Goal: Task Accomplishment & Management: Complete application form

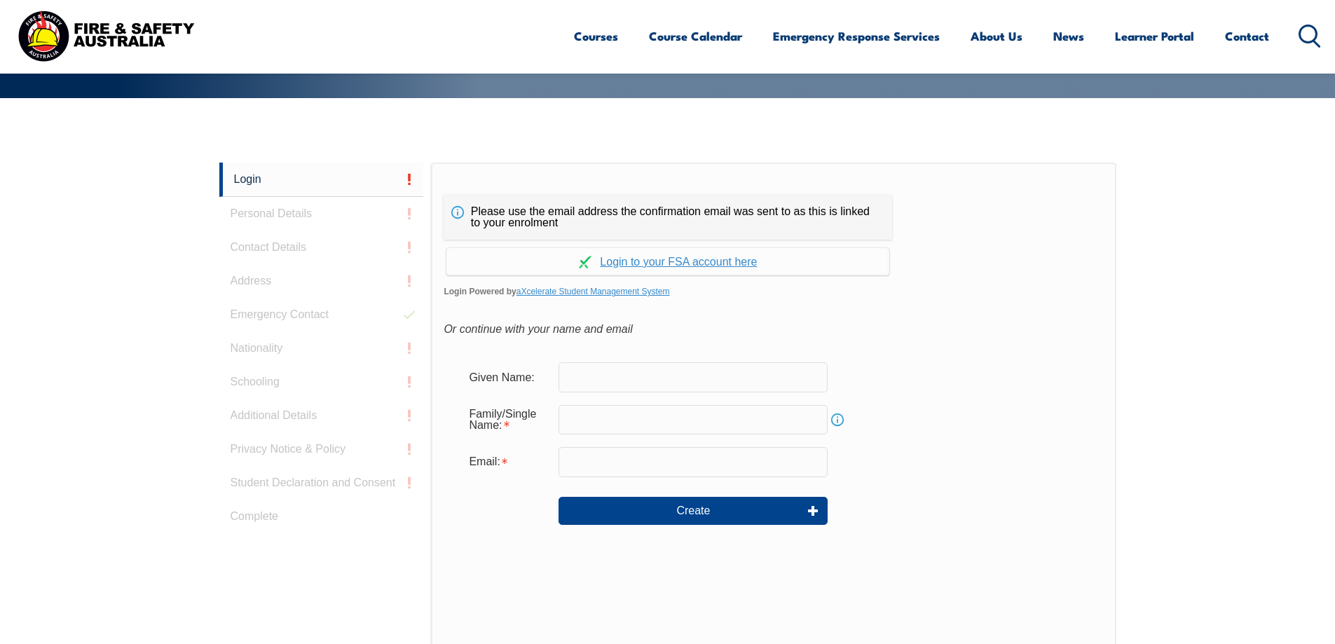
scroll to position [374, 0]
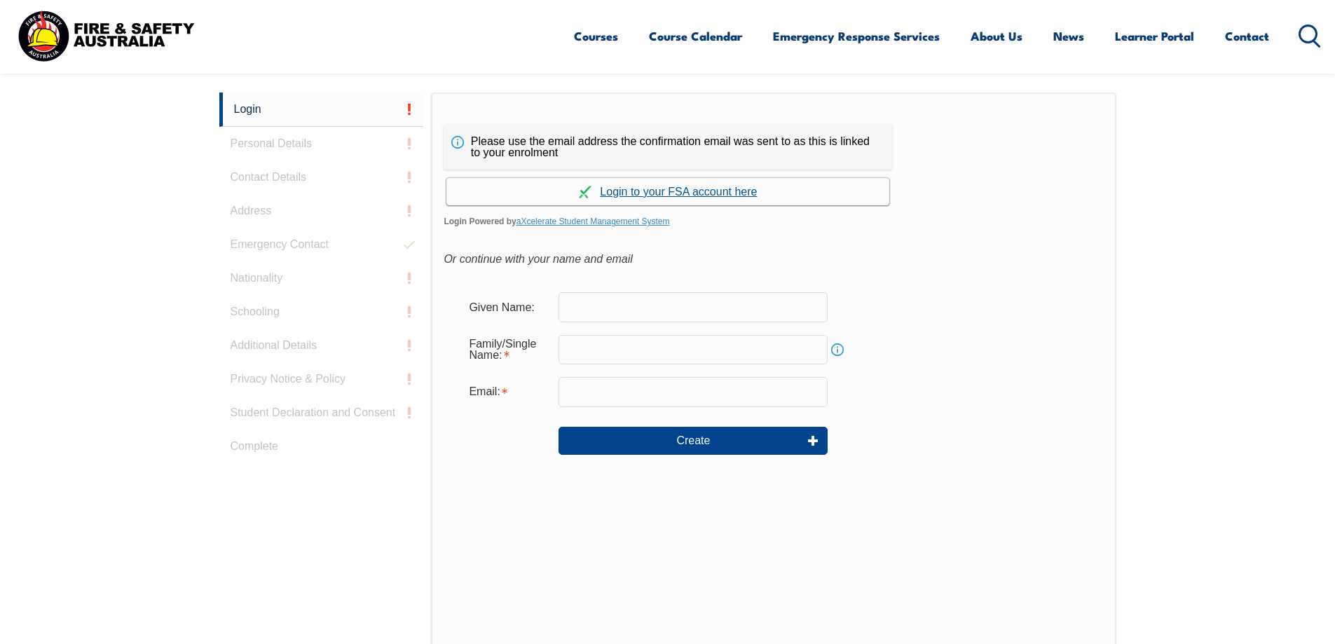
click at [644, 191] on link "Continue with aXcelerate" at bounding box center [668, 191] width 443 height 27
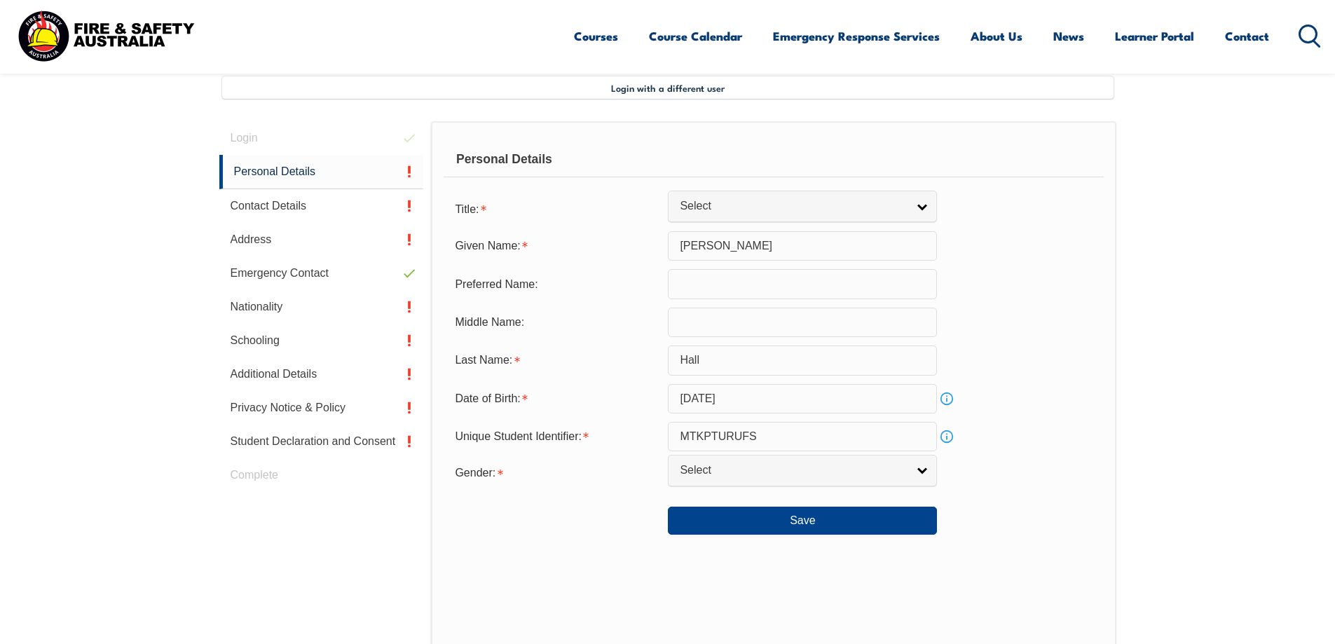
scroll to position [382, 0]
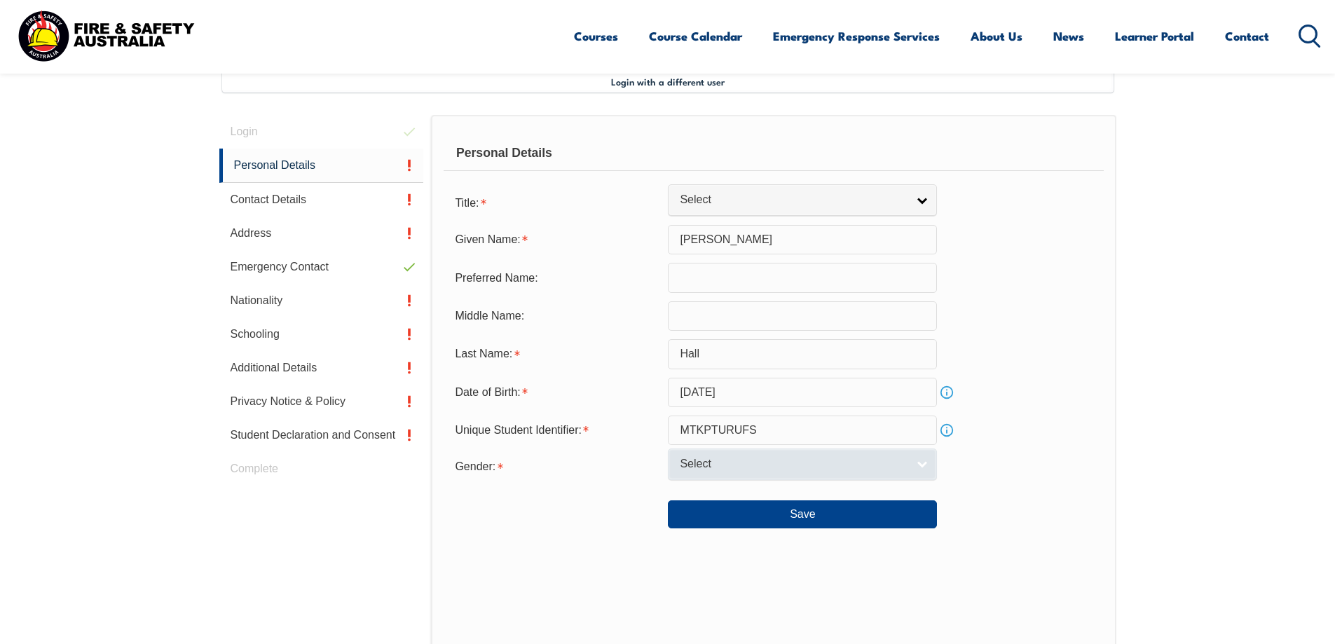
click at [923, 465] on link "Select" at bounding box center [802, 465] width 269 height 32
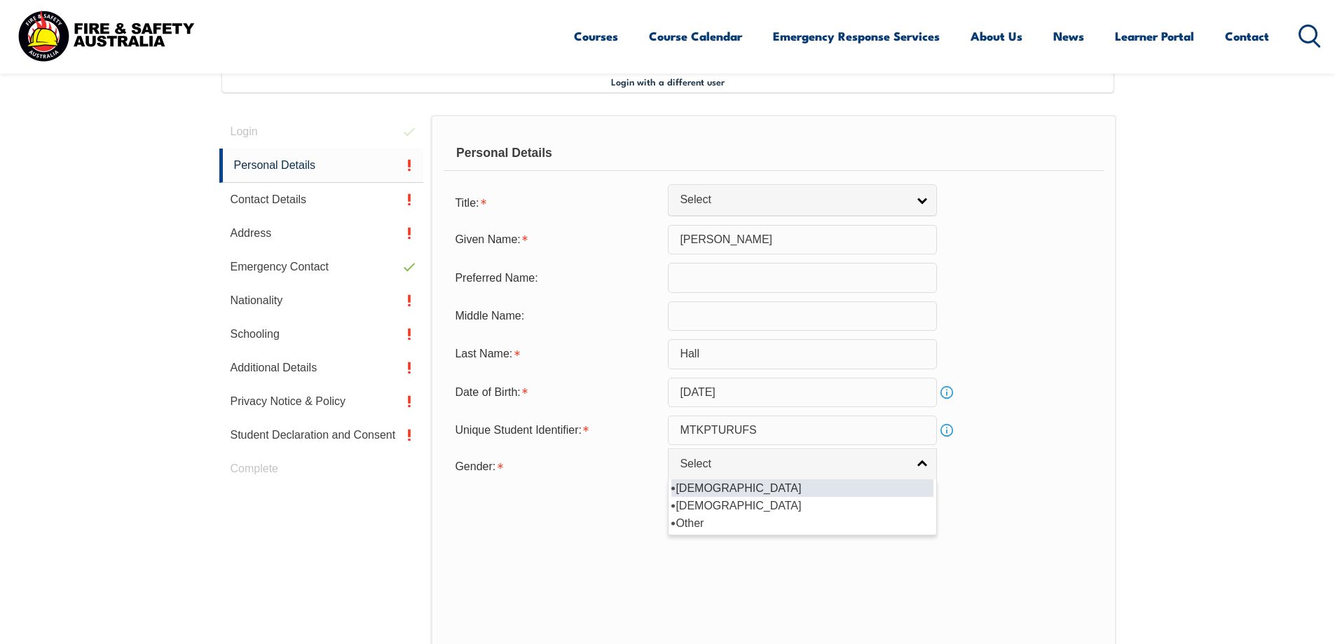
click at [698, 491] on li "Male" at bounding box center [803, 489] width 262 height 18
select select "M"
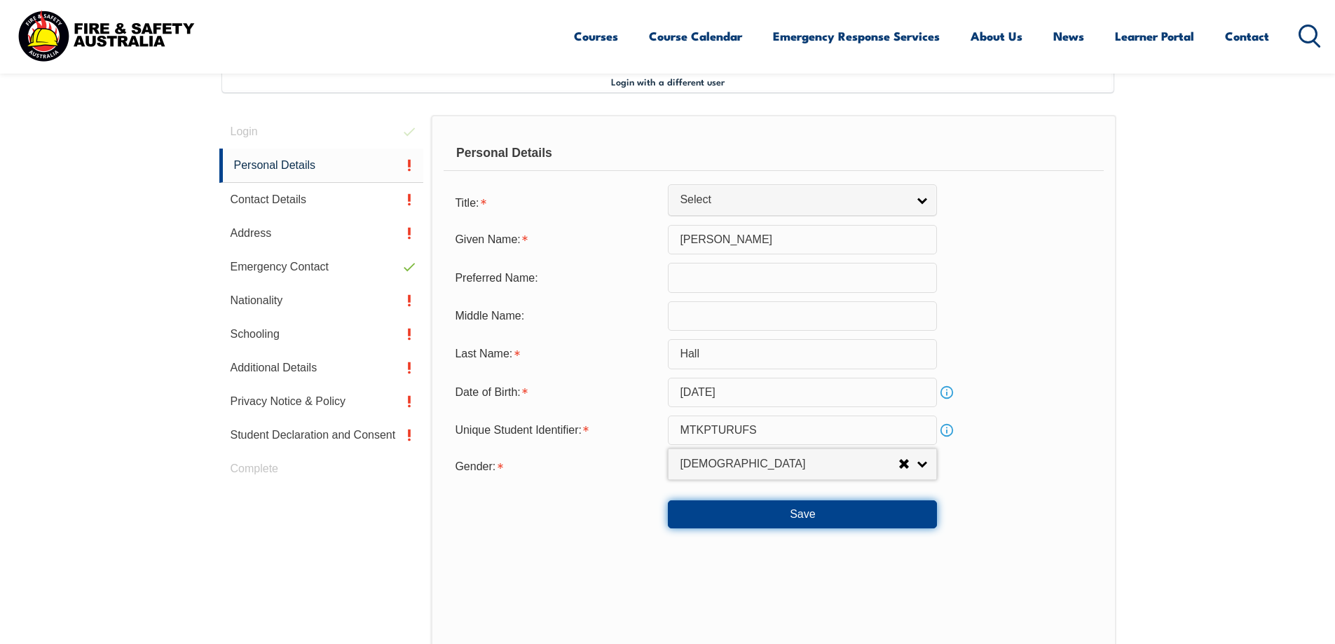
click at [792, 512] on button "Save" at bounding box center [802, 515] width 269 height 28
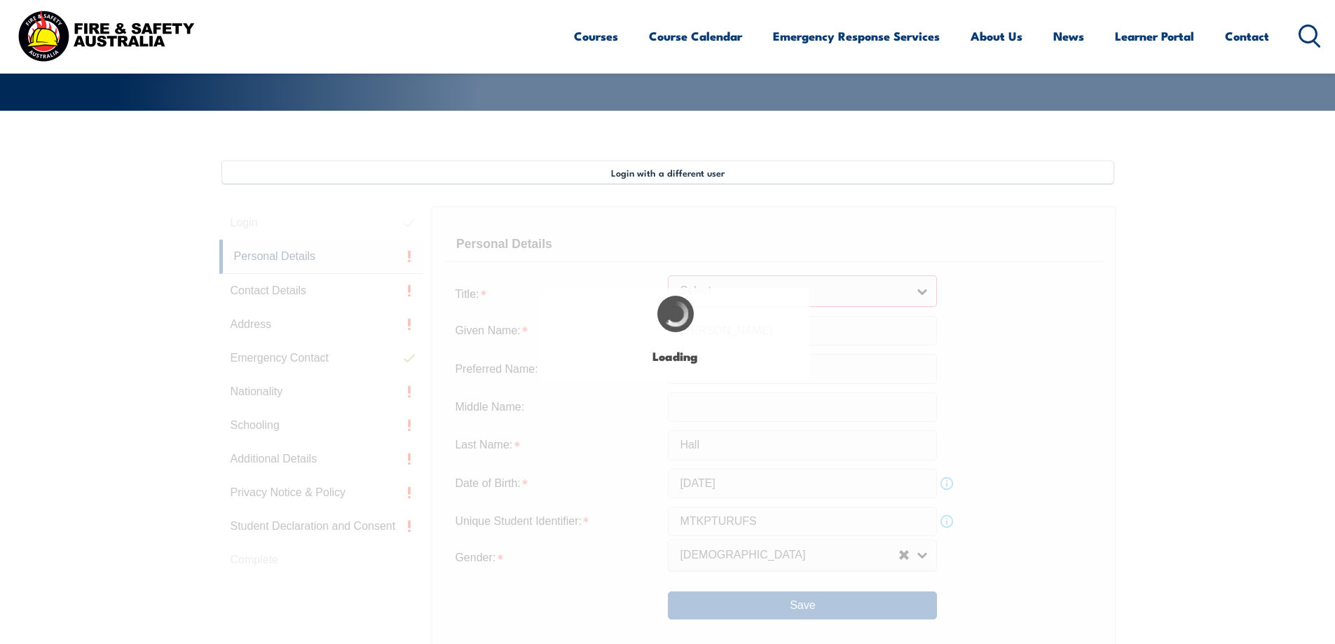
scroll to position [285, 0]
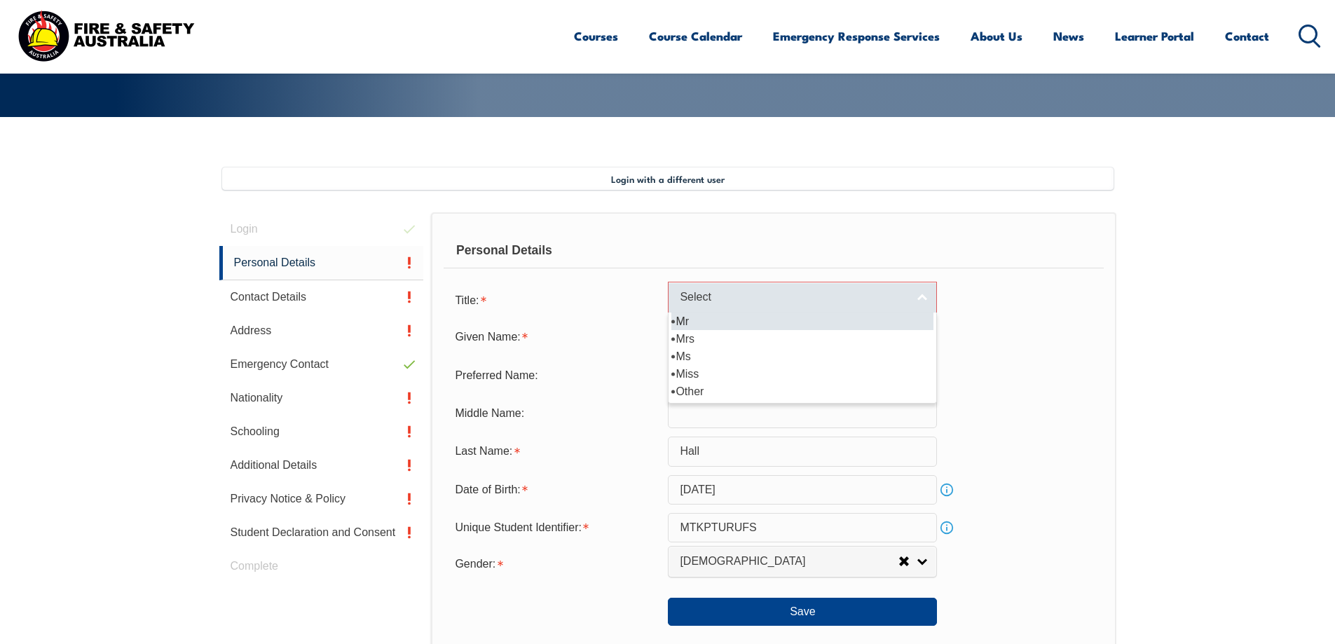
click at [922, 297] on link "Select" at bounding box center [802, 298] width 269 height 32
click at [713, 323] on li "Mr" at bounding box center [803, 322] width 262 height 18
select select "Mr"
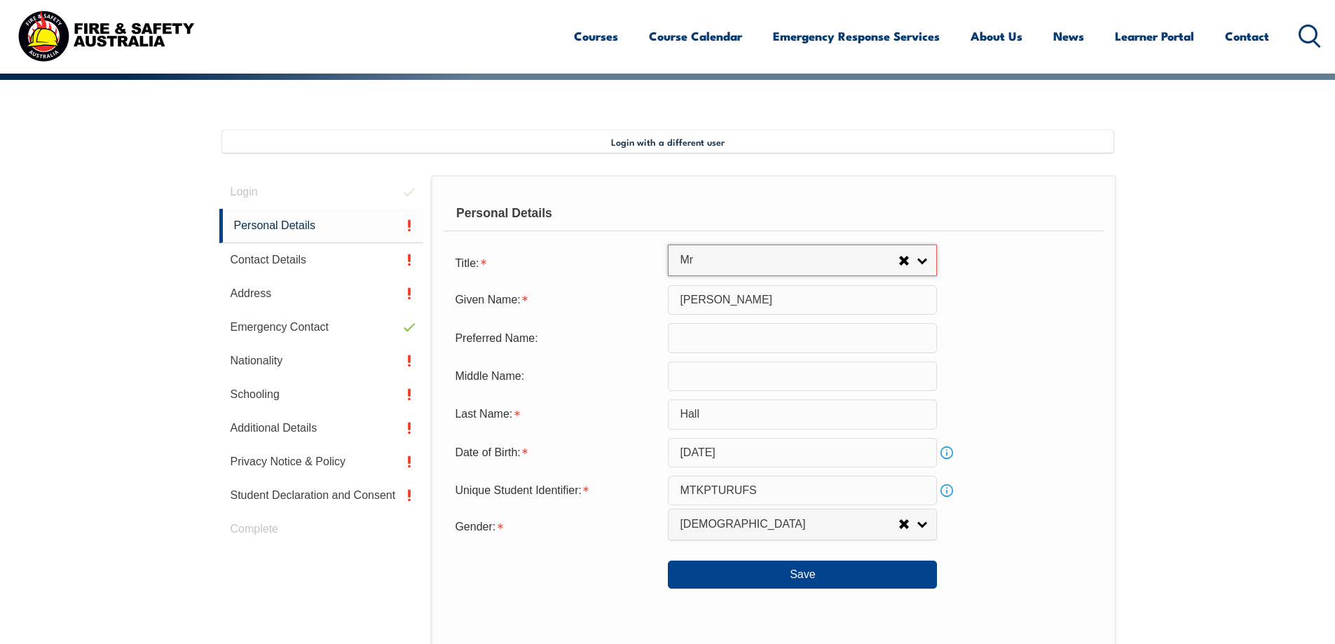
scroll to position [355, 0]
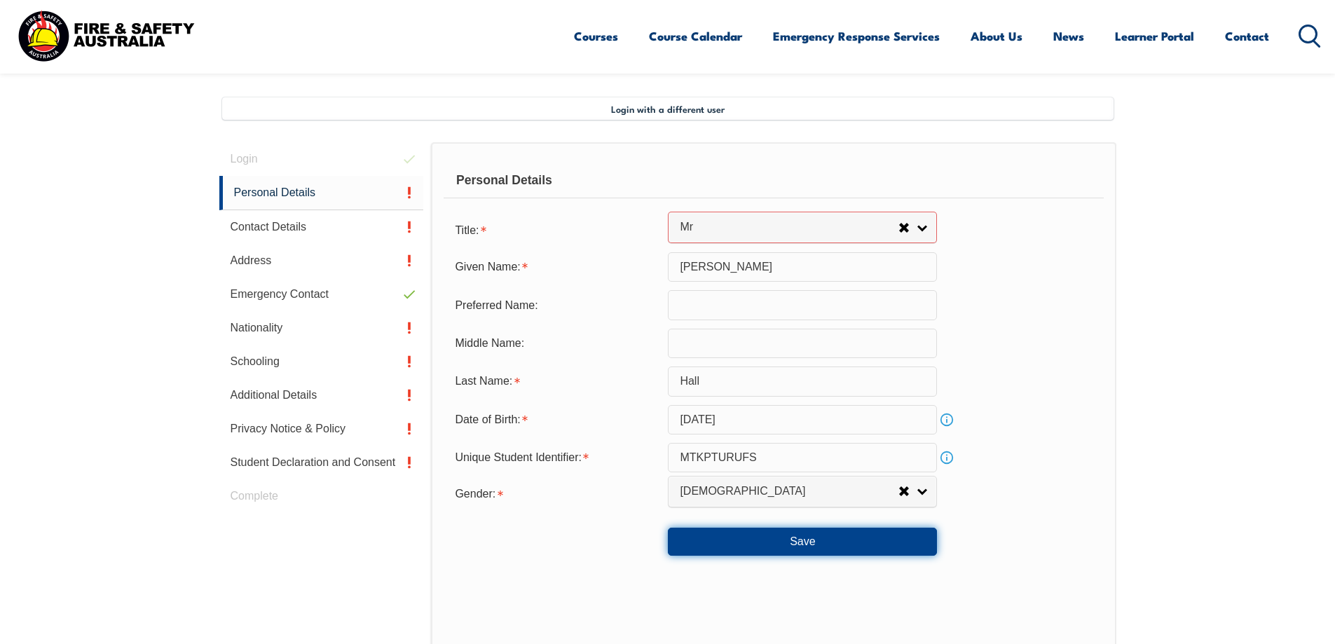
click at [826, 544] on button "Save" at bounding box center [802, 542] width 269 height 28
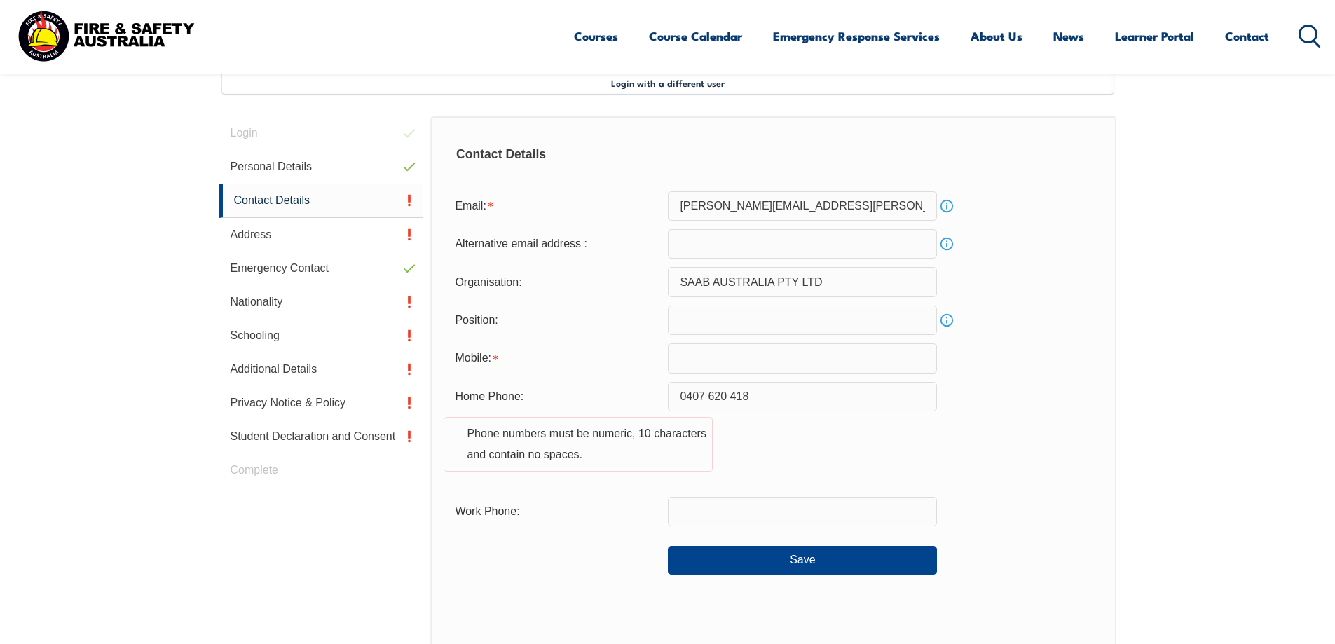
scroll to position [382, 0]
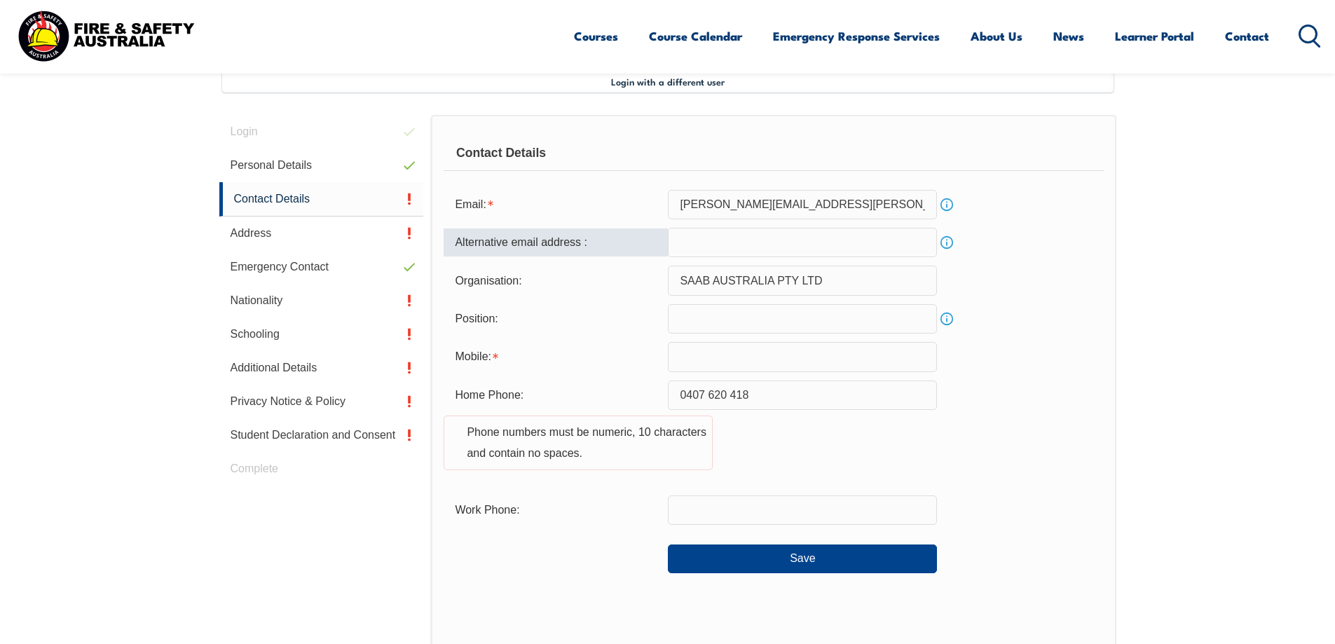
click at [695, 240] on input "email" at bounding box center [802, 242] width 269 height 29
type input "adam.hall2@defence.gov.au"
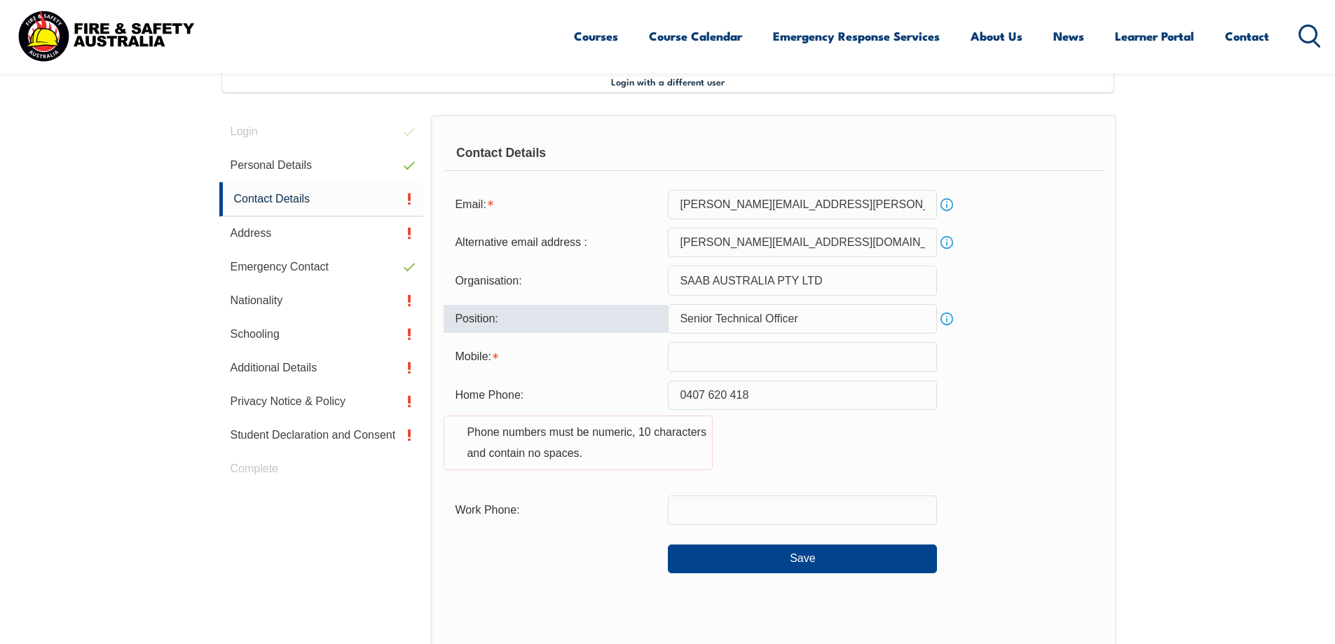
type input "Senior Technical Officer"
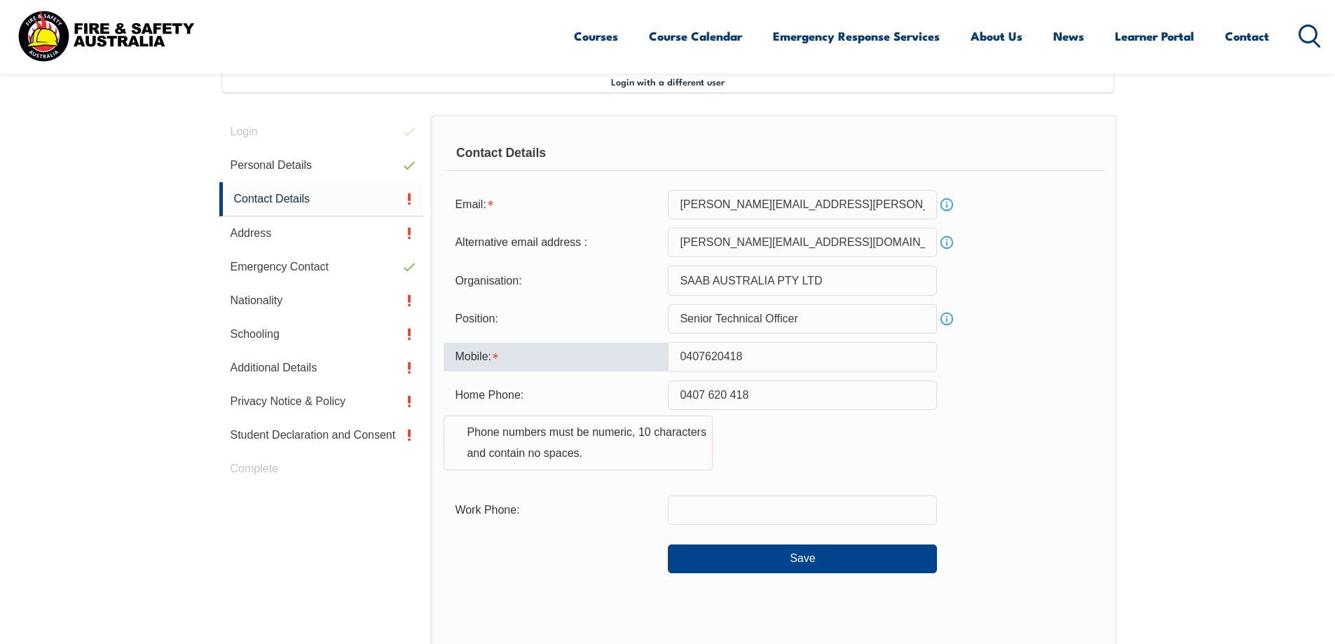
type input "0407620418"
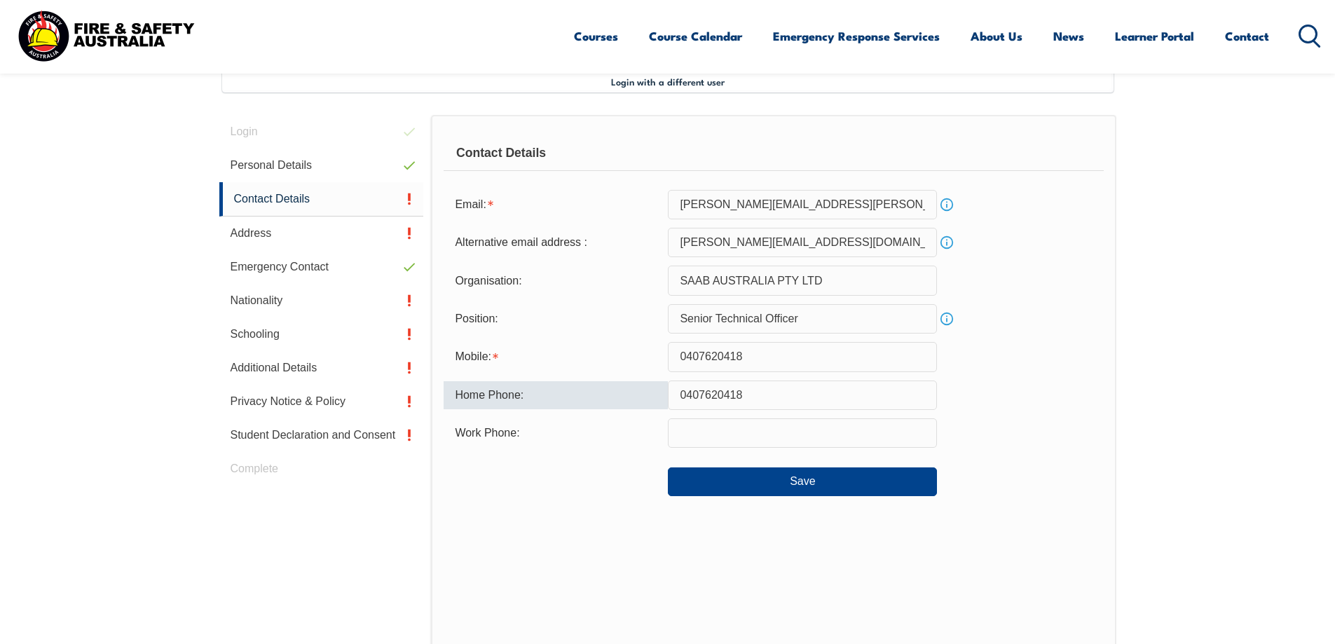
type input "0407620418"
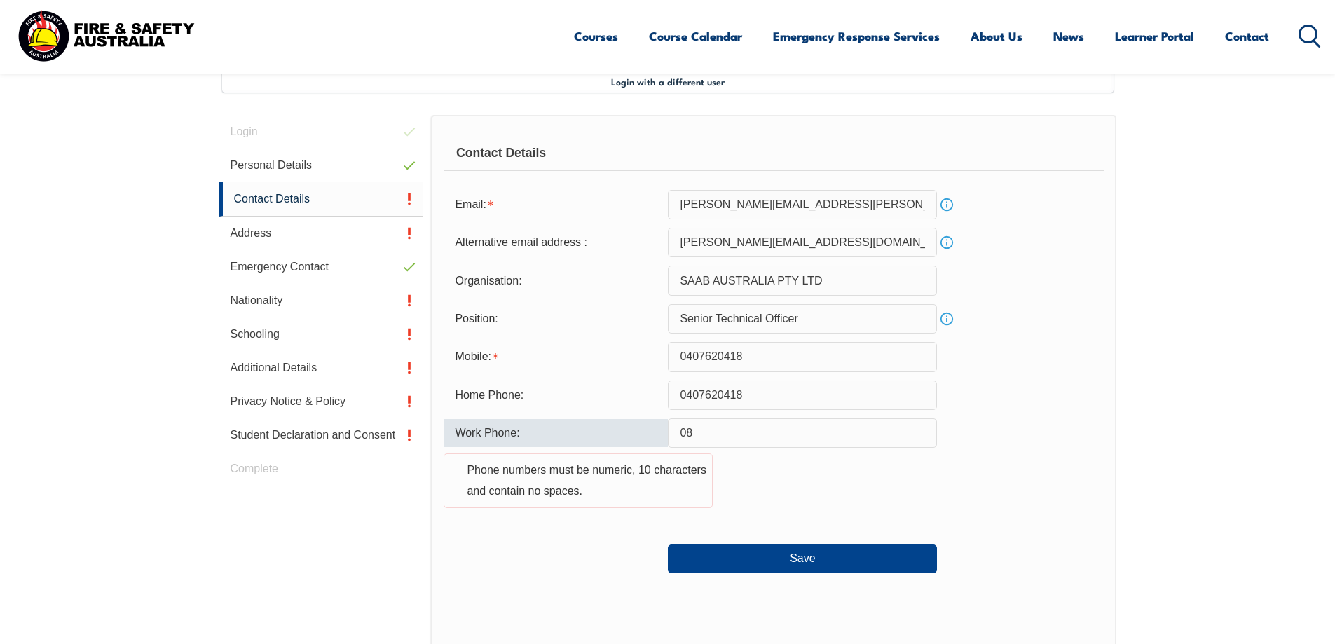
paste input "9580 714"
click at [716, 432] on input "089580 714" at bounding box center [802, 433] width 269 height 29
click at [742, 433] on input "089580714" at bounding box center [802, 433] width 269 height 29
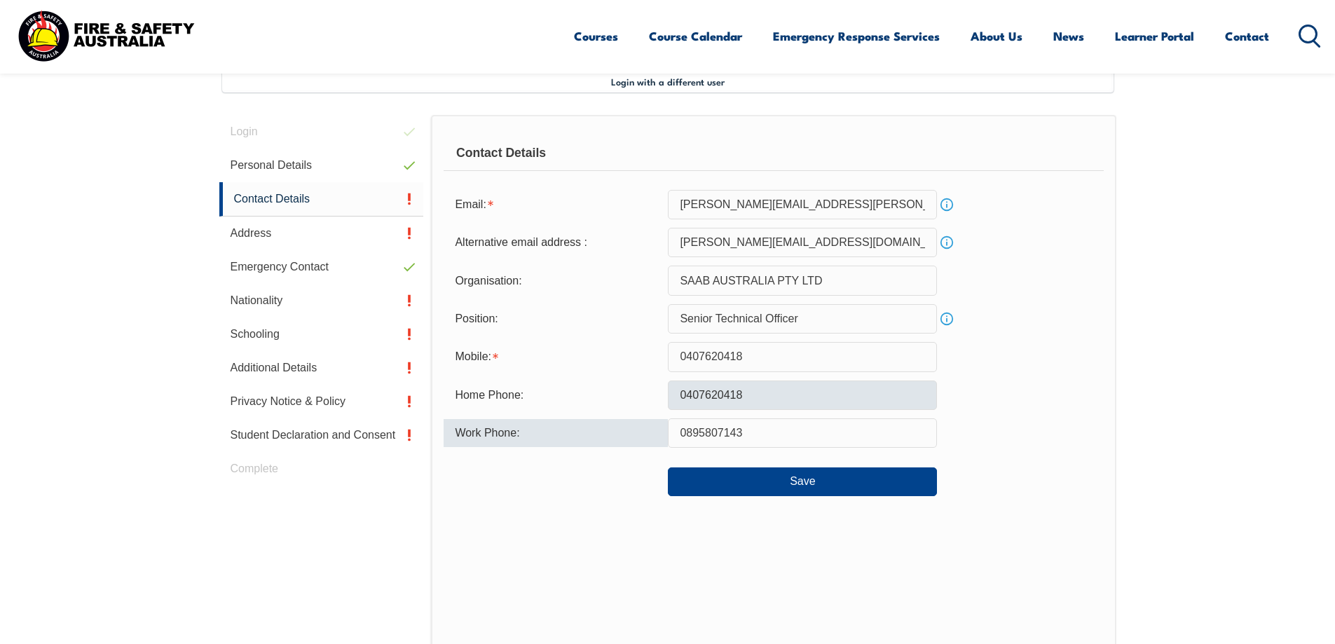
type input "0895807143"
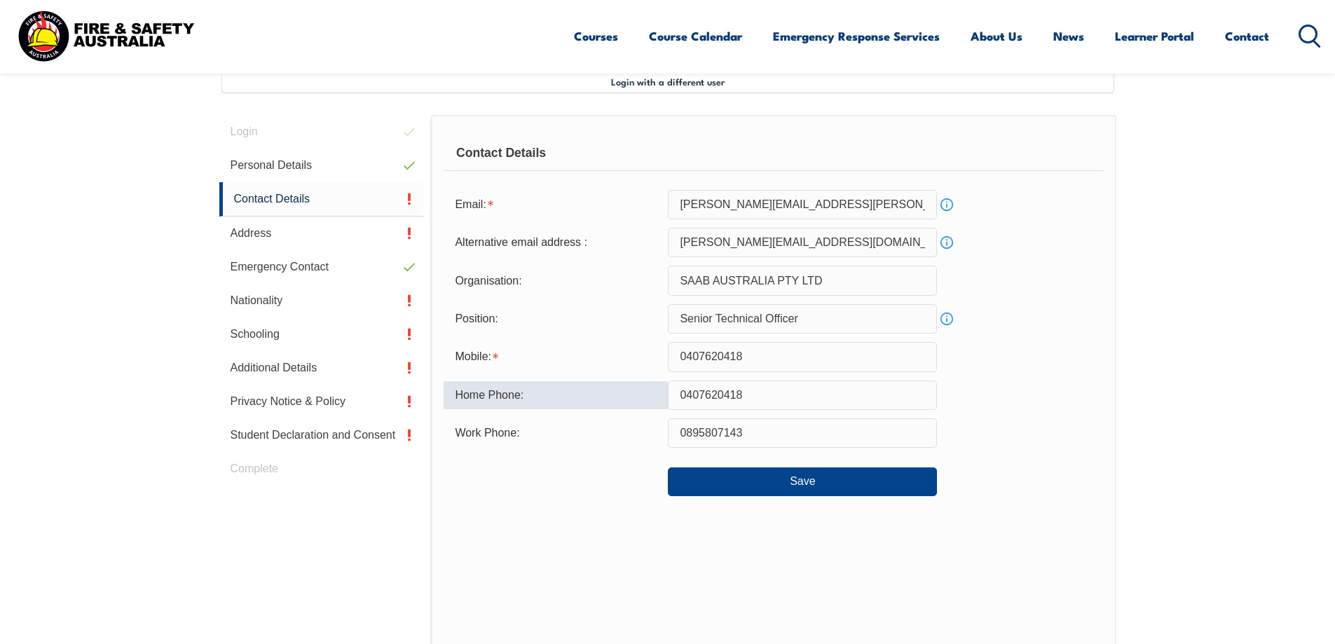
click at [756, 394] on input "0407620418" at bounding box center [802, 395] width 269 height 29
drag, startPoint x: 759, startPoint y: 393, endPoint x: 620, endPoint y: 391, distance: 138.8
click at [620, 391] on div "Home Phone: 0407620418" at bounding box center [774, 395] width 660 height 29
type input "0895913123"
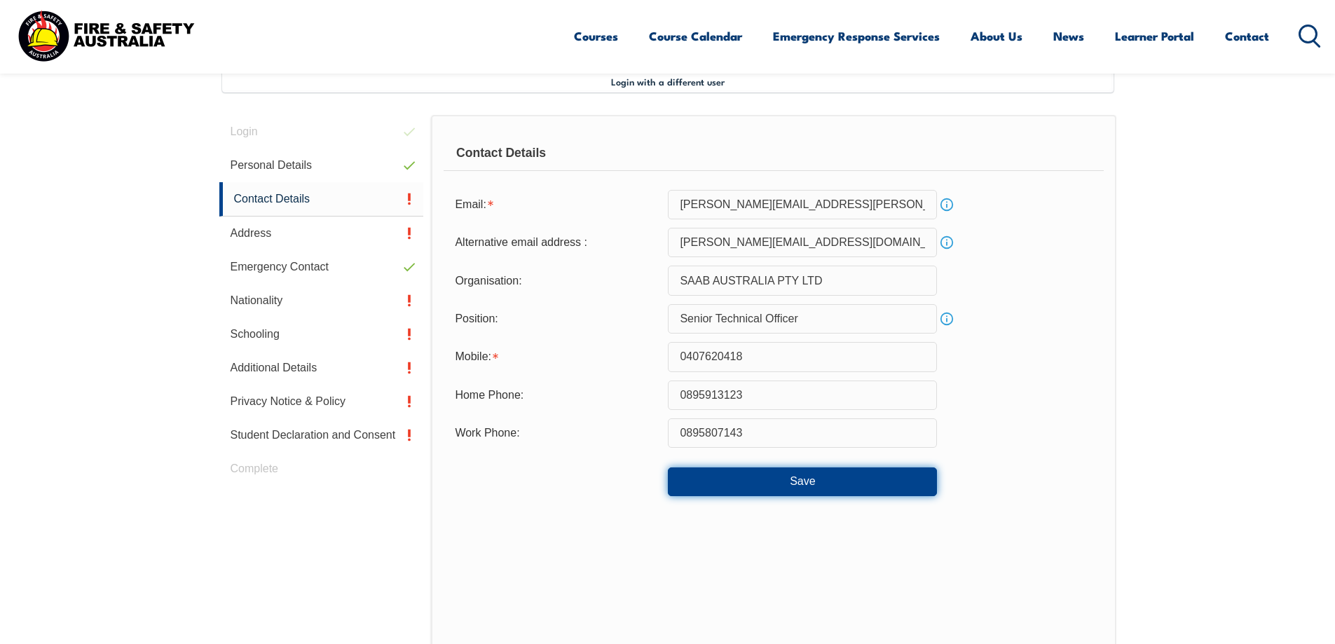
click at [817, 482] on button "Save" at bounding box center [802, 482] width 269 height 28
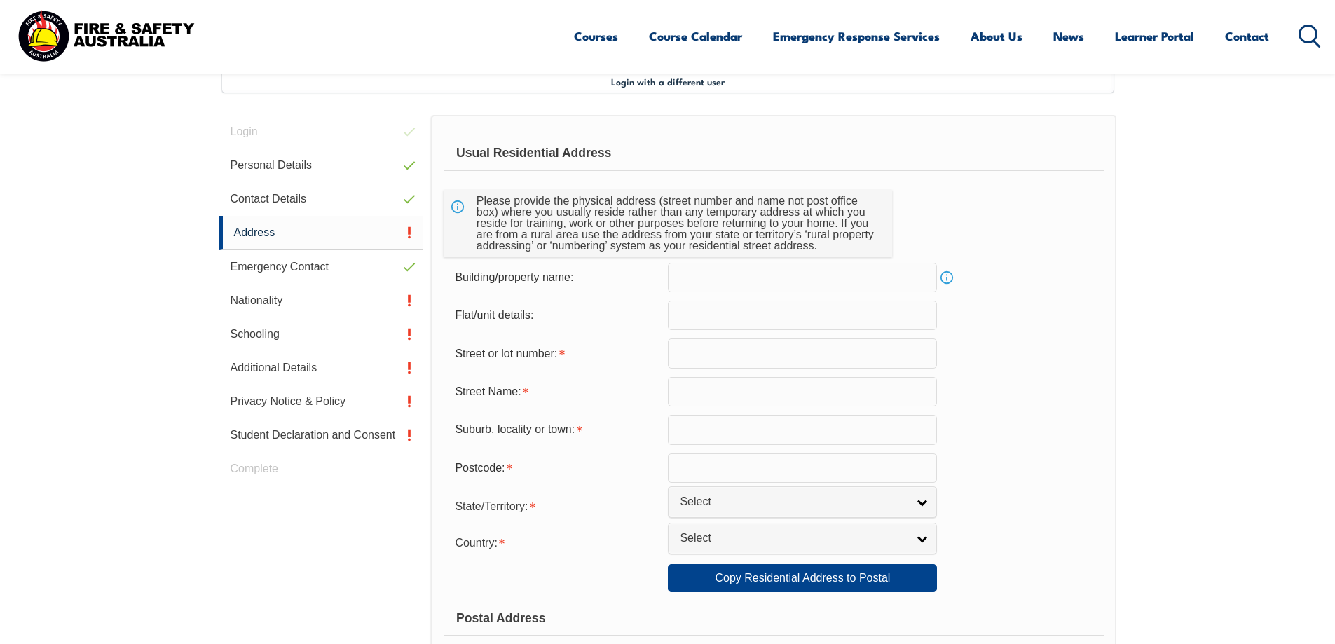
click at [700, 358] on input "text" at bounding box center [802, 353] width 269 height 29
type input "74"
type input "Port Royal Drive"
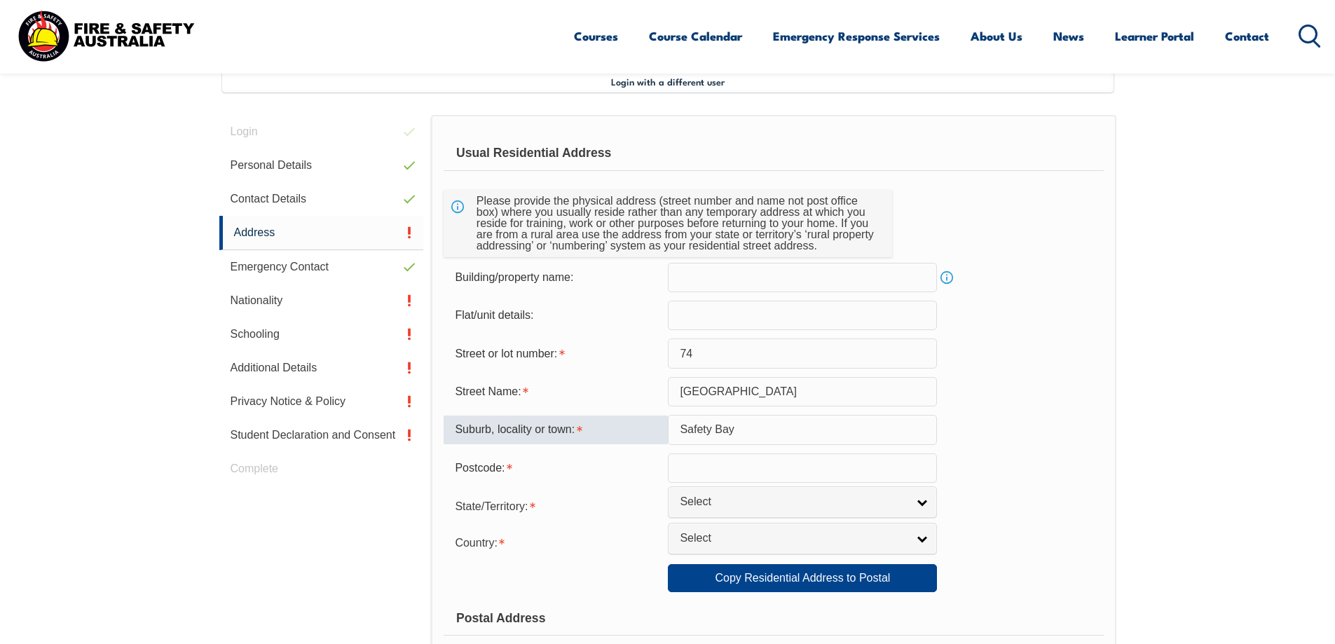
type input "Safety Bay"
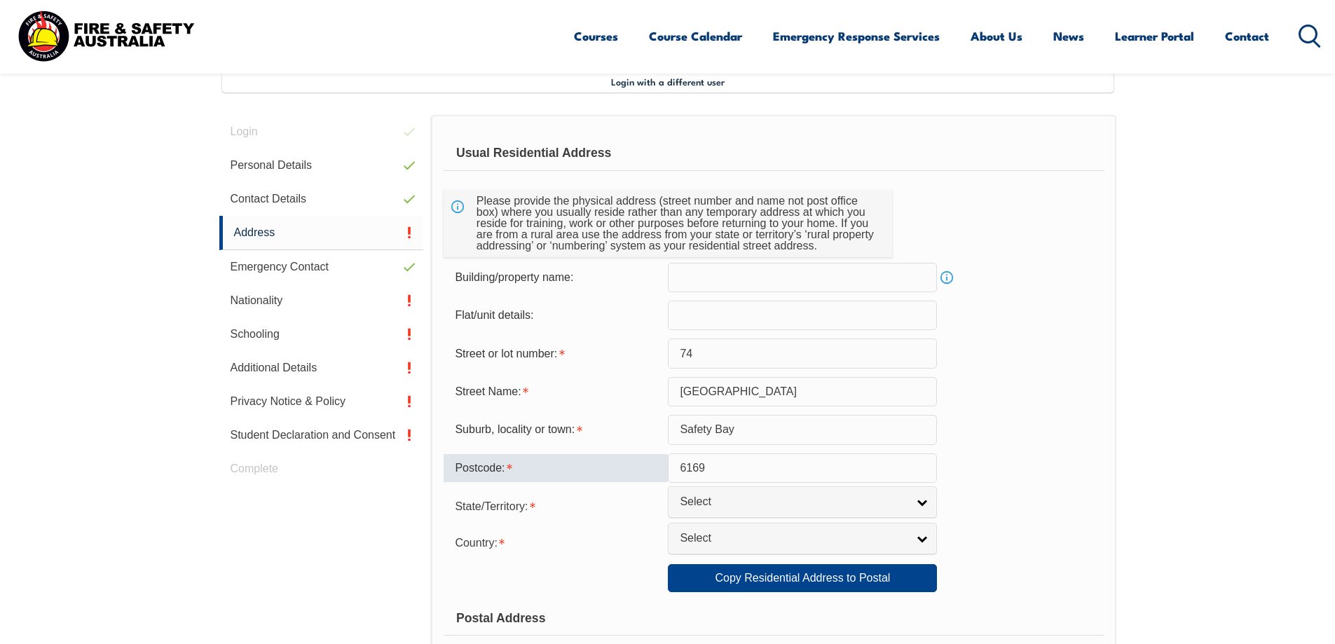
type input "6169"
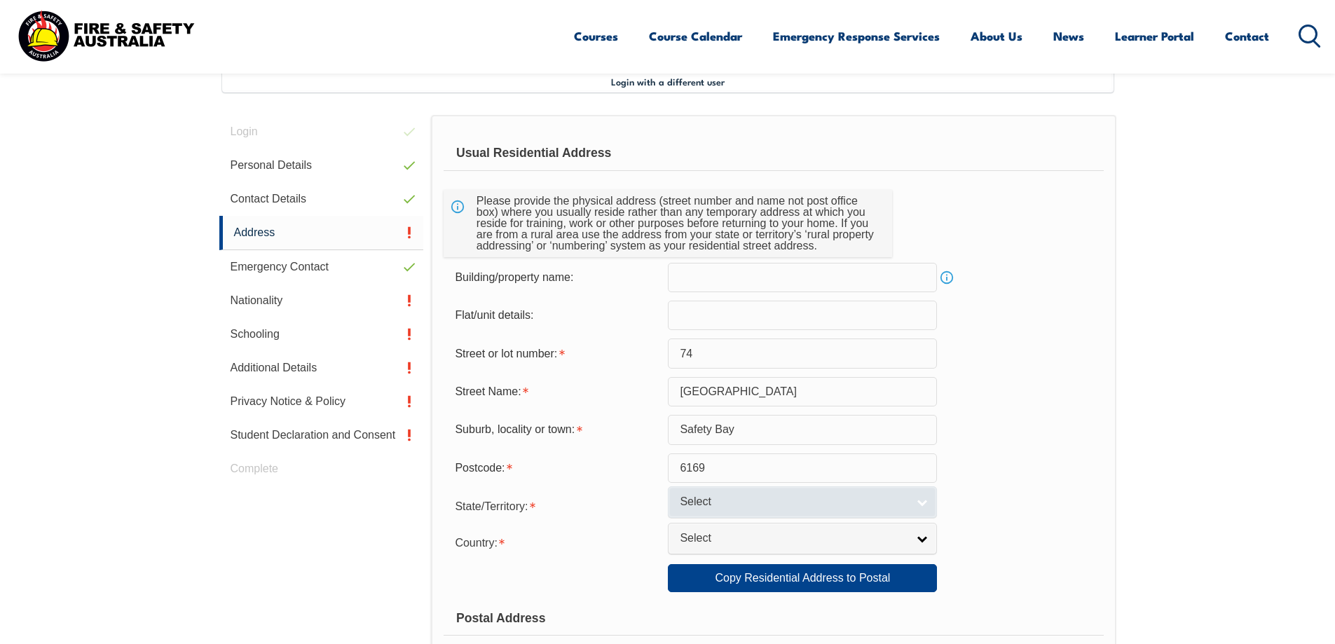
click at [921, 504] on link "Select" at bounding box center [802, 503] width 269 height 32
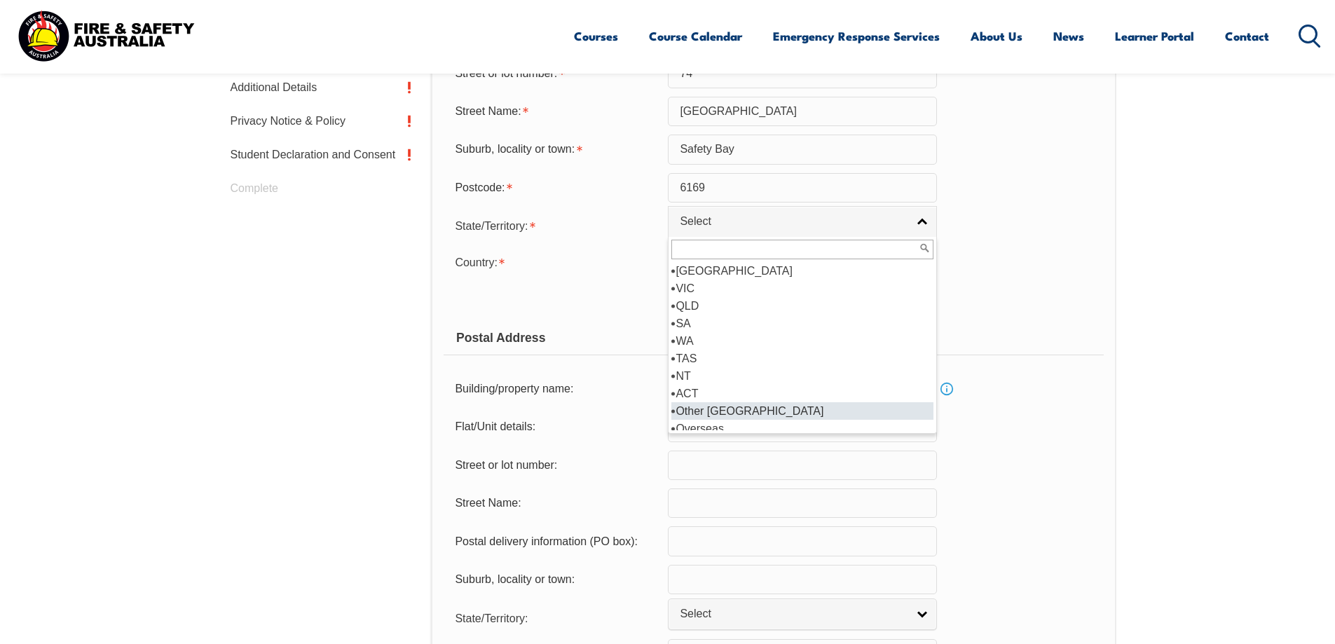
scroll to position [7, 0]
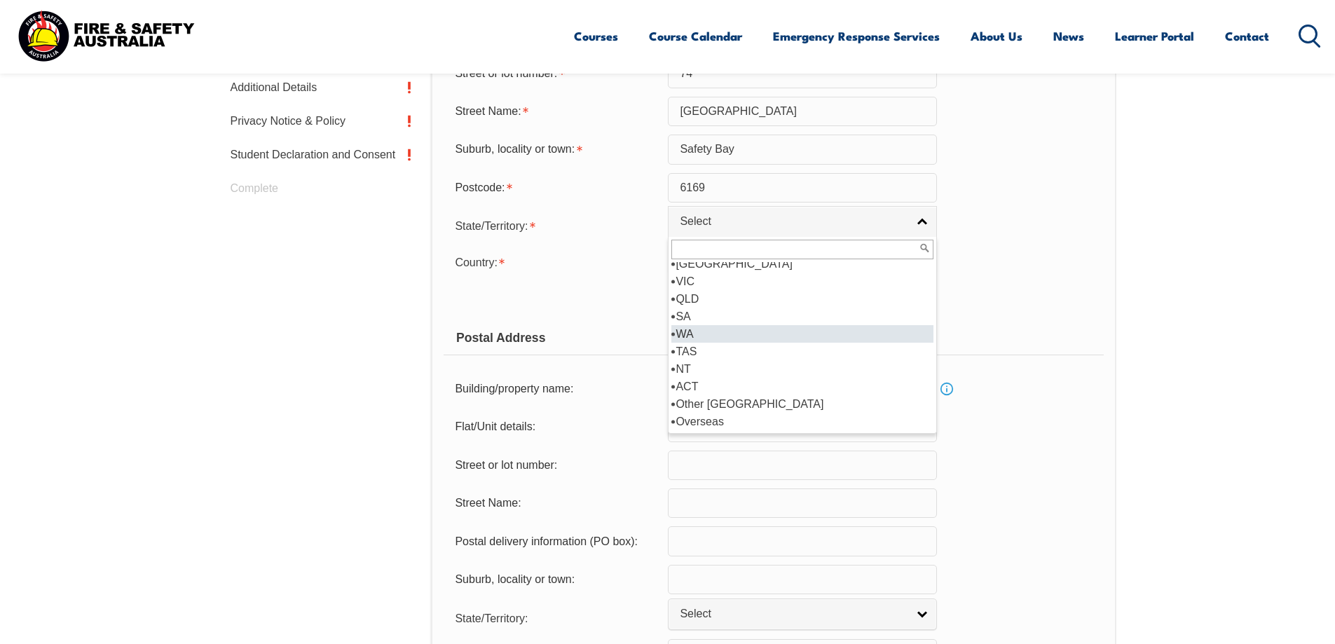
click at [692, 335] on li "WA" at bounding box center [803, 334] width 262 height 18
select select "WA"
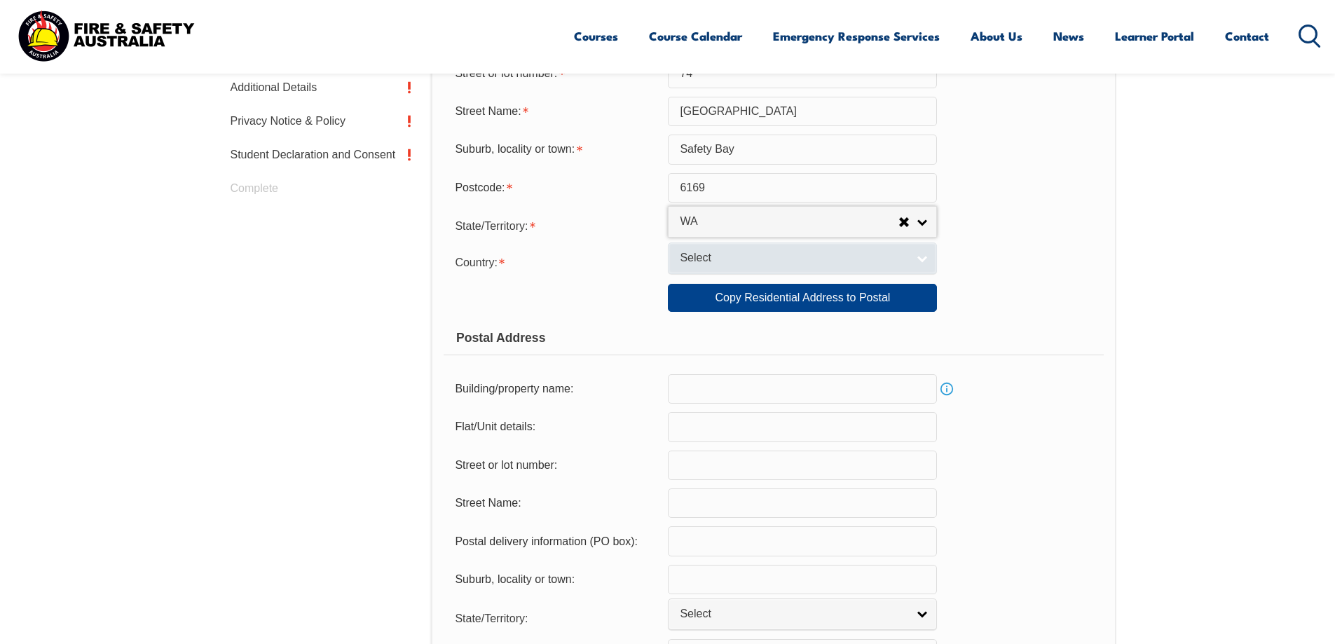
click at [921, 256] on link "Select" at bounding box center [802, 259] width 269 height 32
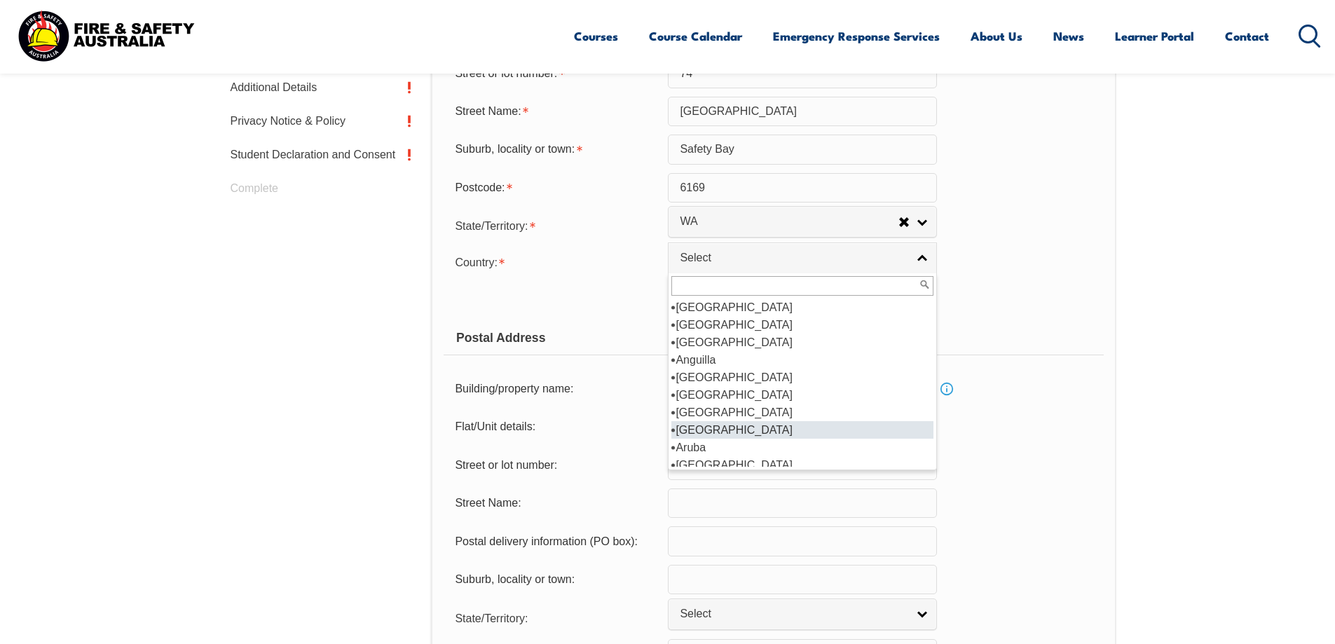
scroll to position [140, 0]
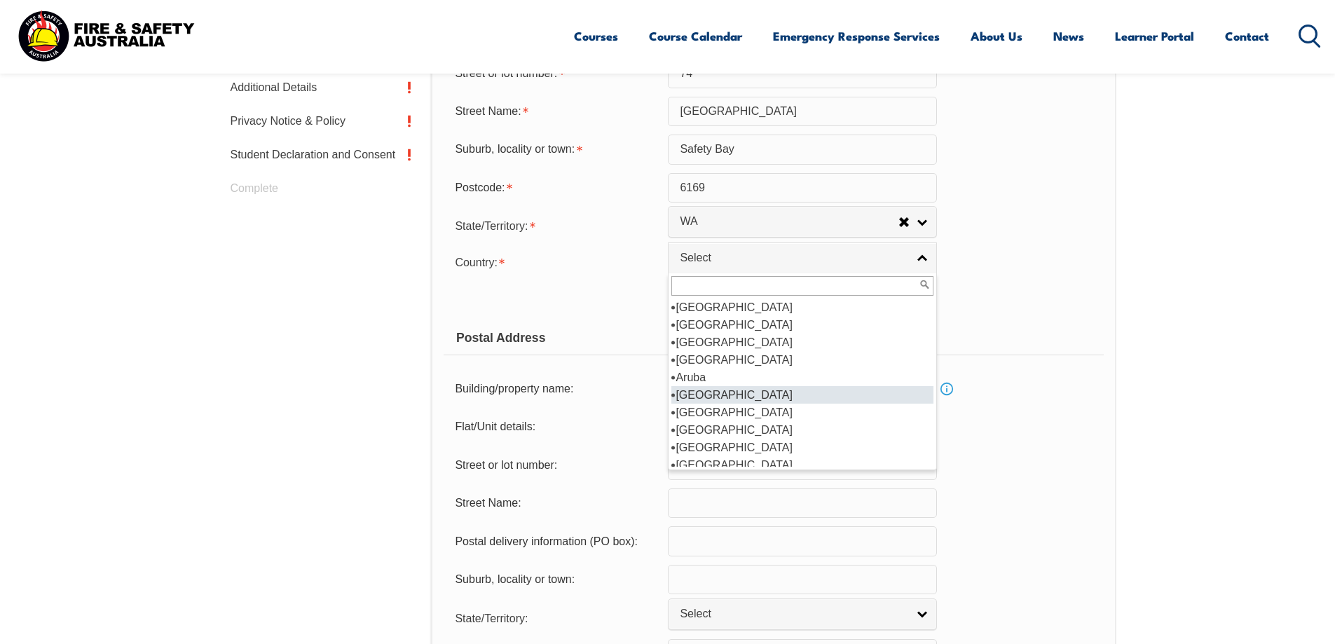
click at [713, 396] on li "Australia" at bounding box center [803, 395] width 262 height 18
select select "1101"
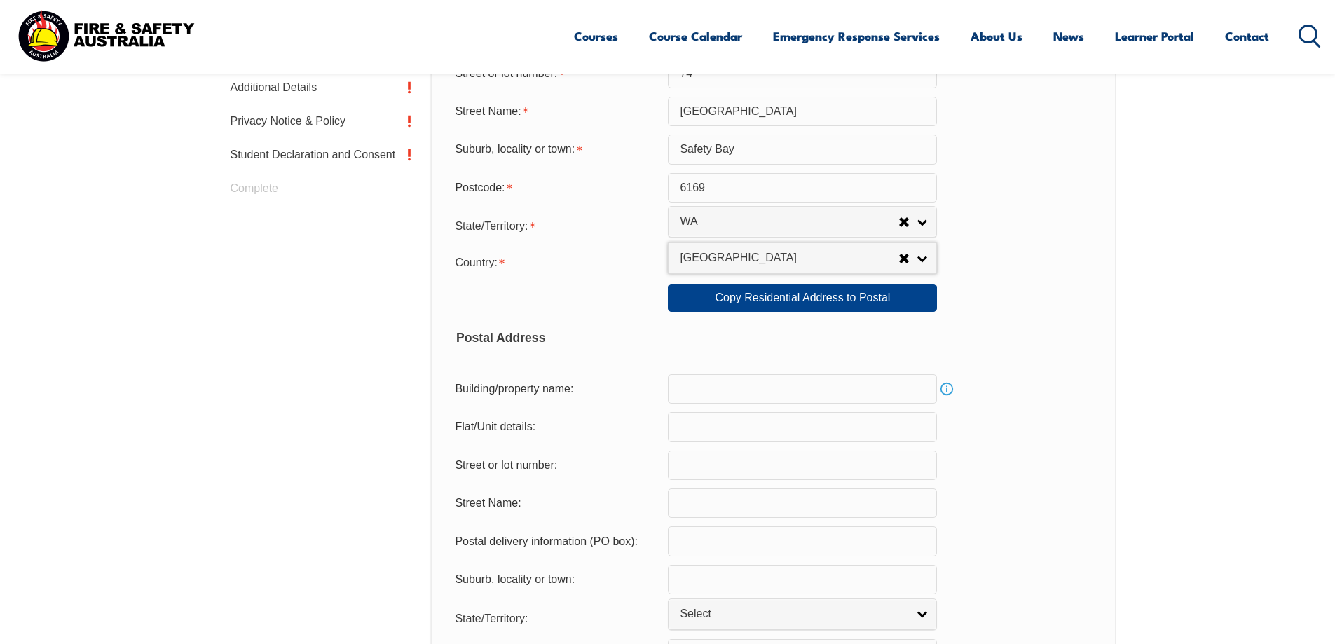
click at [1195, 412] on section "Login with a different user Login Personal Details Contact Details Address Emer…" at bounding box center [667, 423] width 1335 height 1369
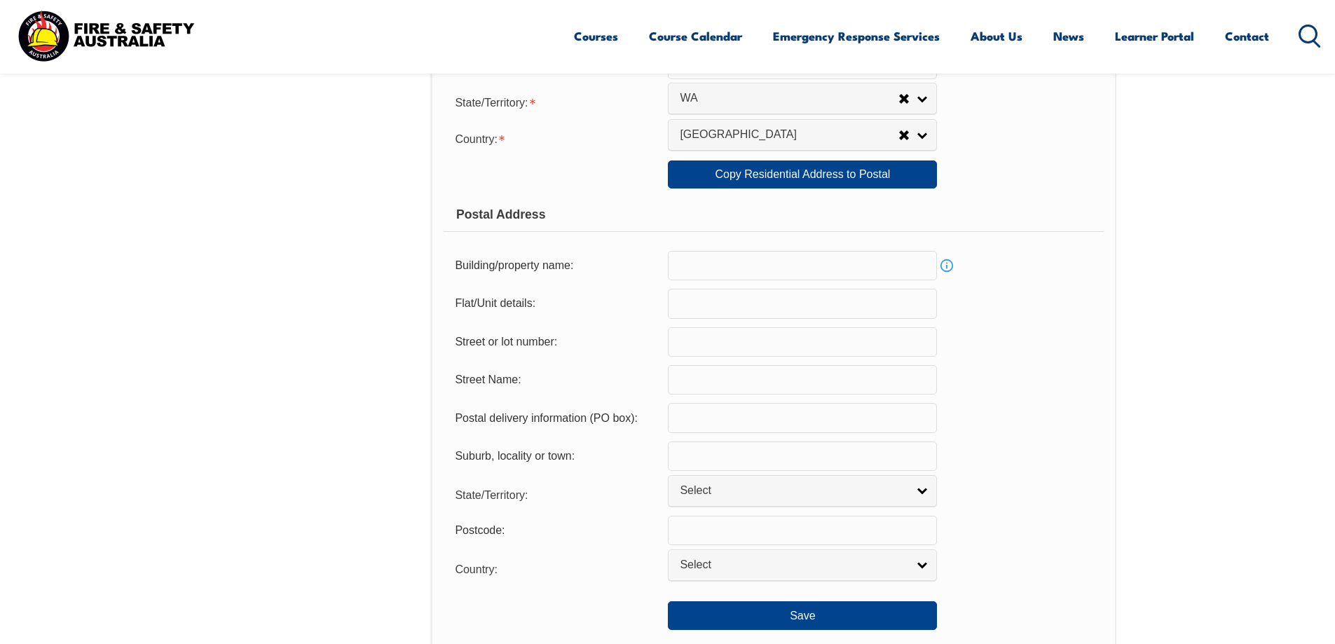
scroll to position [733, 0]
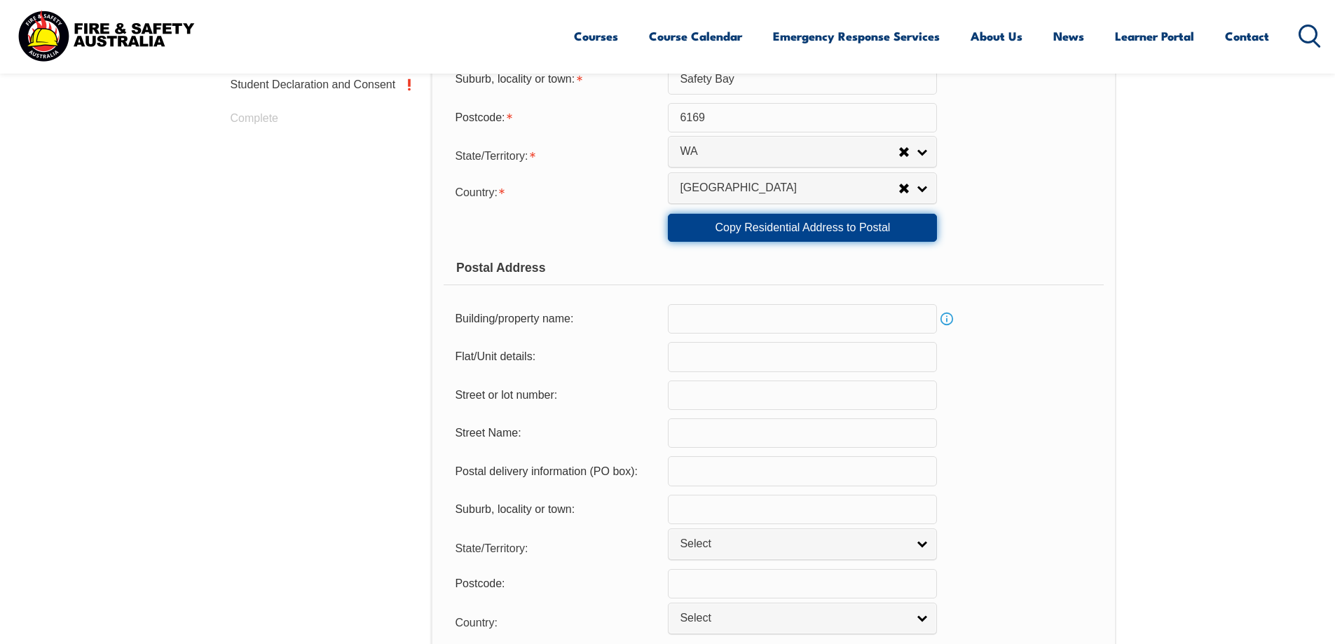
click at [757, 229] on link "Copy Residential Address to Postal" at bounding box center [802, 228] width 269 height 28
type input "74"
type input "Port Royal Drive"
type input "Safety Bay"
select select "WA"
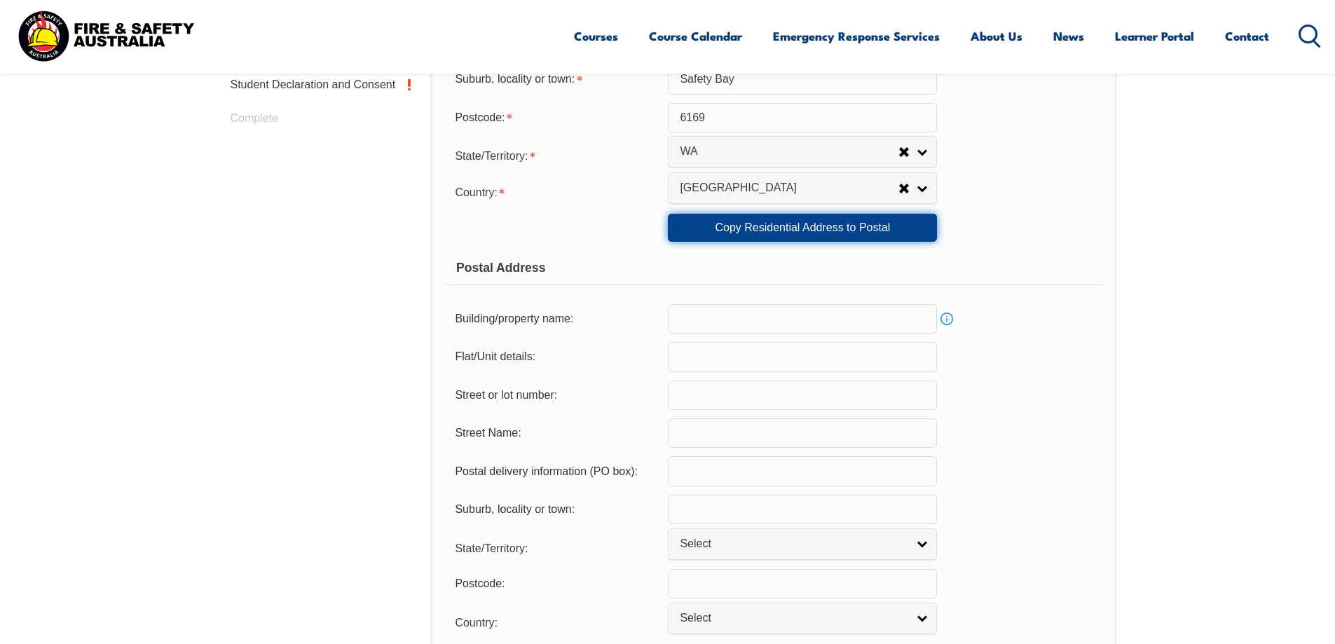
type input "6169"
select select "1101"
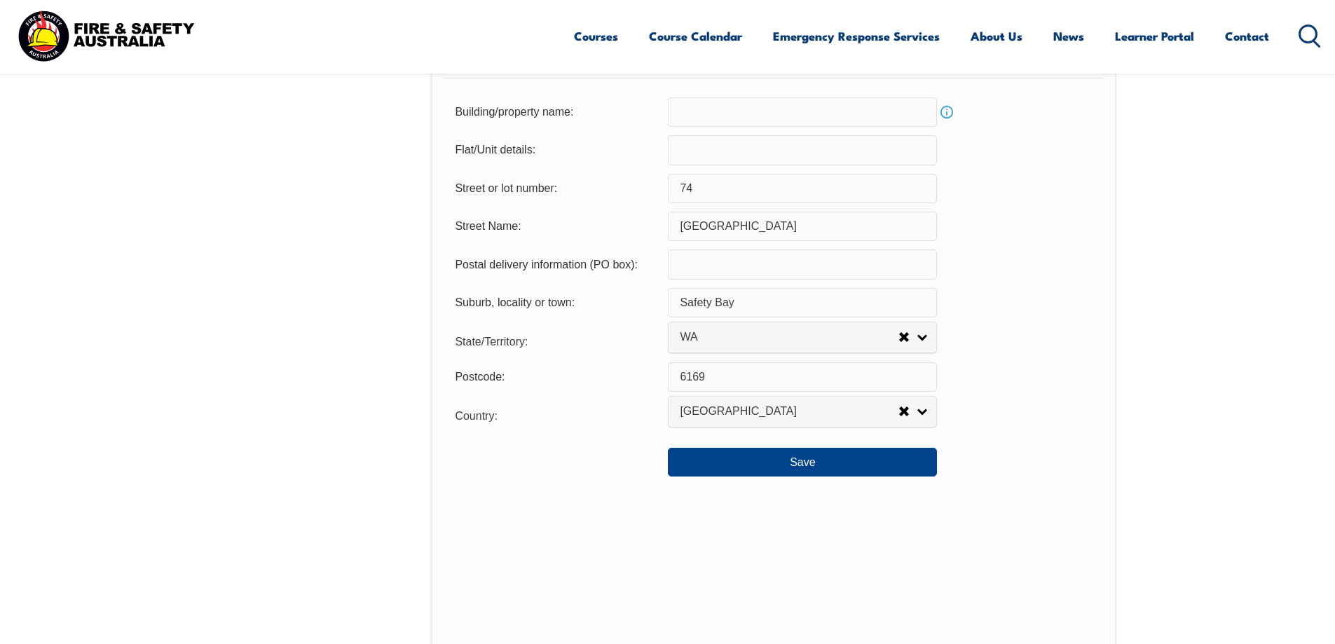
scroll to position [943, 0]
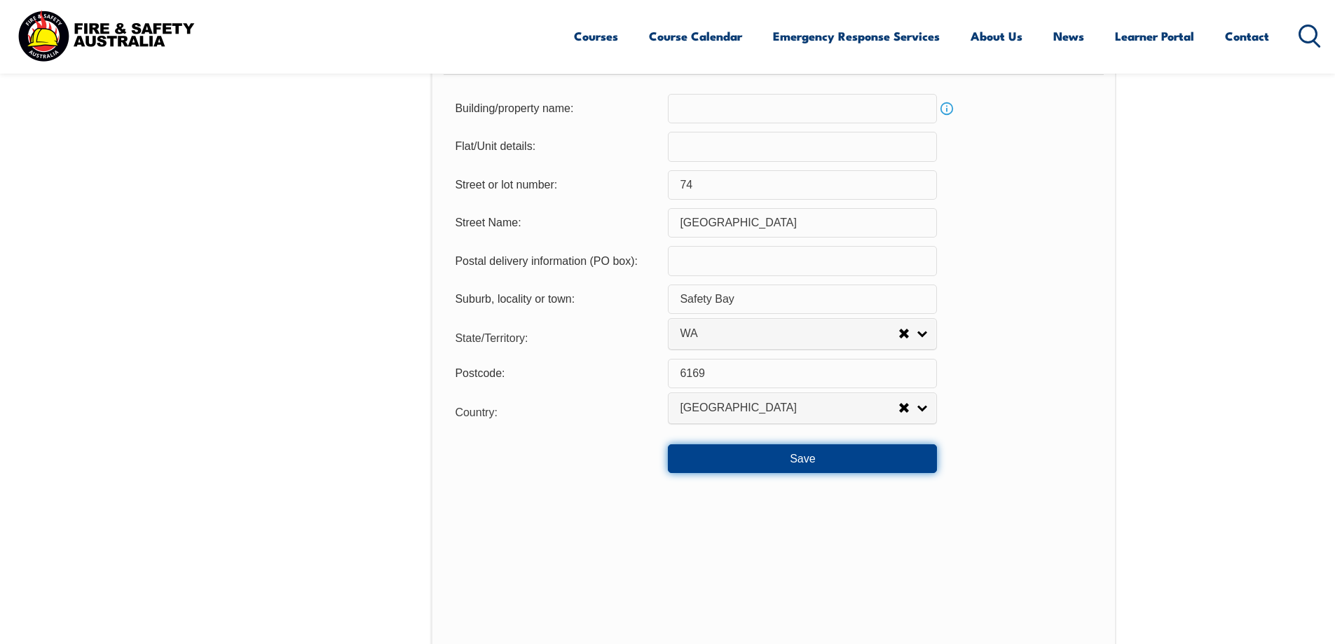
click at [805, 456] on button "Save" at bounding box center [802, 458] width 269 height 28
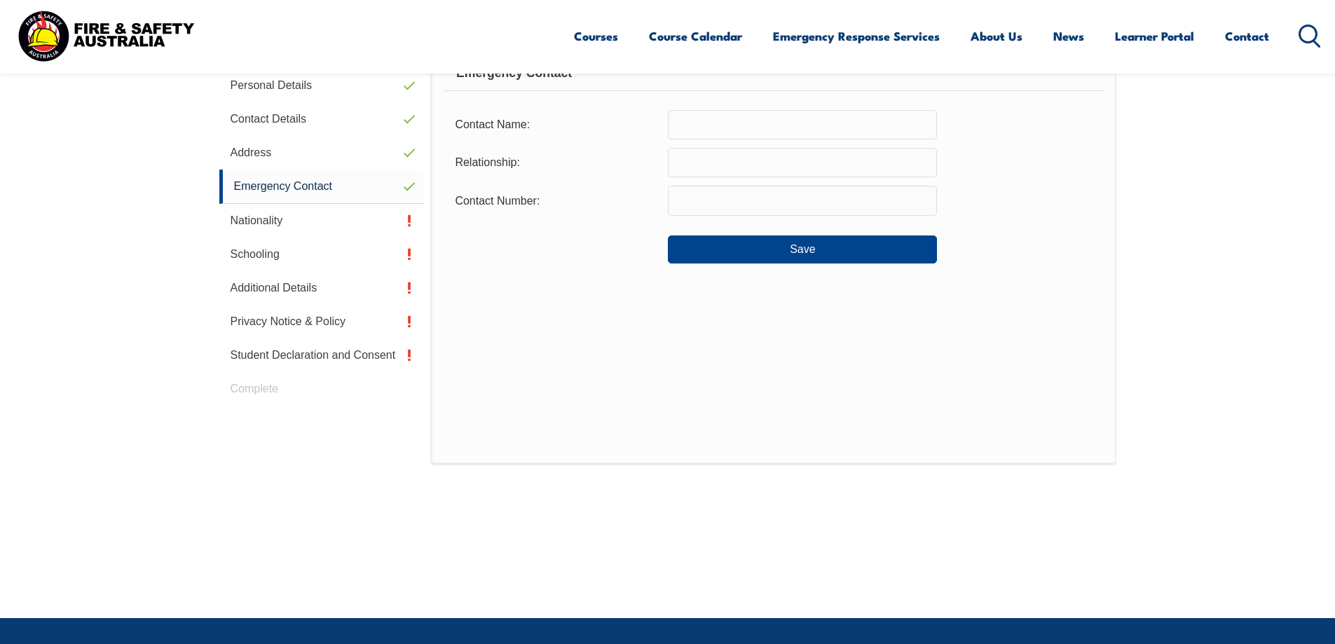
scroll to position [382, 0]
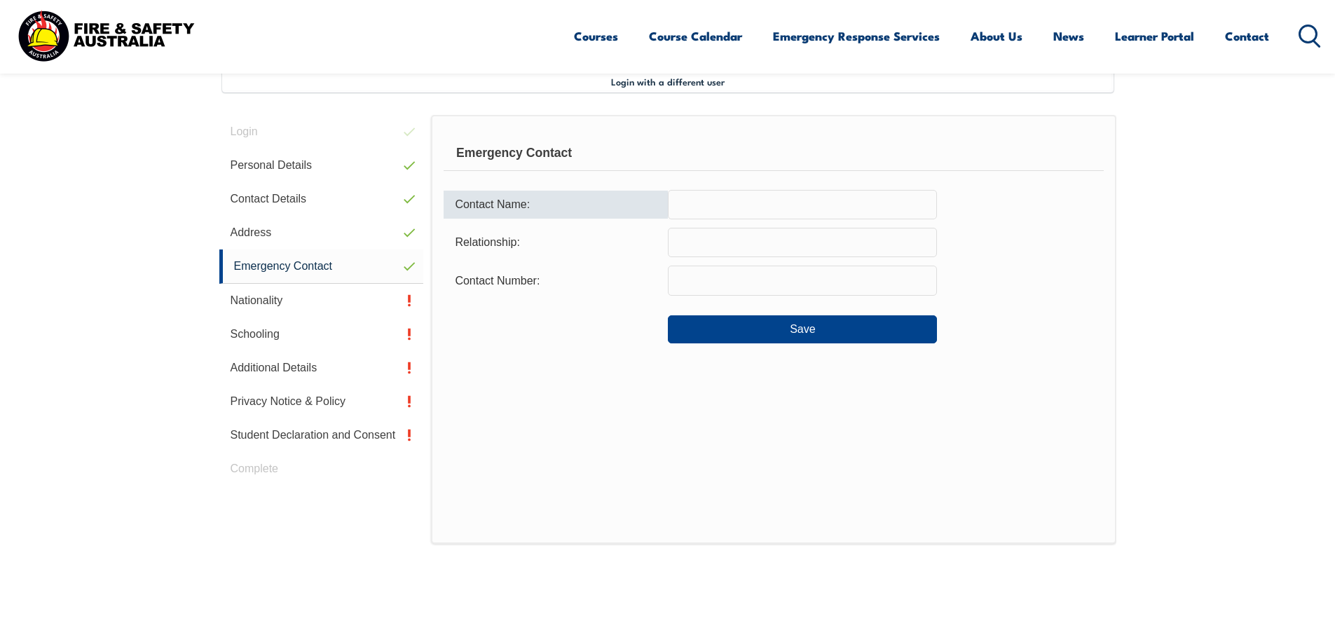
click at [711, 200] on input "text" at bounding box center [802, 204] width 269 height 29
type input "Adele Hall"
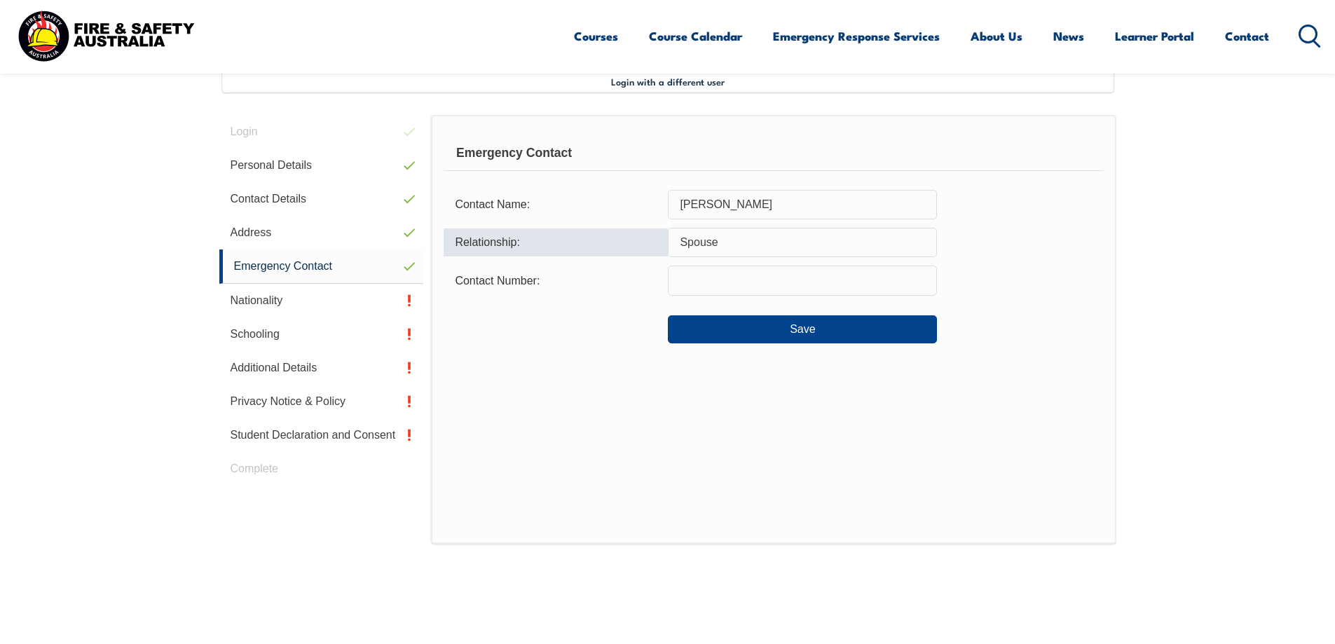
type input "Spouse"
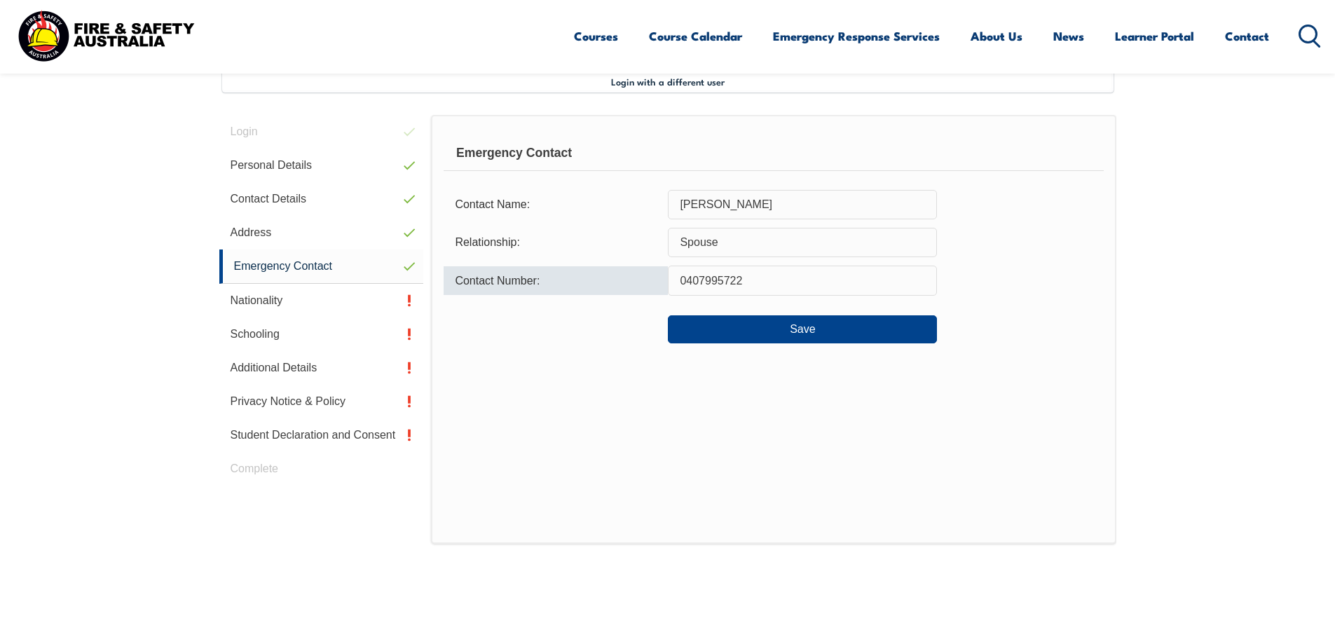
type input "0407995722"
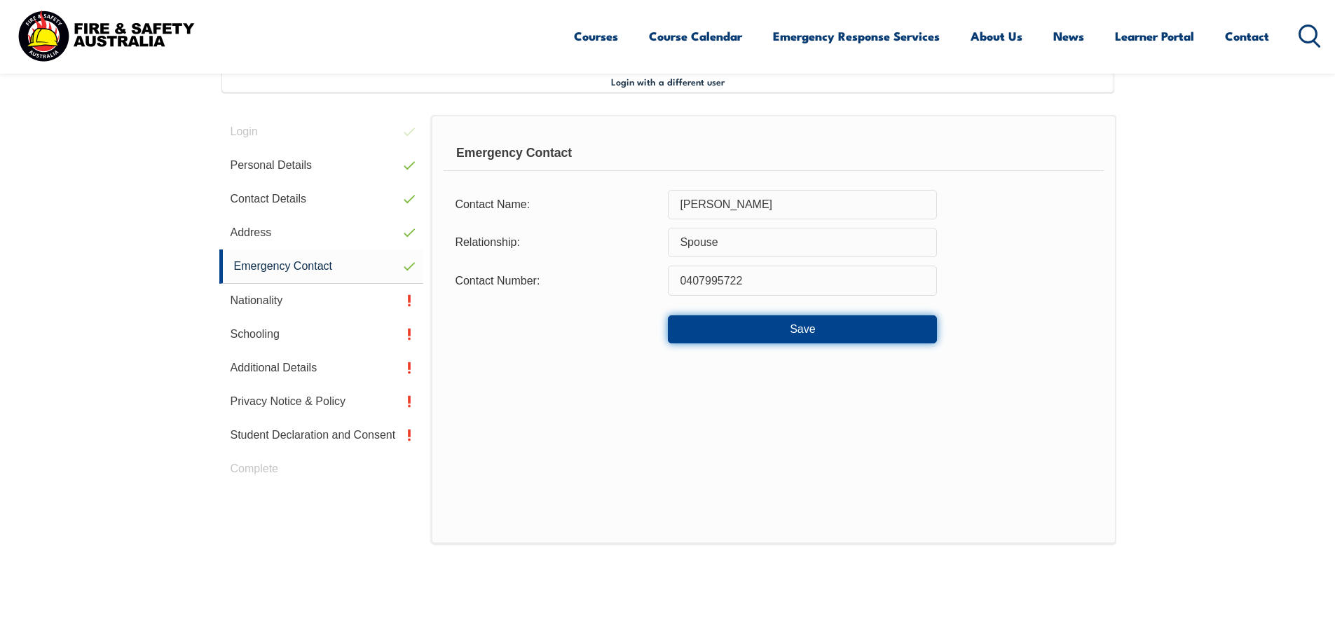
click at [802, 330] on button "Save" at bounding box center [802, 329] width 269 height 28
click at [784, 329] on button "Save" at bounding box center [802, 329] width 269 height 28
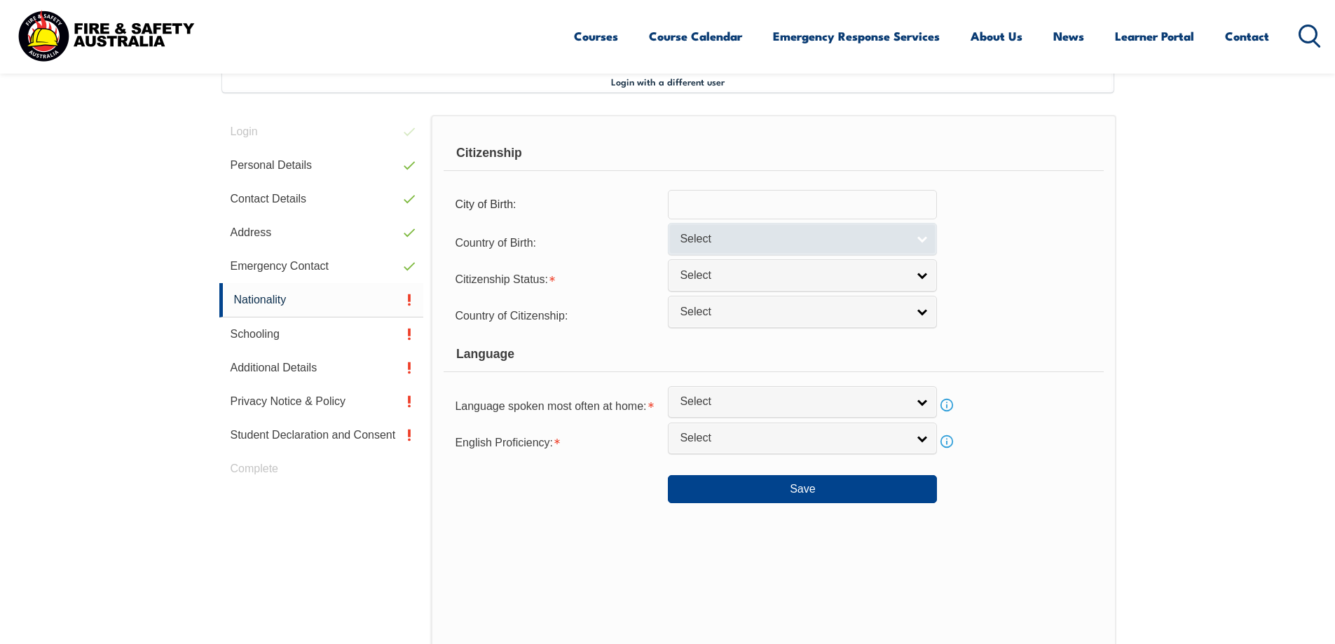
click at [921, 241] on link "Select" at bounding box center [802, 239] width 269 height 32
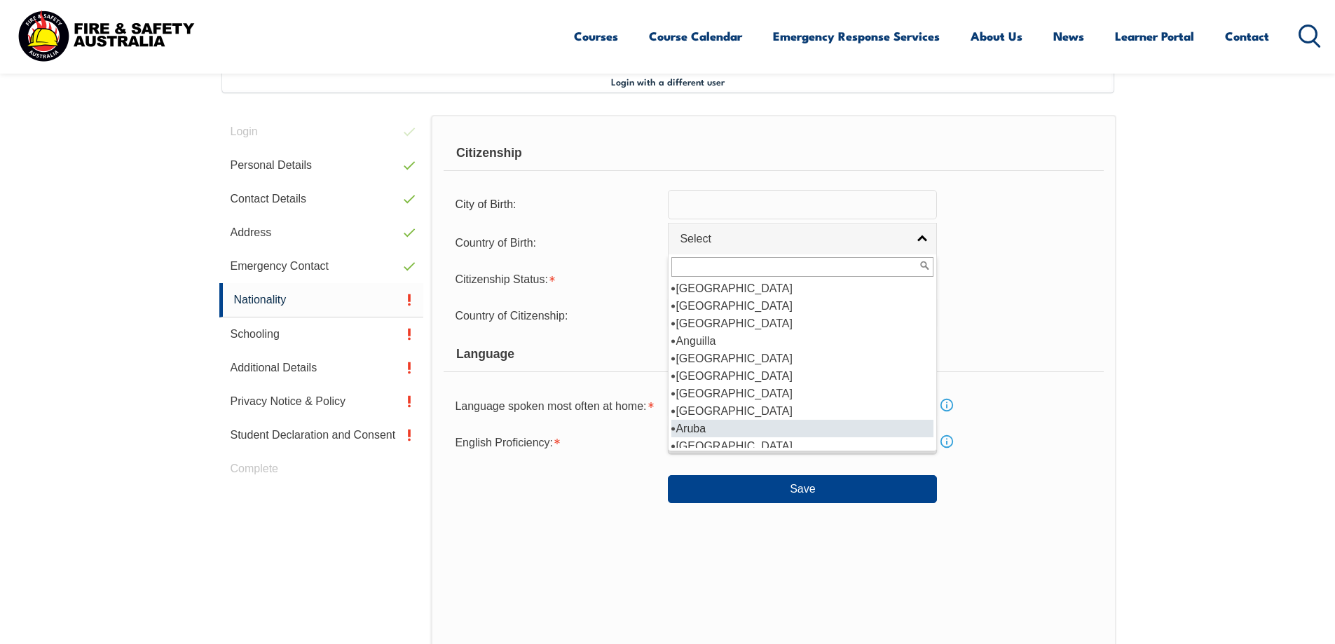
scroll to position [140, 0]
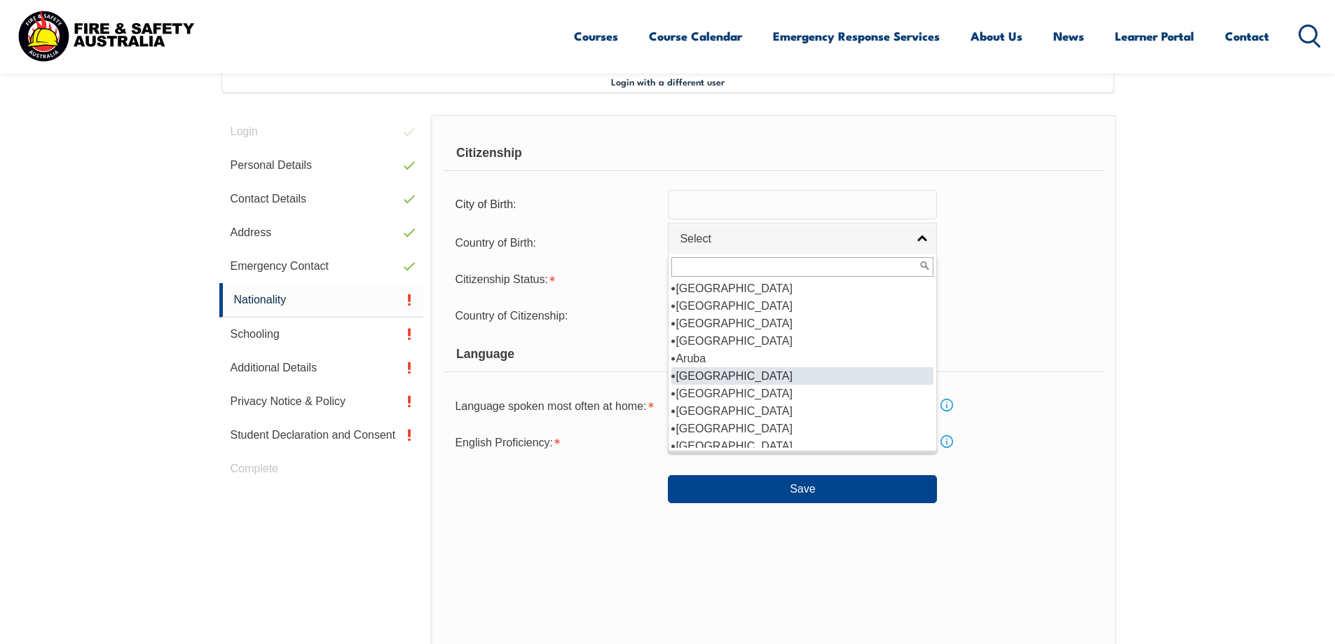
click at [728, 378] on li "Australia" at bounding box center [803, 376] width 262 height 18
select select "1101"
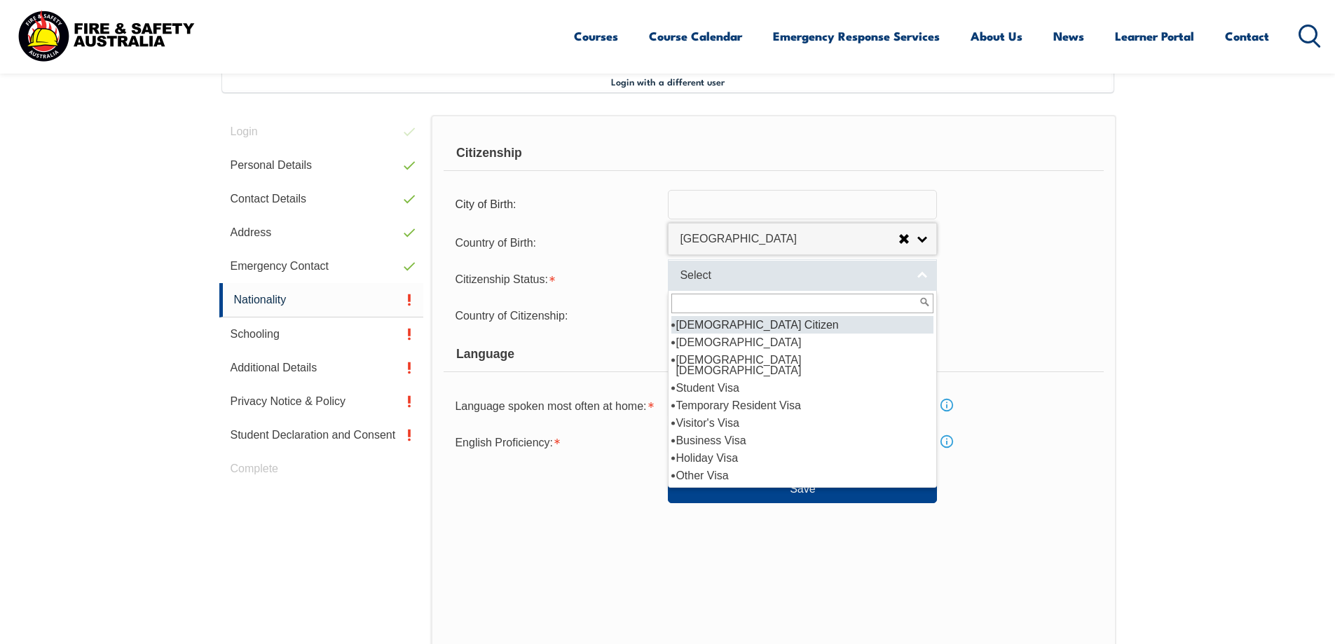
click at [920, 276] on link "Select" at bounding box center [802, 275] width 269 height 32
click at [730, 327] on li "Australian Citizen" at bounding box center [803, 325] width 262 height 18
select select "1"
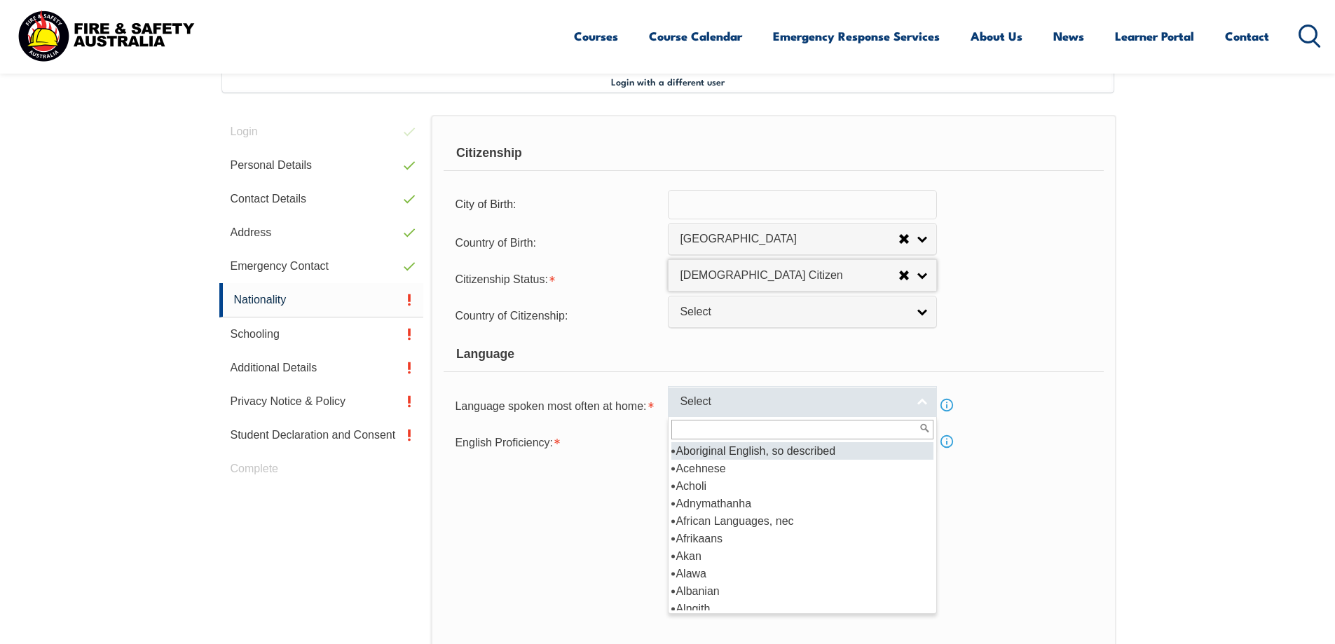
click at [919, 402] on link "Select" at bounding box center [802, 402] width 269 height 32
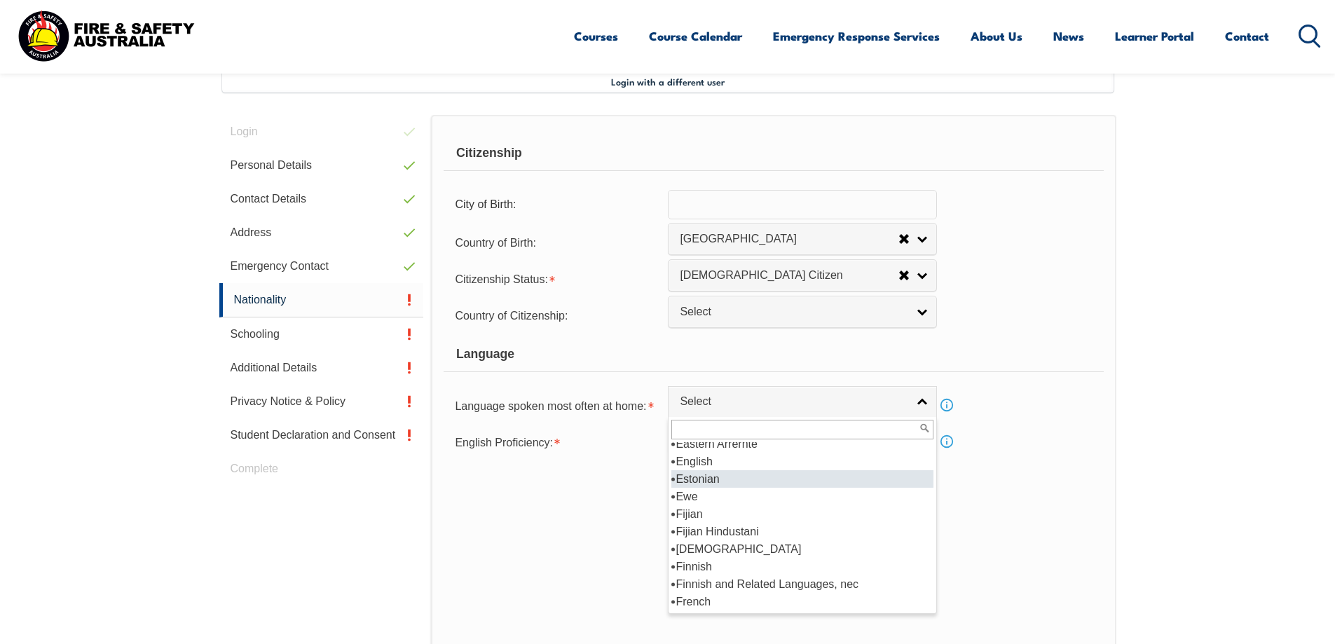
scroll to position [1682, 0]
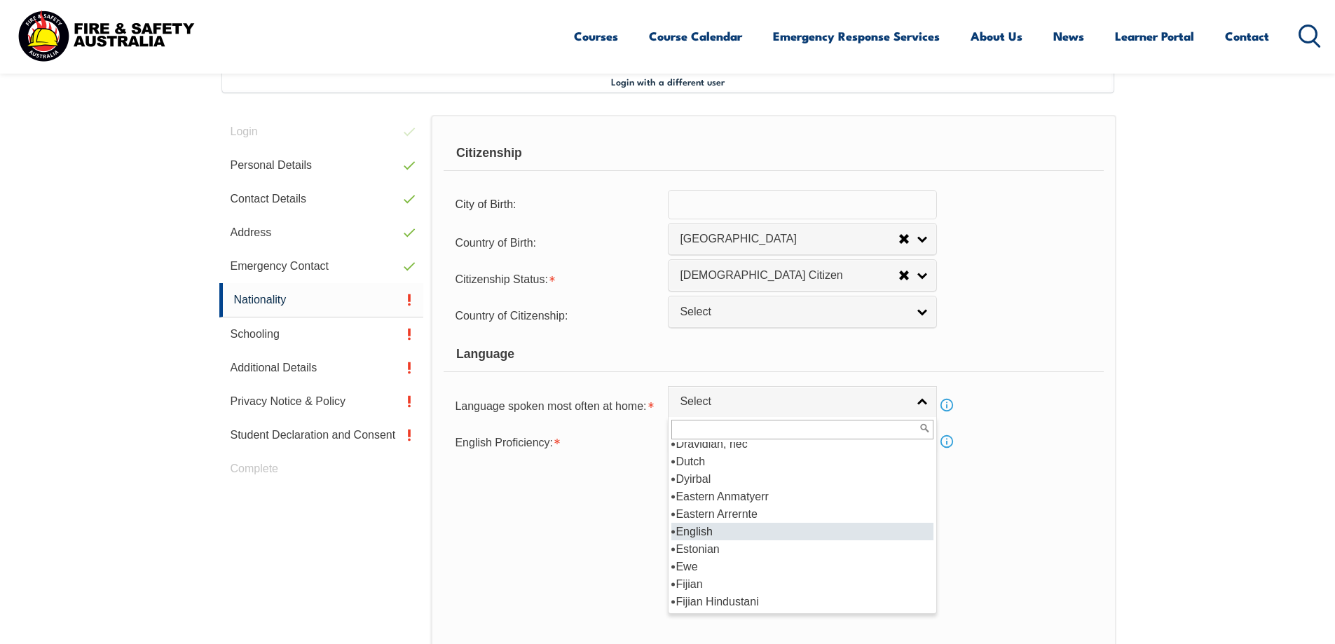
click at [719, 533] on li "English" at bounding box center [803, 532] width 262 height 18
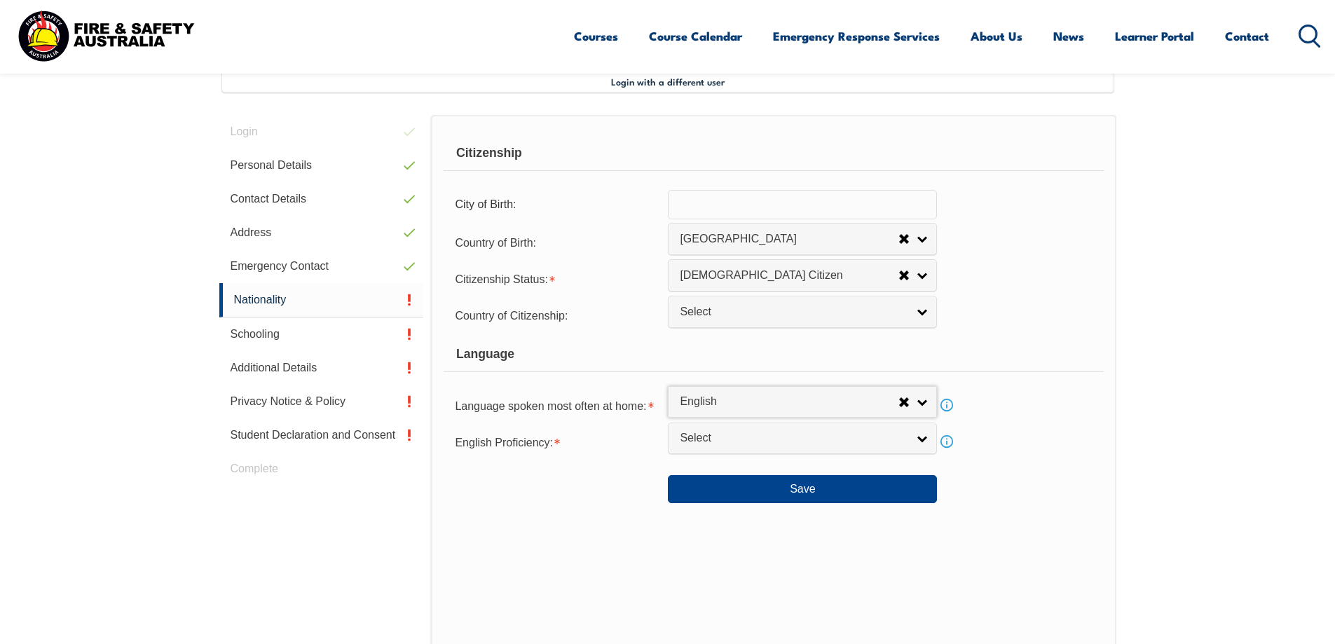
select select "1201"
click at [920, 438] on link "Select" at bounding box center [802, 439] width 269 height 32
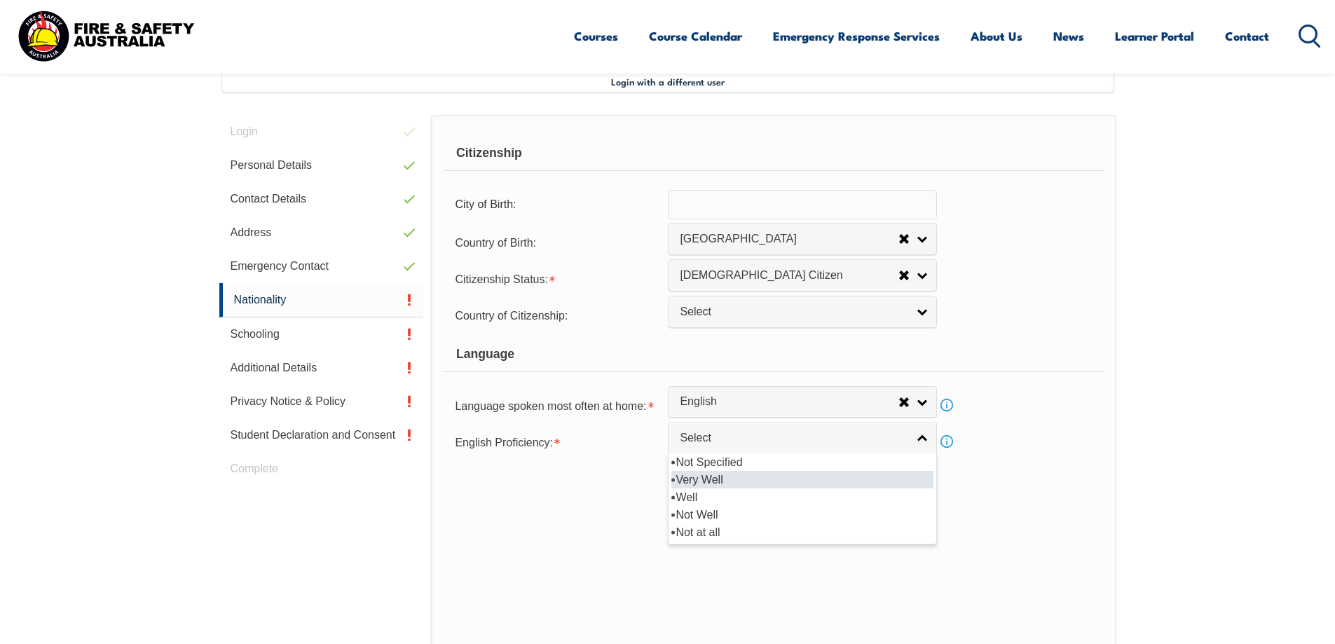
click at [715, 480] on li "Very Well" at bounding box center [803, 480] width 262 height 18
select select "1"
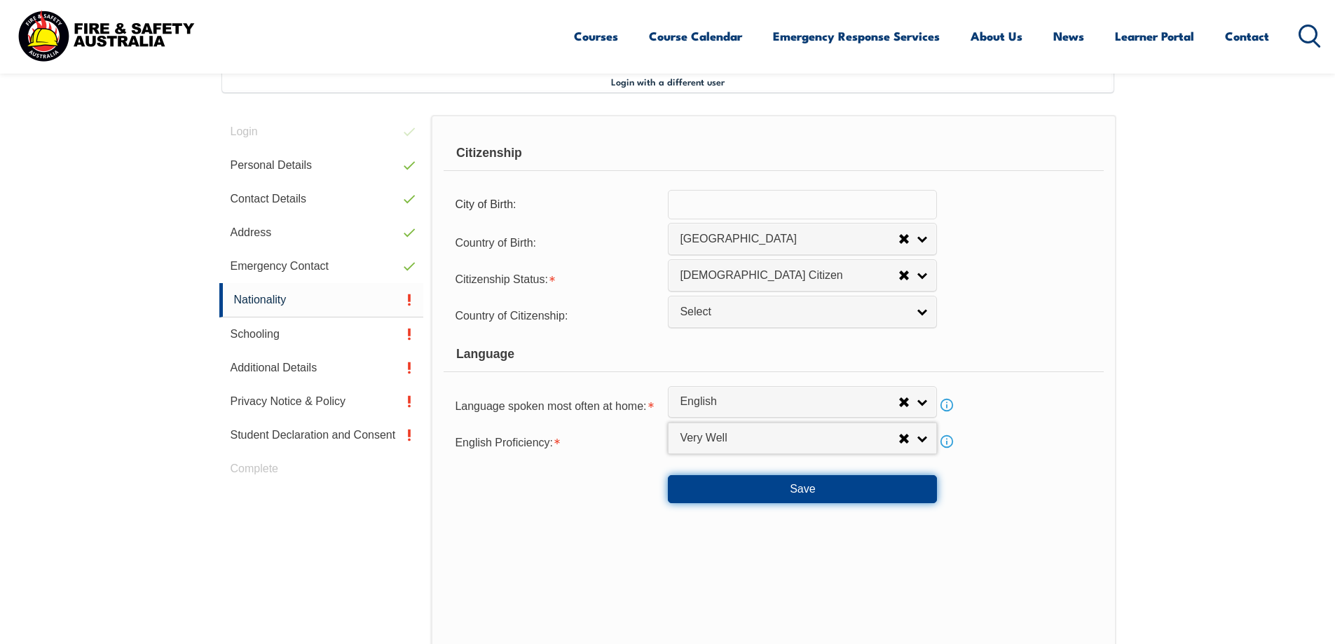
click at [793, 492] on button "Save" at bounding box center [802, 489] width 269 height 28
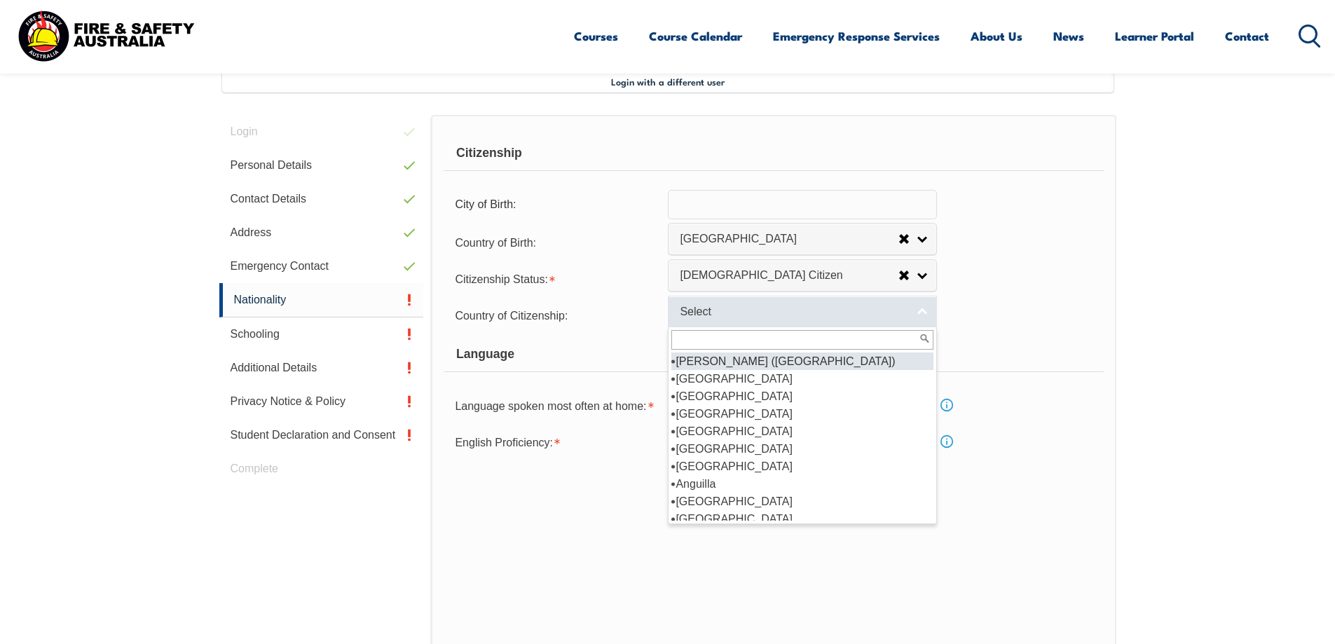
click at [920, 310] on link "Select" at bounding box center [802, 312] width 269 height 32
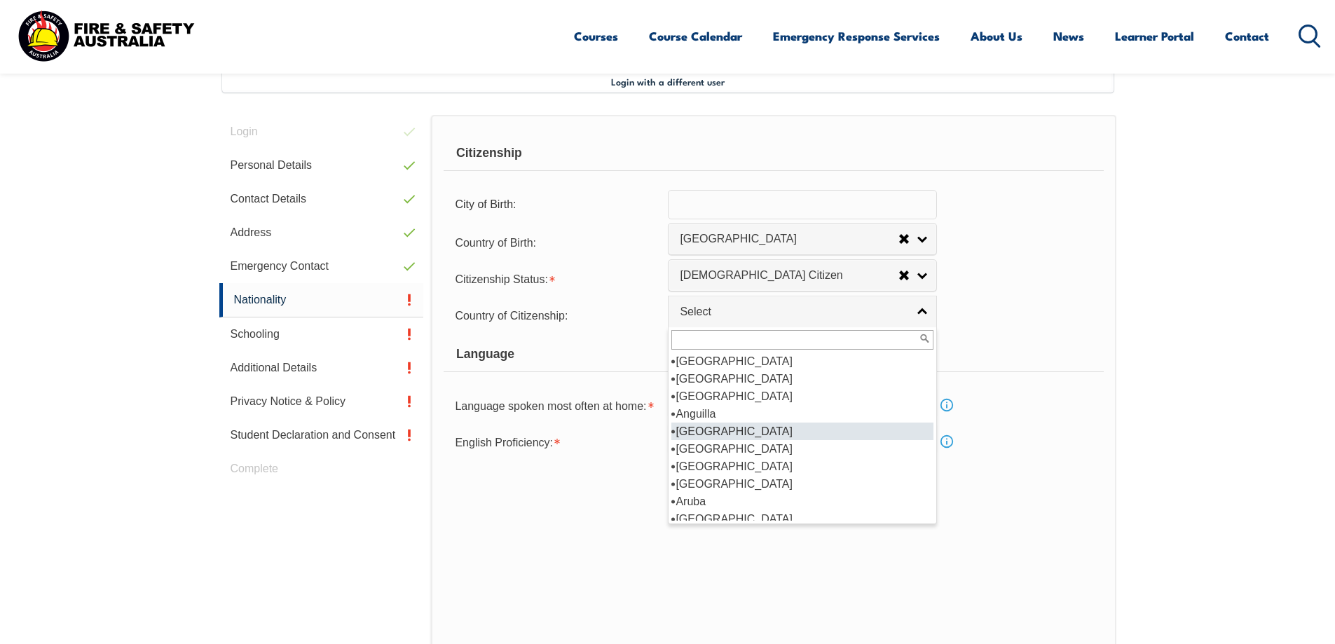
scroll to position [140, 0]
click at [766, 454] on li "Australia" at bounding box center [803, 449] width 262 height 18
select select "1101"
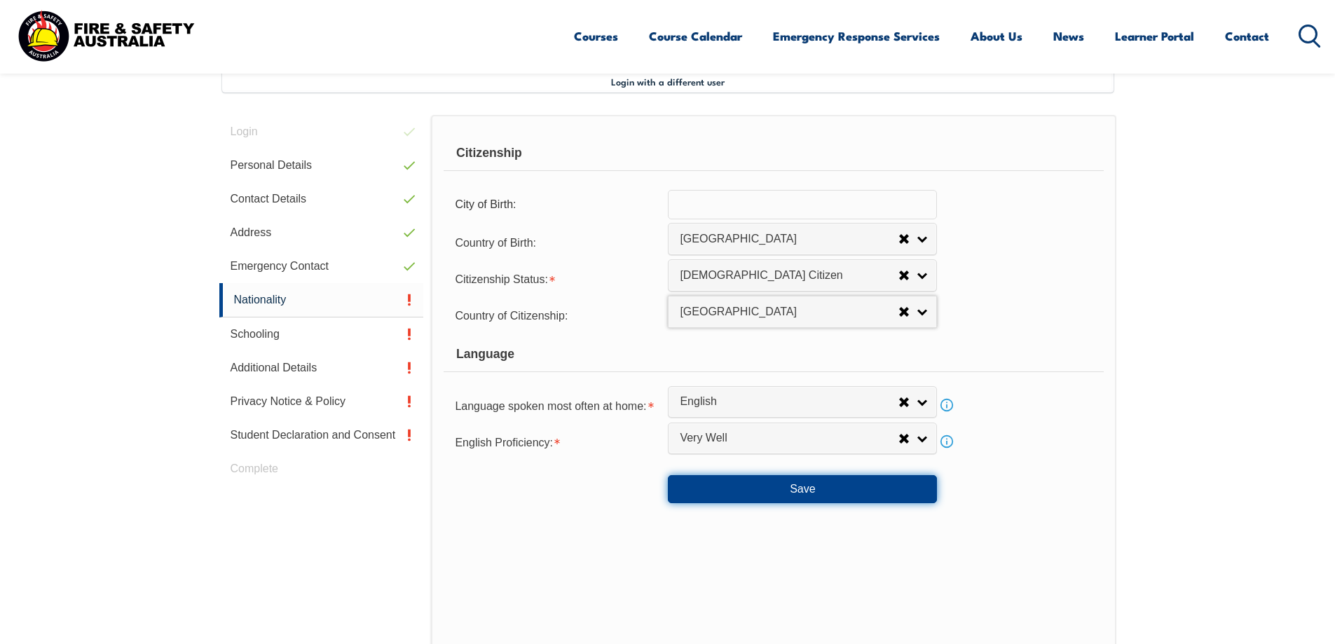
click at [809, 486] on button "Save" at bounding box center [802, 489] width 269 height 28
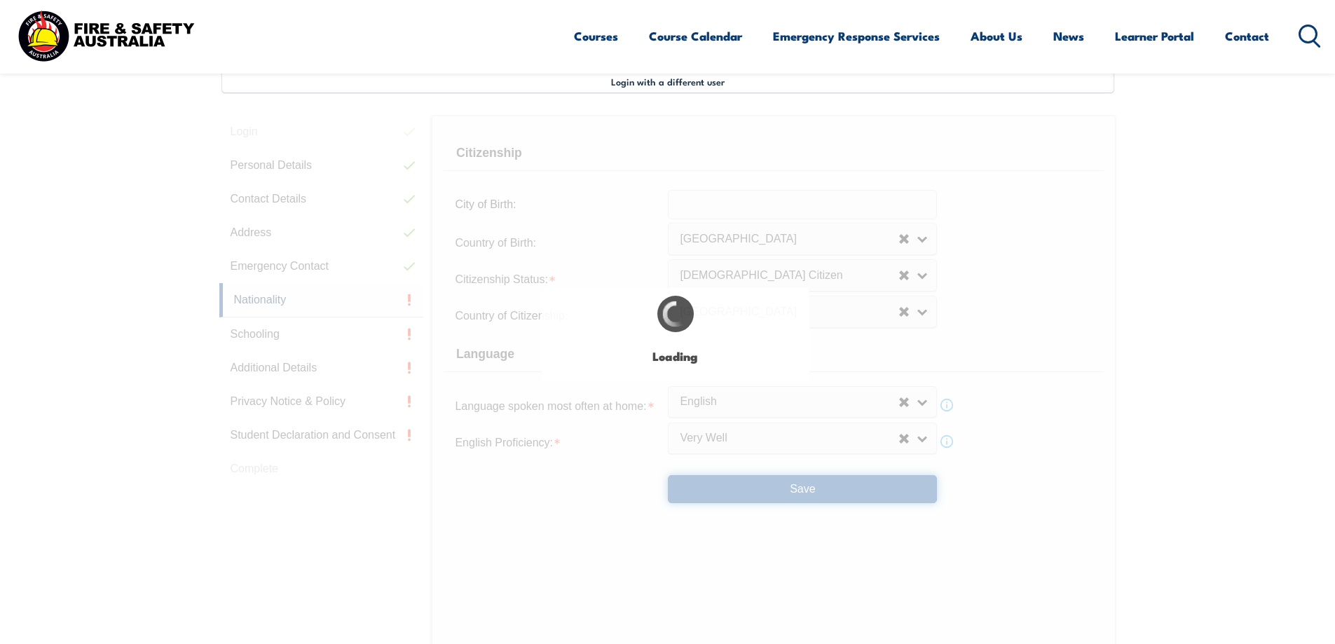
scroll to position [0, 0]
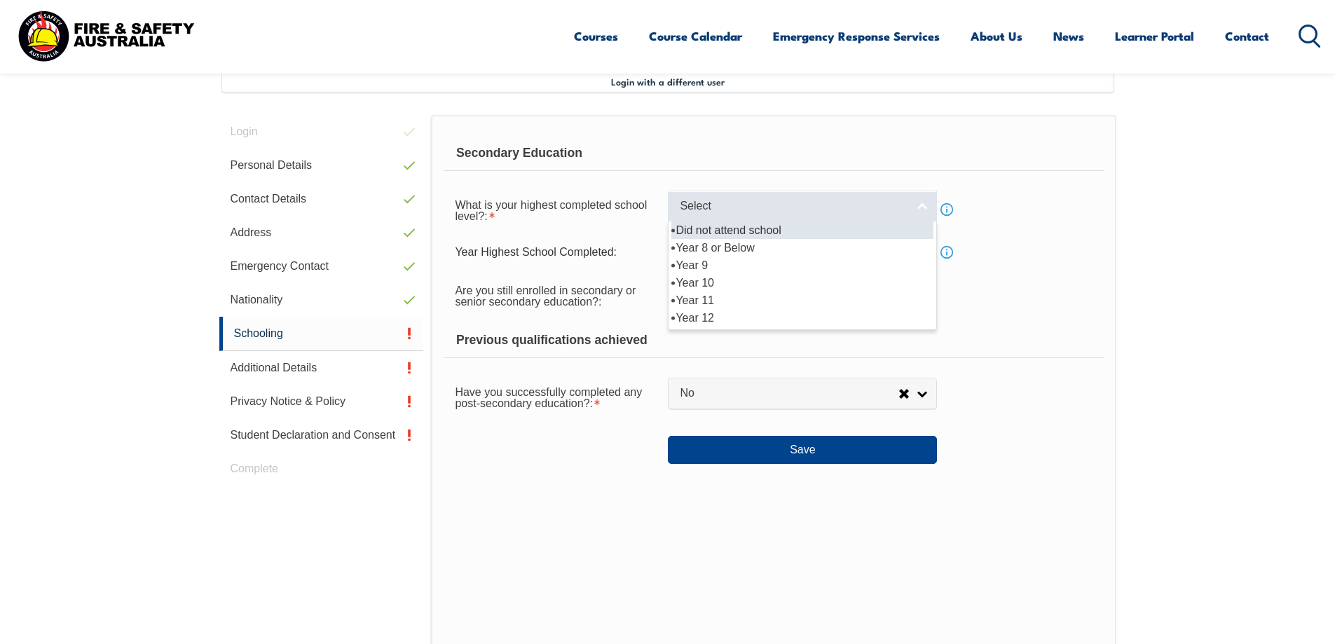
click at [923, 205] on link "Select" at bounding box center [802, 207] width 269 height 32
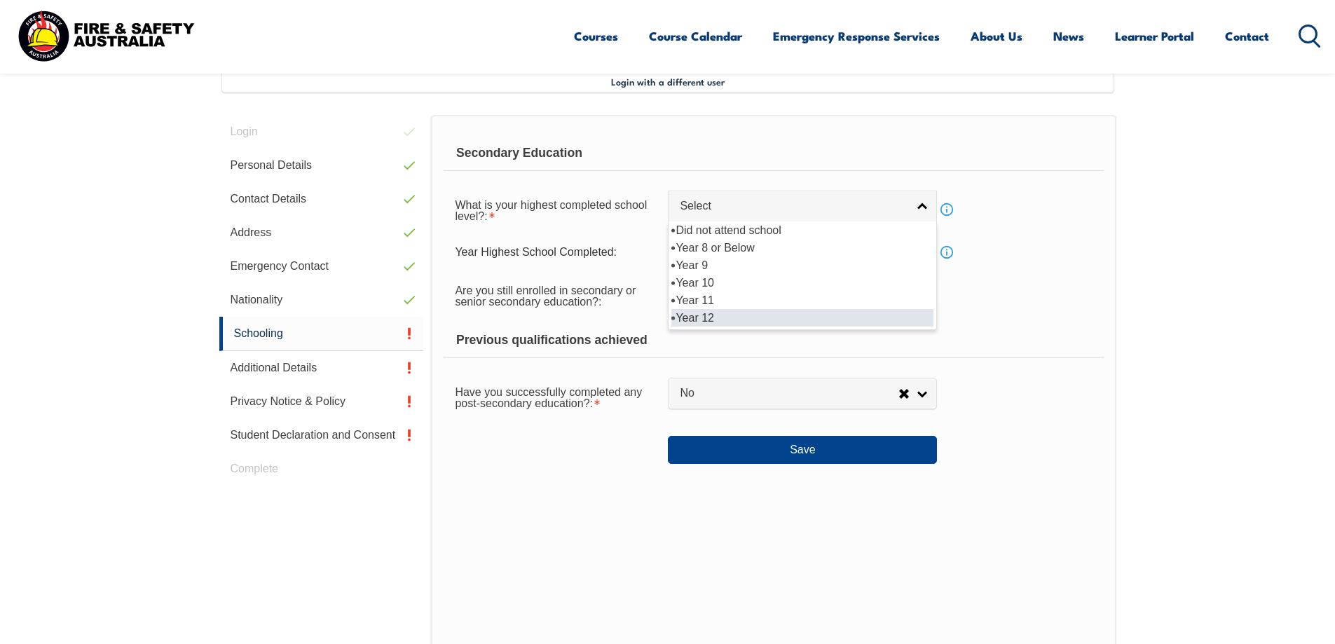
click at [717, 315] on li "Year 12" at bounding box center [803, 318] width 262 height 18
select select "12"
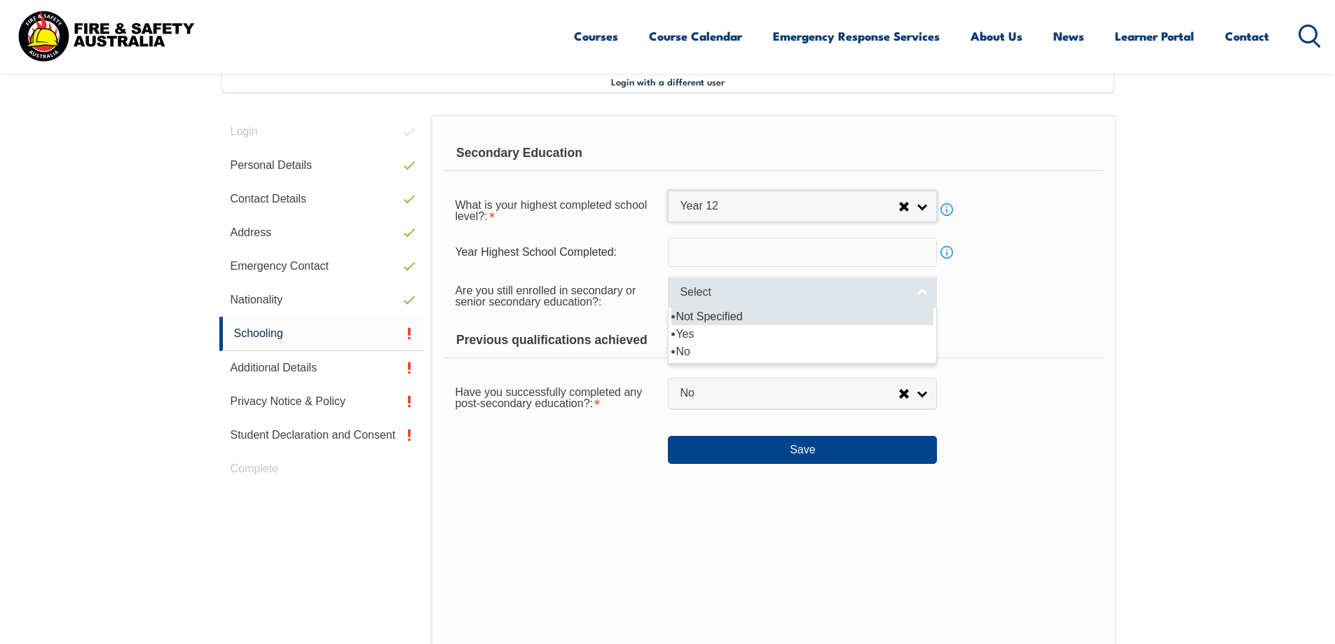
click at [923, 292] on link "Select" at bounding box center [802, 292] width 269 height 32
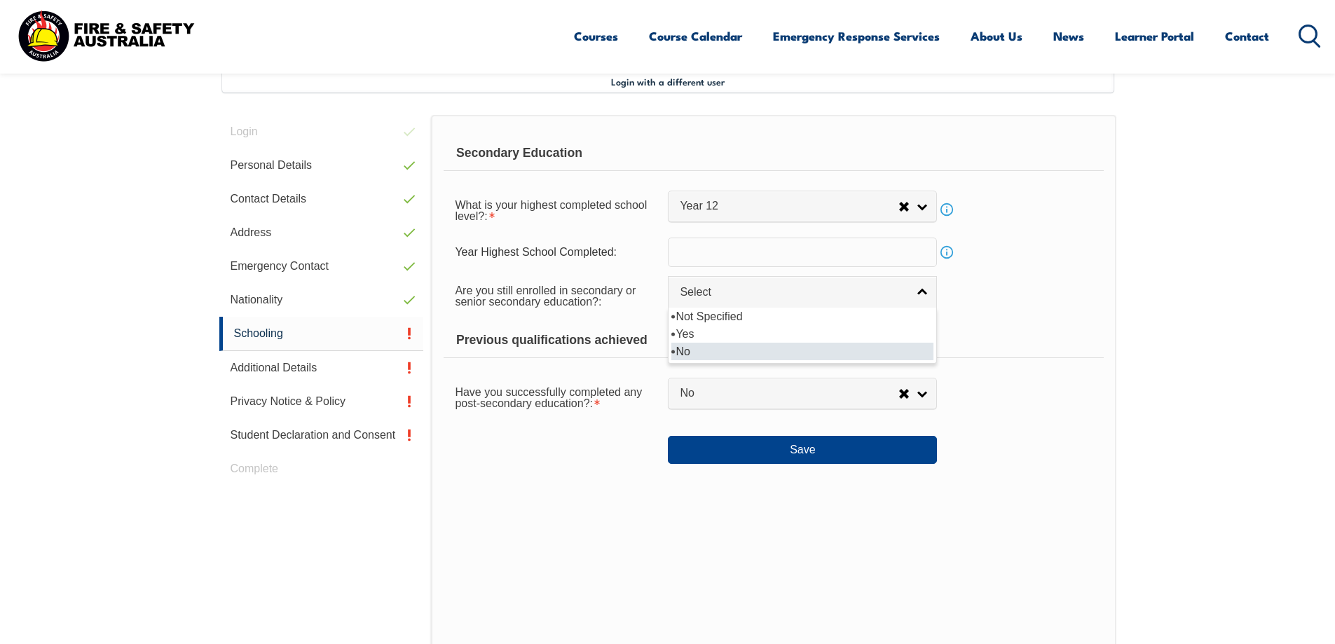
click at [752, 351] on li "No" at bounding box center [803, 352] width 262 height 18
select select "false"
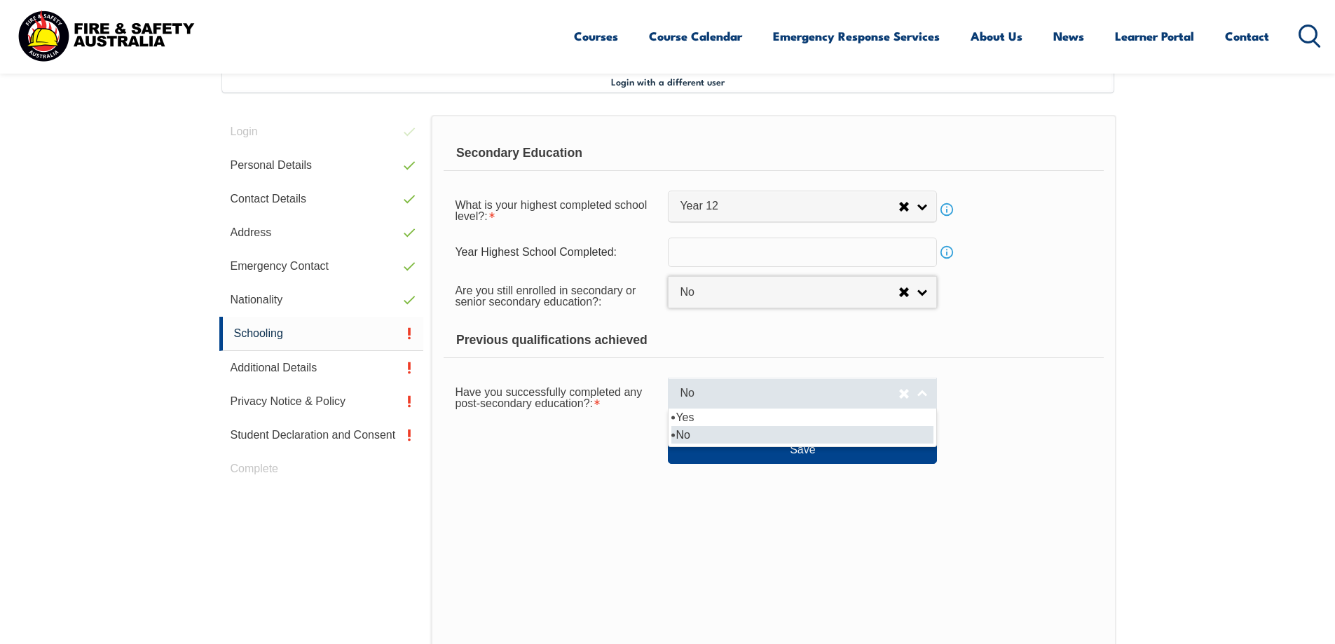
click at [924, 390] on link "No" at bounding box center [802, 394] width 269 height 32
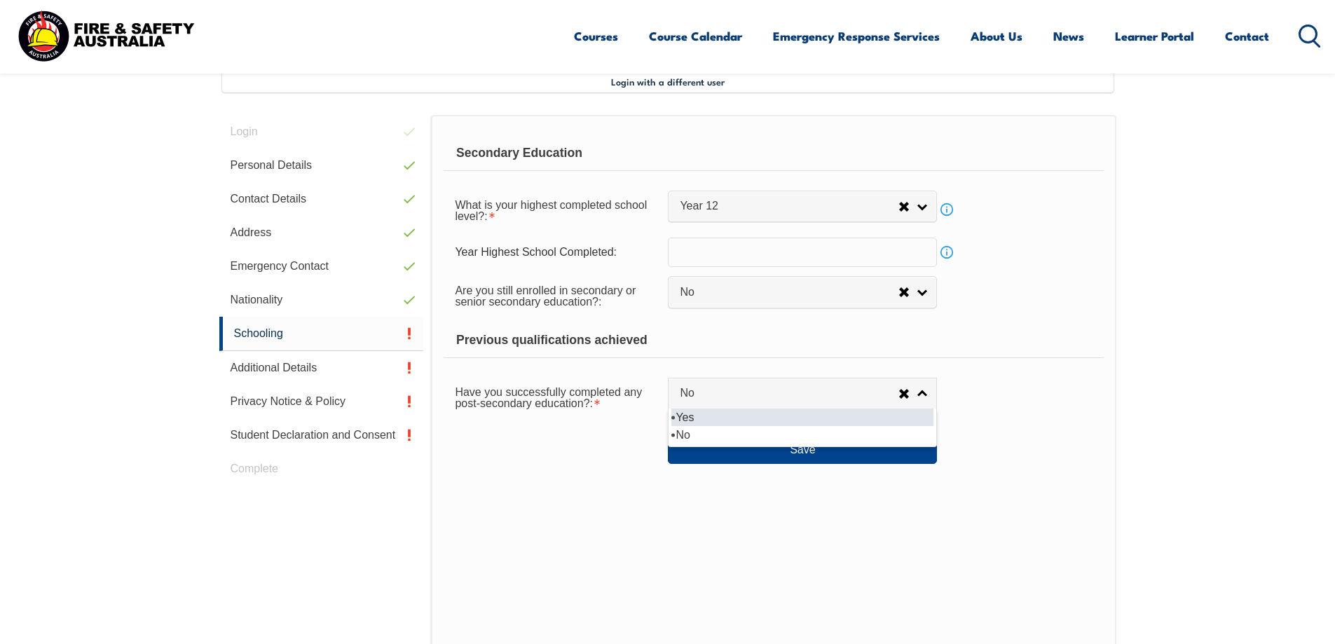
click at [728, 422] on li "Yes" at bounding box center [803, 418] width 262 height 18
select select "true"
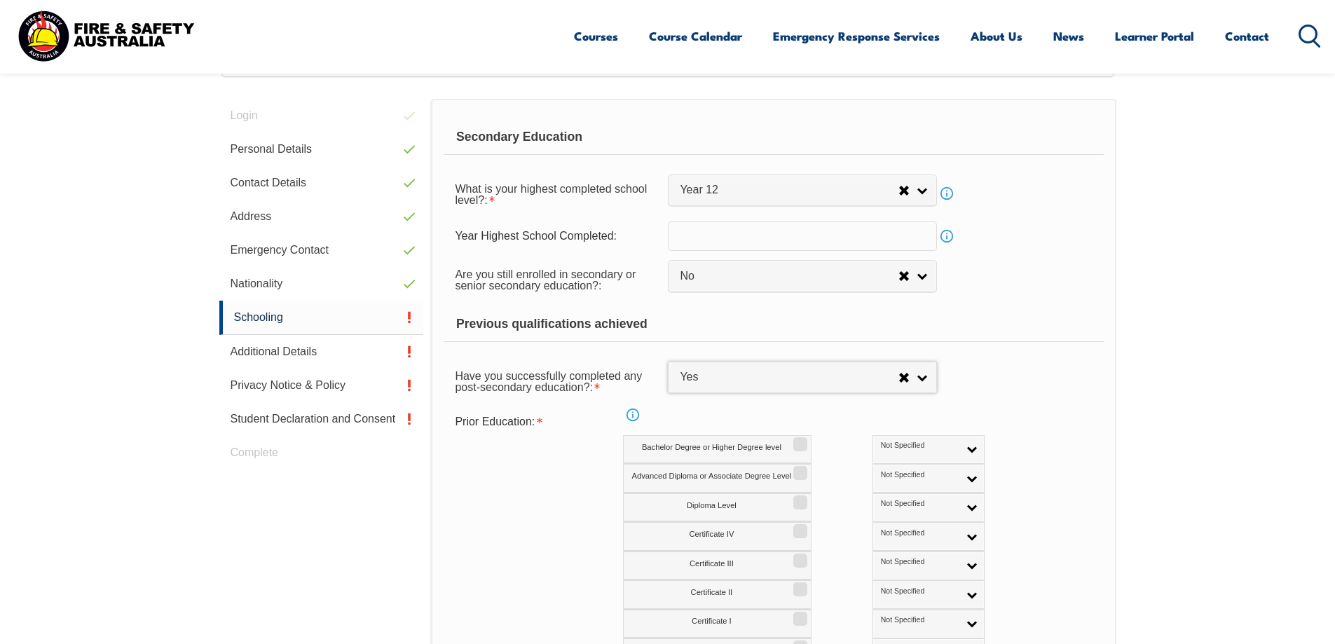
scroll to position [452, 0]
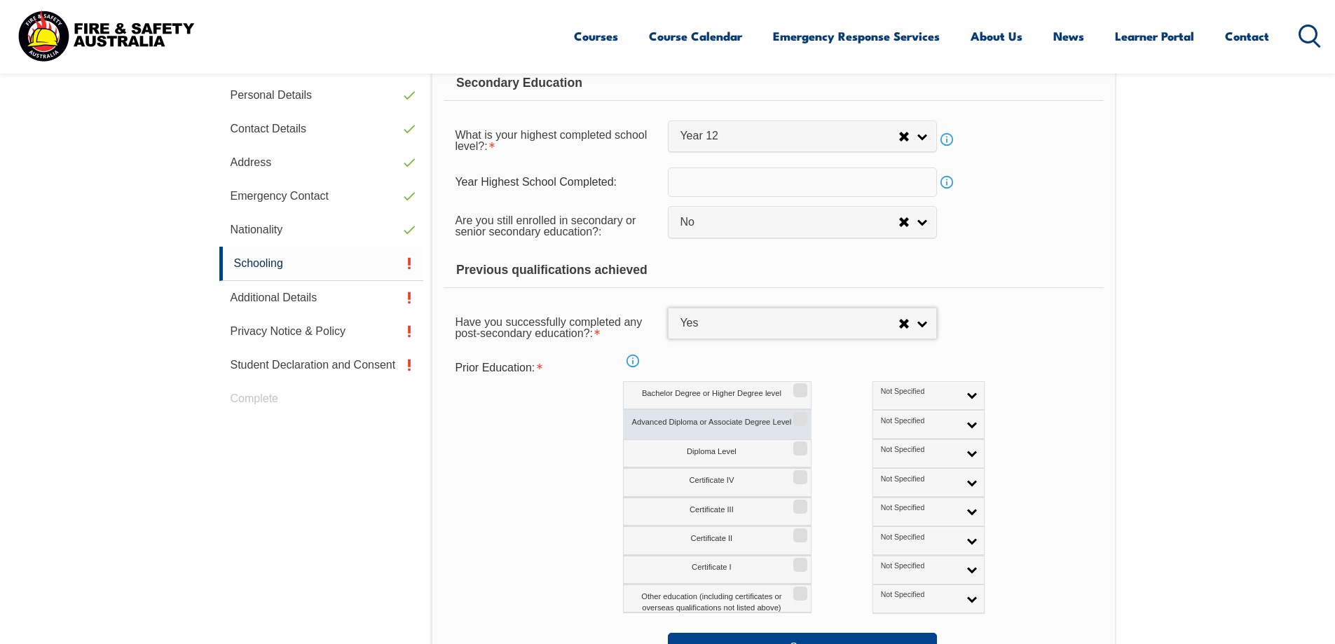
click at [800, 415] on input "Advanced Diploma or Associate Degree Level" at bounding box center [798, 414] width 8 height 1
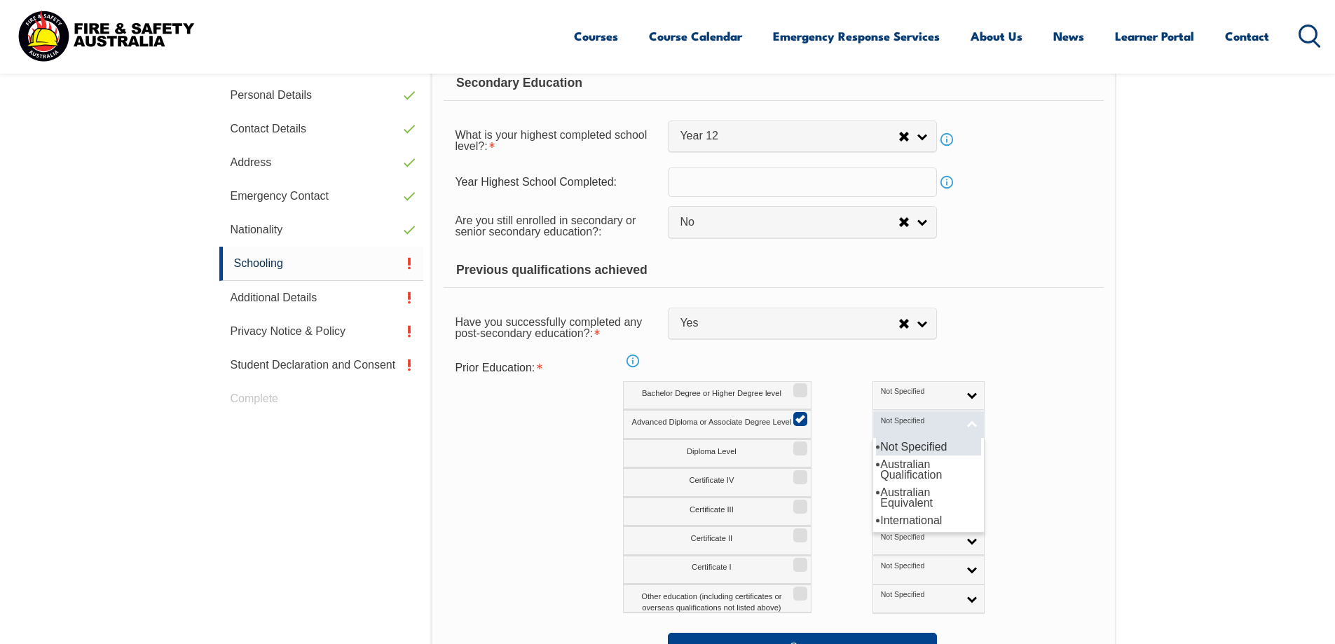
click at [913, 425] on link "Not Specified" at bounding box center [929, 424] width 112 height 29
click at [880, 469] on li "Australian Qualification" at bounding box center [928, 470] width 105 height 28
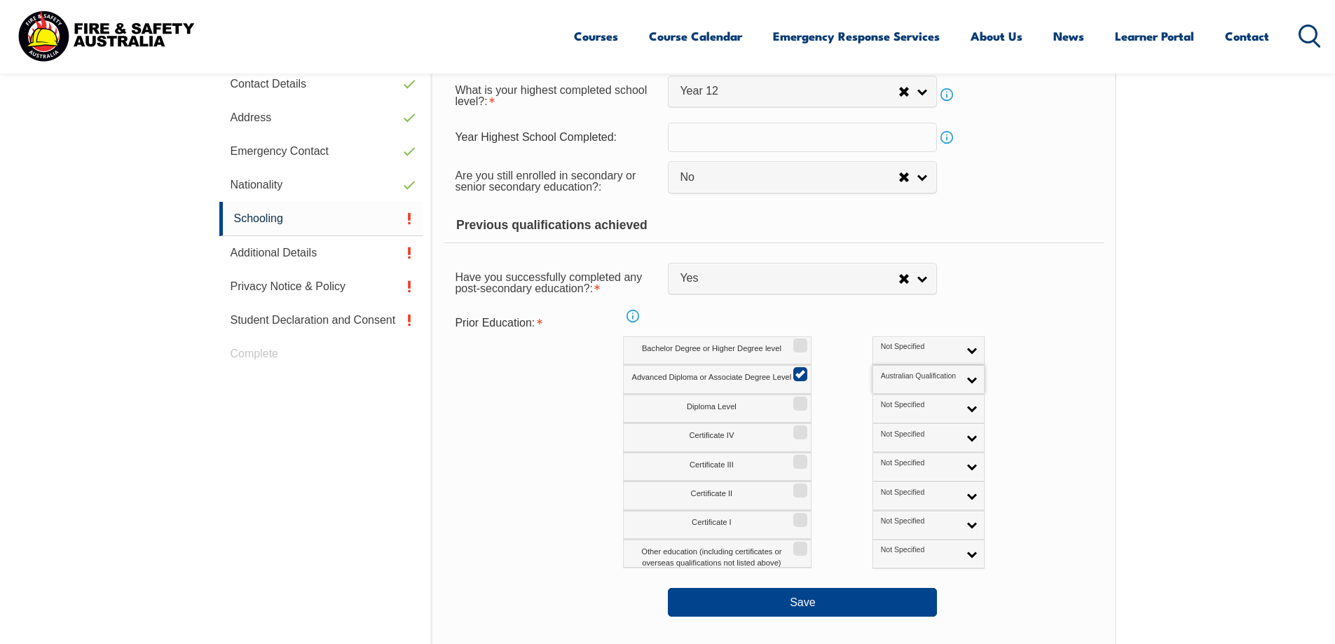
scroll to position [522, 0]
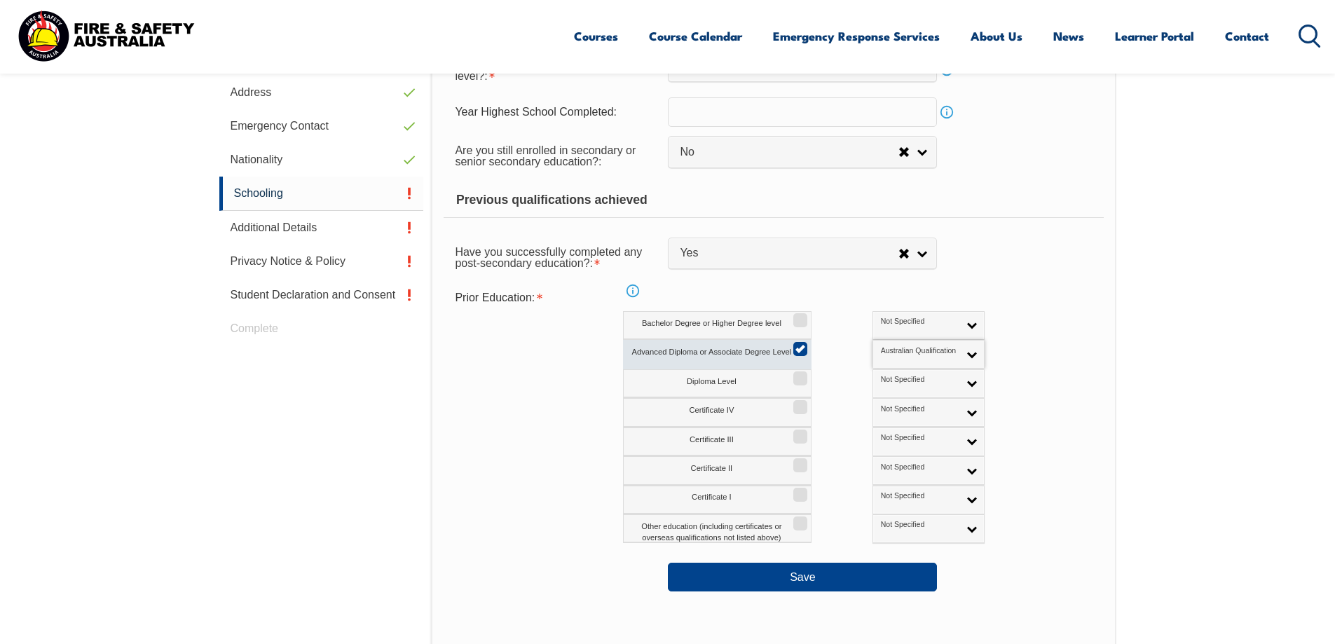
click at [803, 345] on input "Advanced Diploma or Associate Degree Level" at bounding box center [798, 344] width 8 height 1
checkbox input "false"
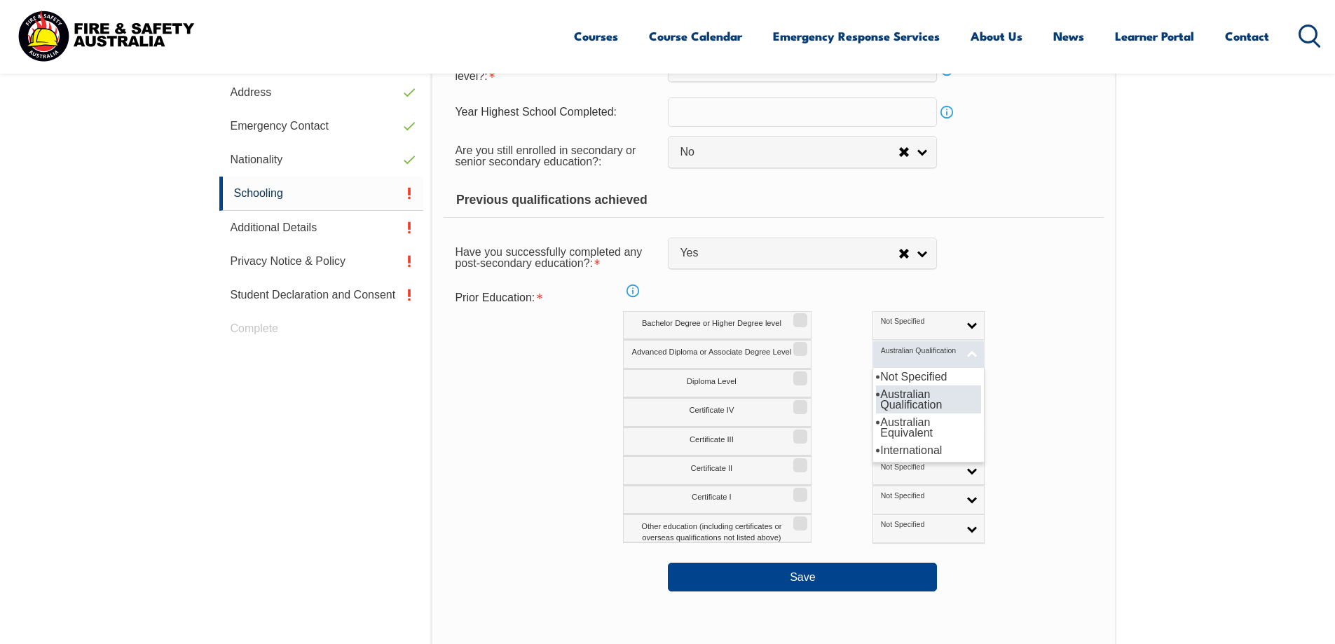
click at [911, 361] on link "Australian Qualification" at bounding box center [929, 354] width 112 height 29
click at [884, 376] on li "Not Specified" at bounding box center [928, 377] width 105 height 18
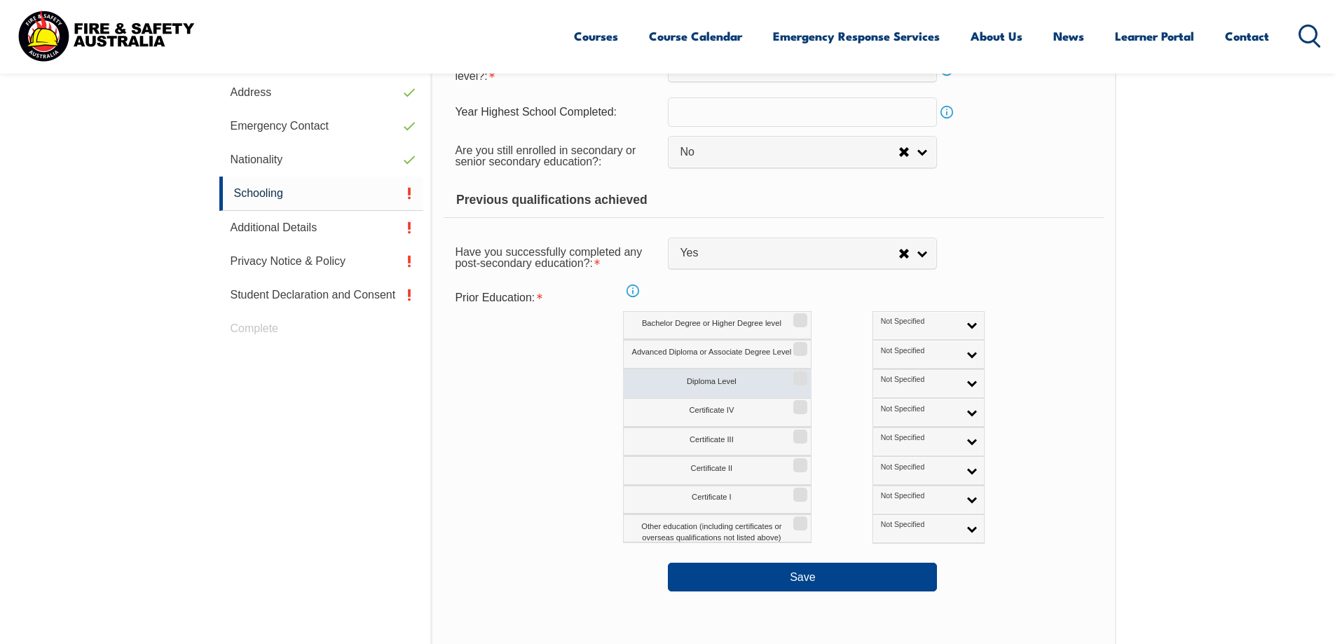
click at [800, 374] on input "Diploma Level" at bounding box center [798, 373] width 8 height 1
checkbox input "true"
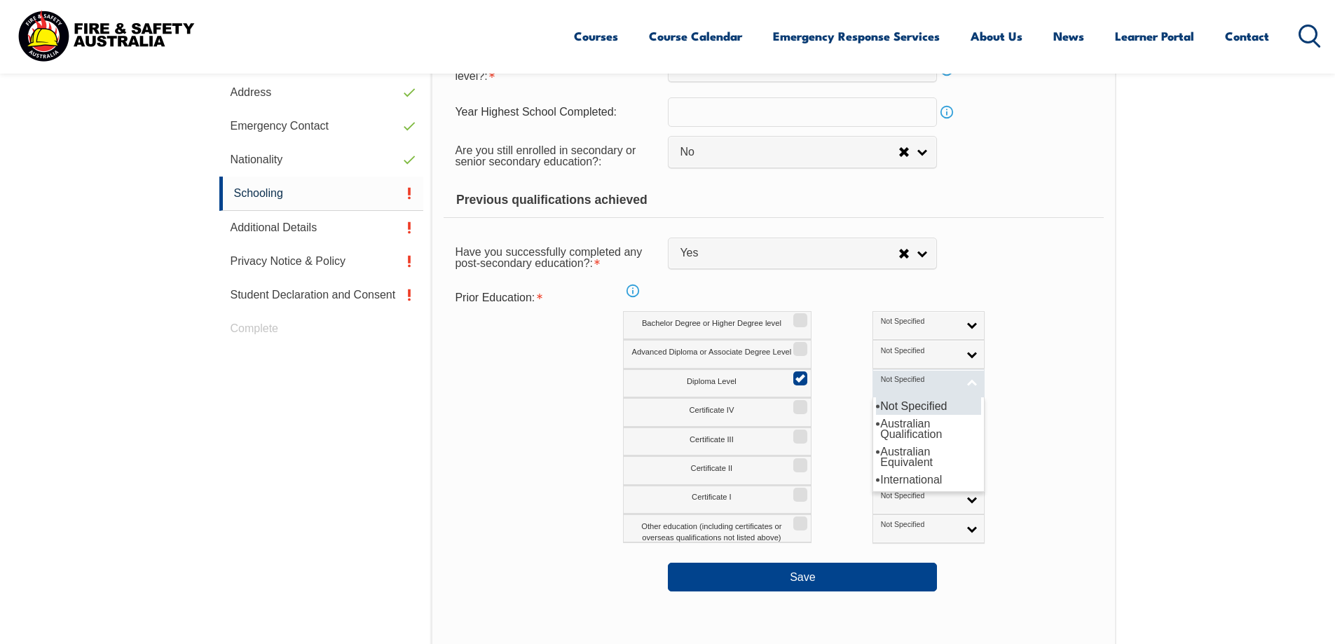
click at [913, 381] on link "Not Specified" at bounding box center [929, 383] width 112 height 29
click at [876, 428] on li "Australian Qualification" at bounding box center [928, 429] width 105 height 28
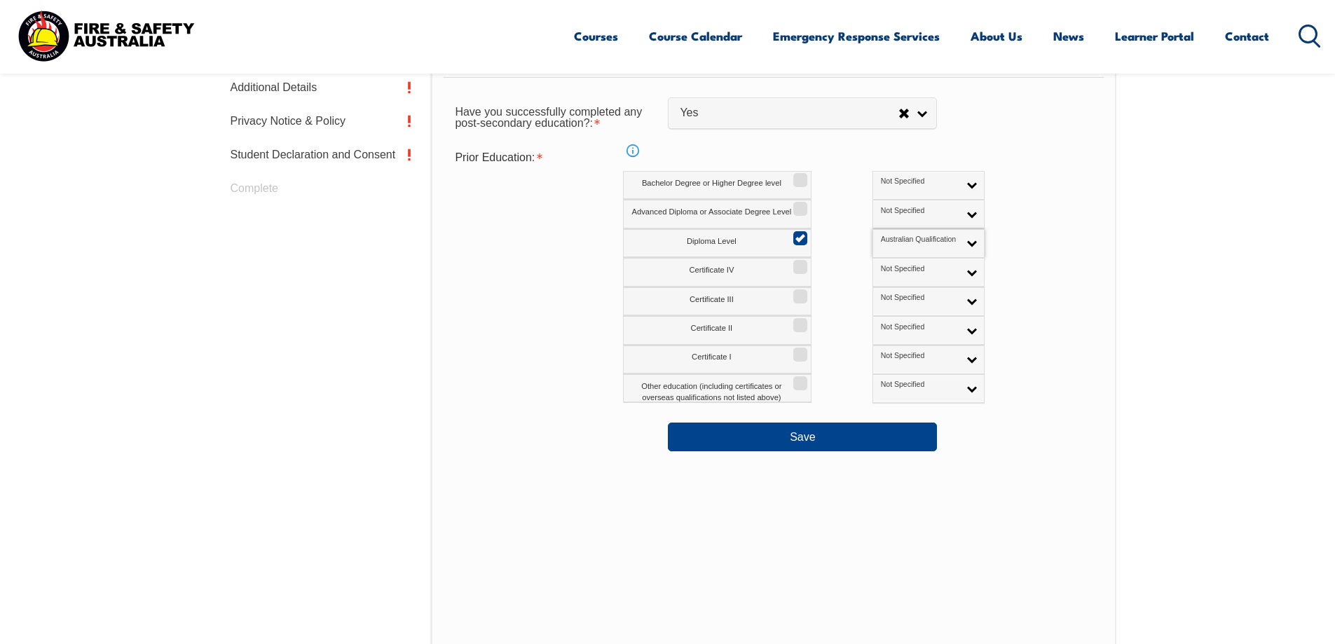
scroll to position [592, 0]
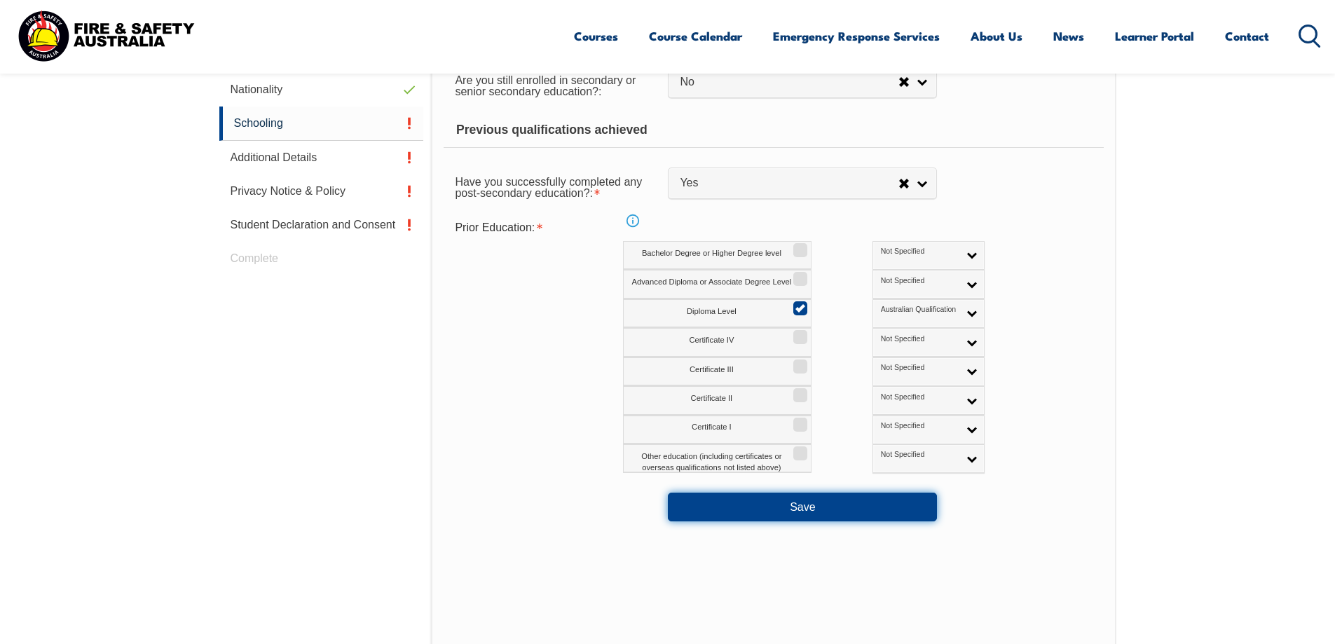
click at [859, 513] on button "Save" at bounding box center [802, 507] width 269 height 28
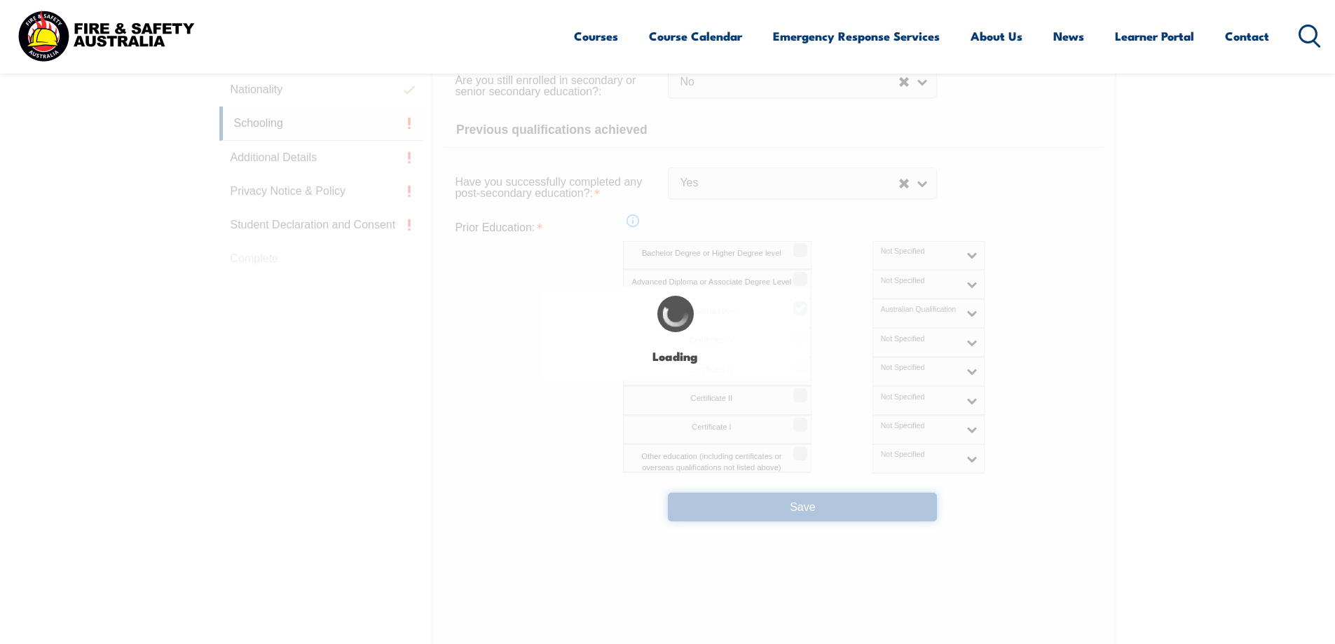
select select
select select "false"
select select "true"
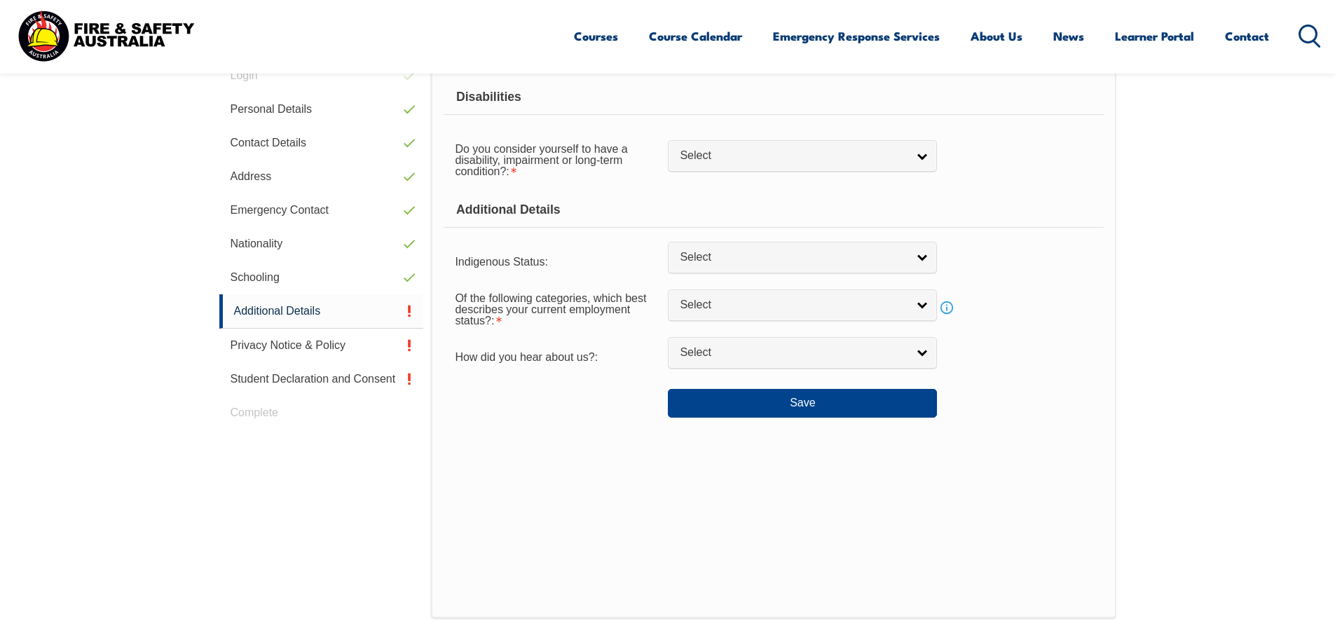
scroll to position [382, 0]
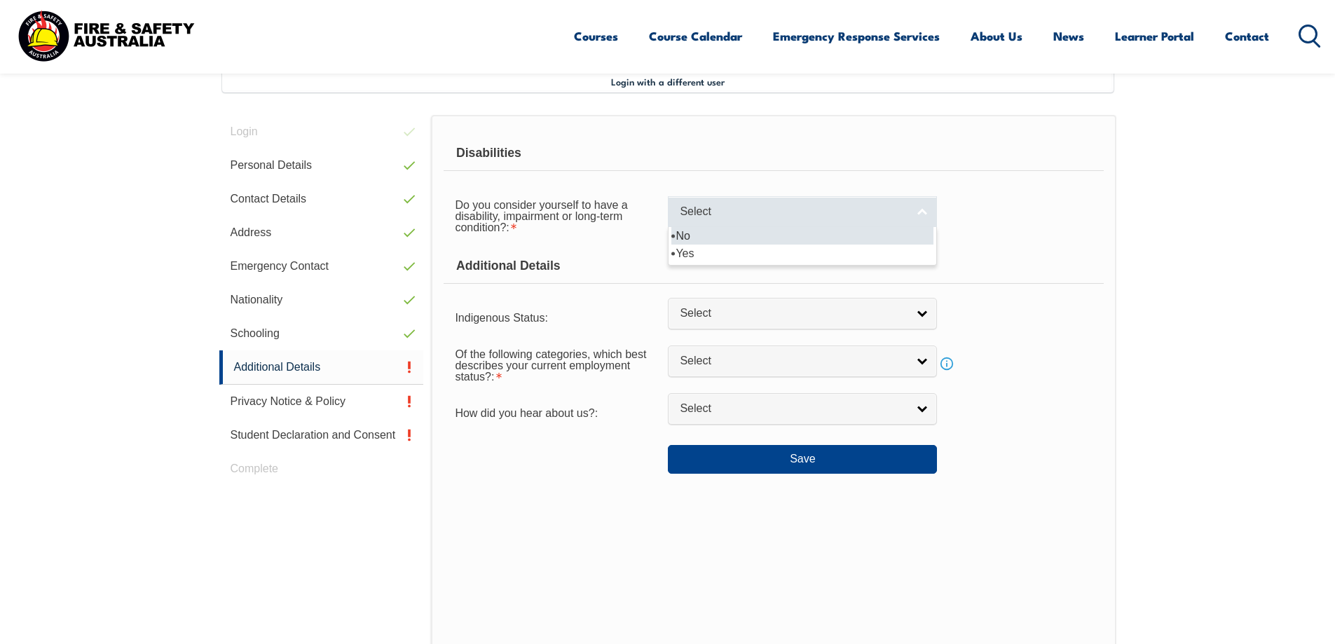
click at [923, 210] on link "Select" at bounding box center [802, 212] width 269 height 32
click at [690, 234] on li "No" at bounding box center [803, 236] width 262 height 18
select select "false"
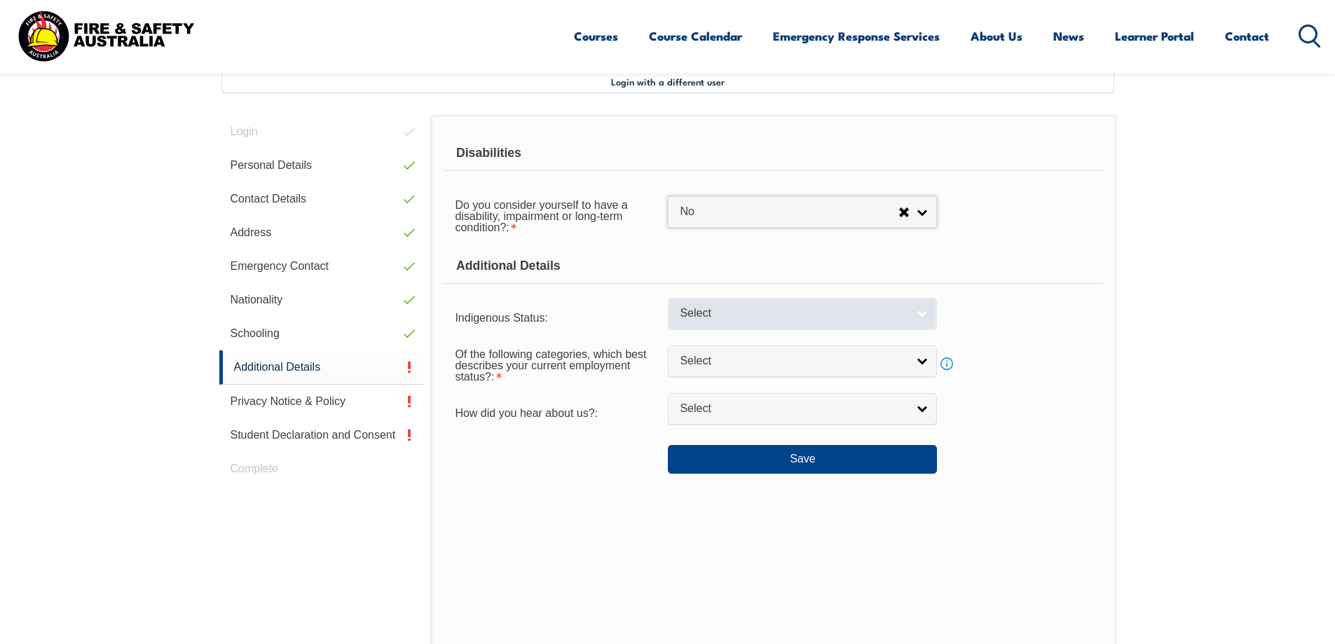
click at [923, 313] on link "Select" at bounding box center [802, 314] width 269 height 32
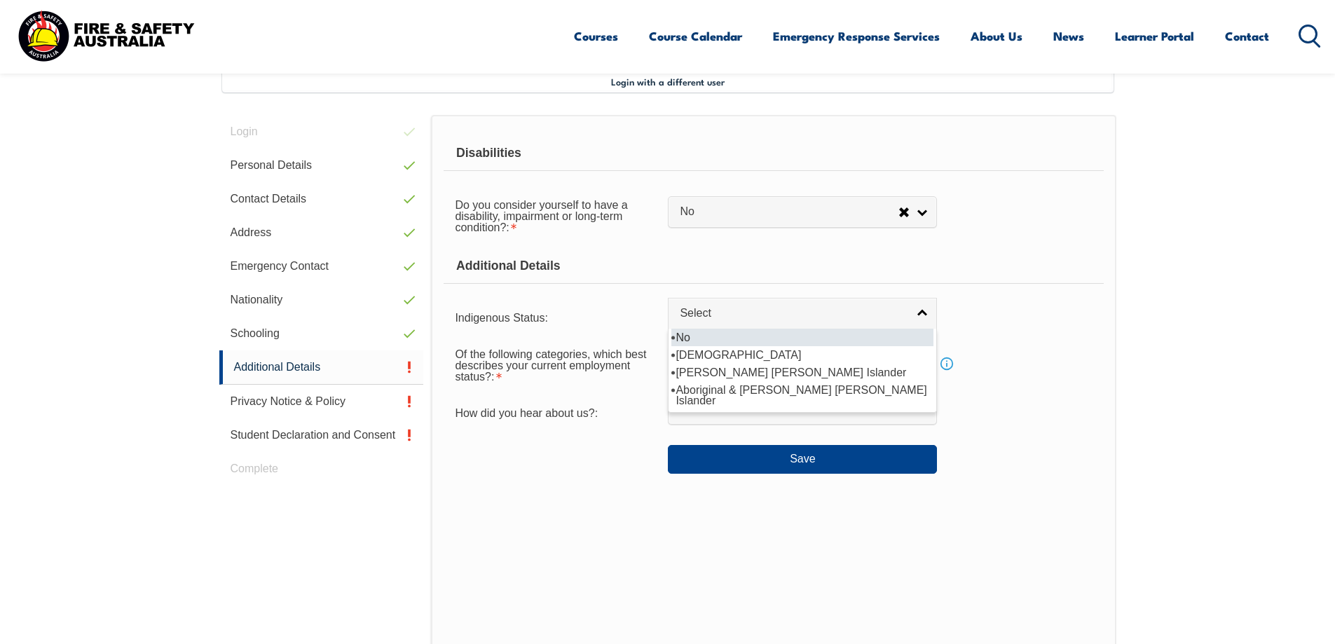
click at [698, 339] on li "No" at bounding box center [803, 338] width 262 height 18
select select "4"
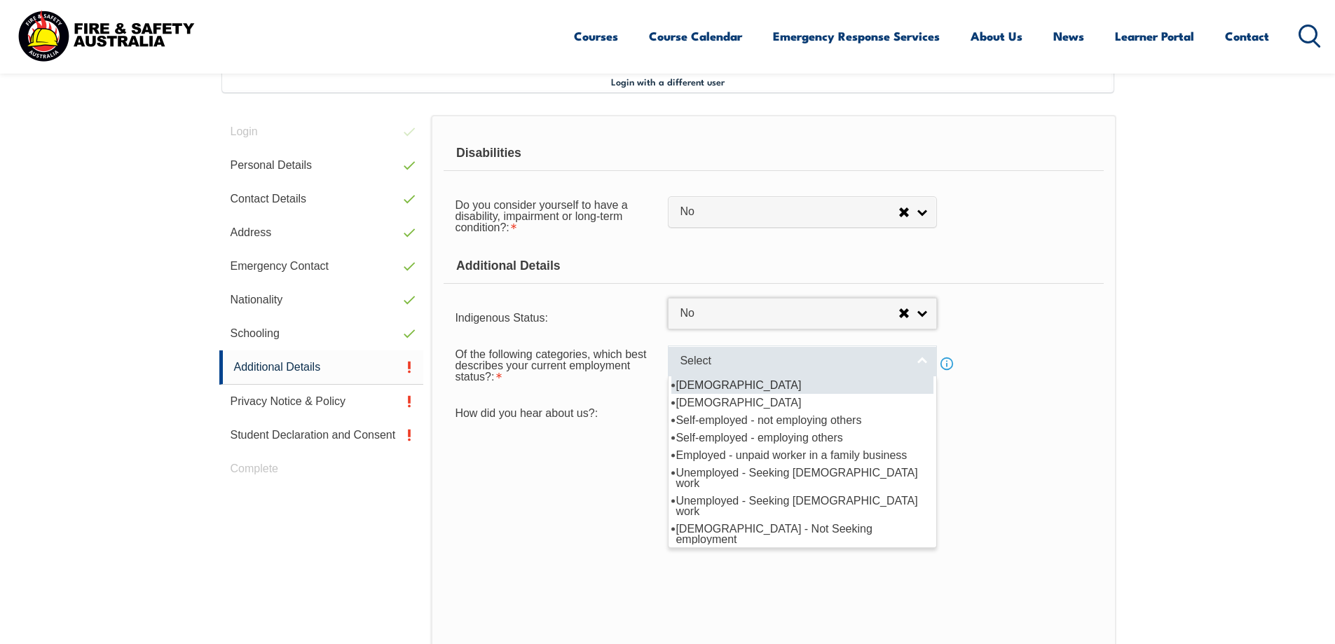
click at [923, 359] on link "Select" at bounding box center [802, 362] width 269 height 32
click at [734, 385] on li "Full-time employee" at bounding box center [803, 385] width 262 height 18
select select "1"
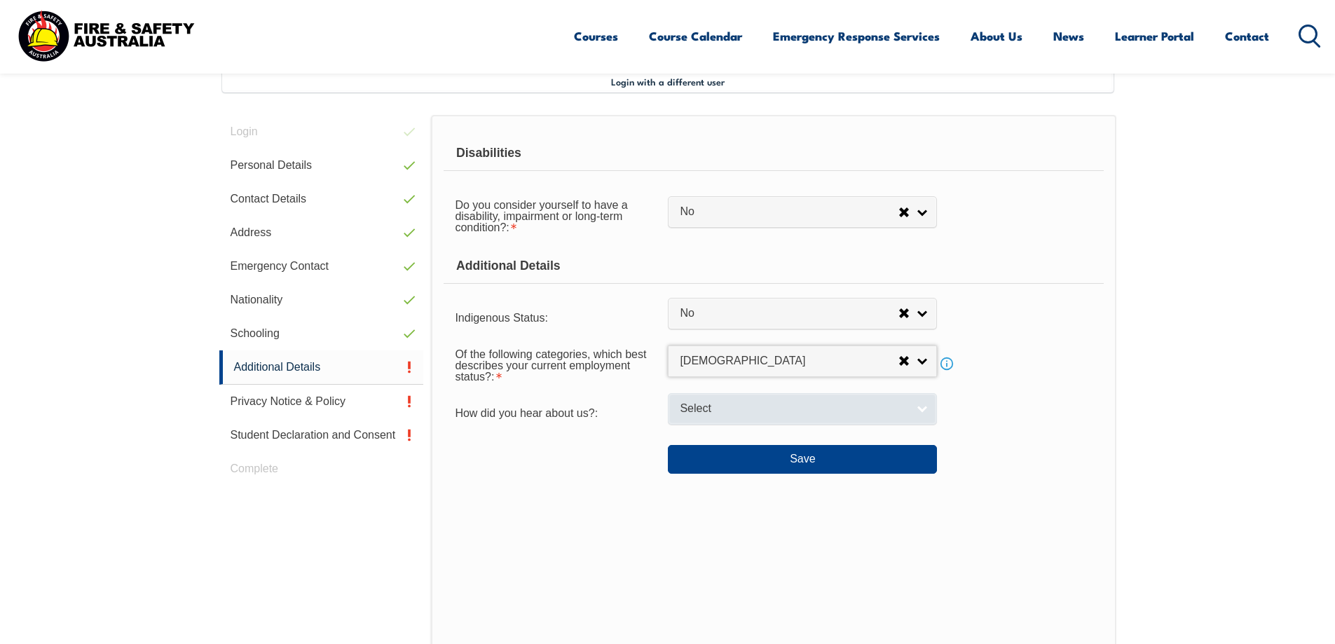
click at [921, 407] on link "Select" at bounding box center [802, 409] width 269 height 32
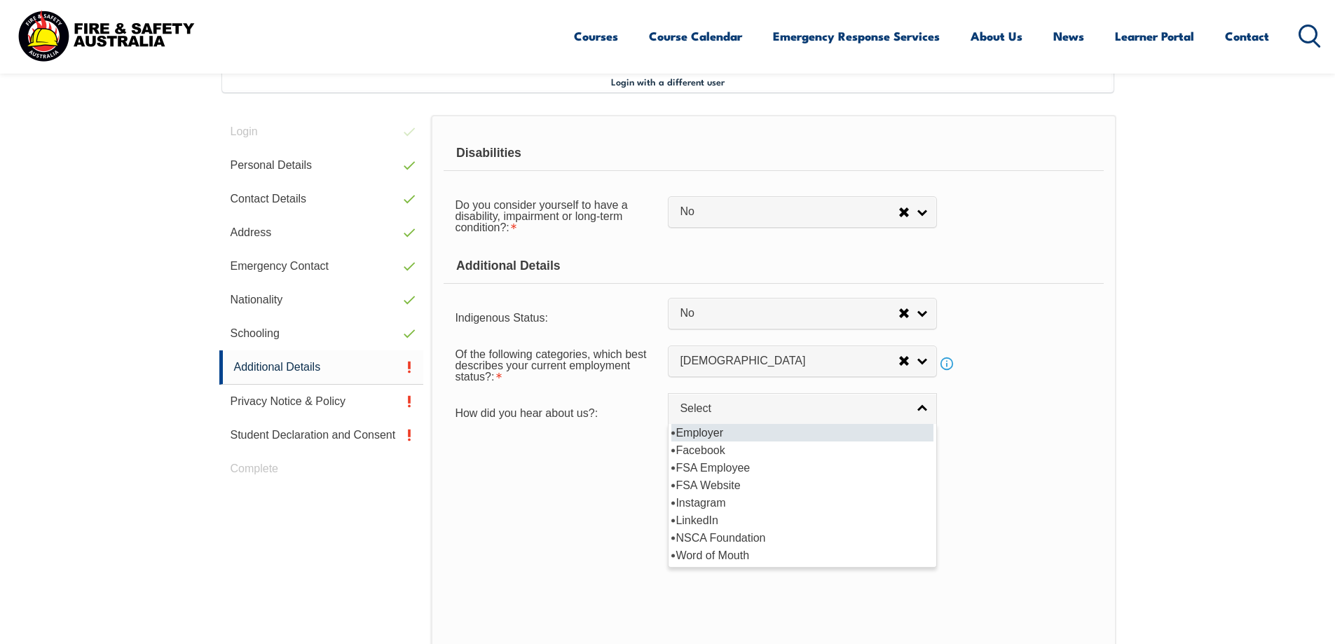
click at [702, 433] on li "Employer" at bounding box center [803, 433] width 262 height 18
select select "8019"
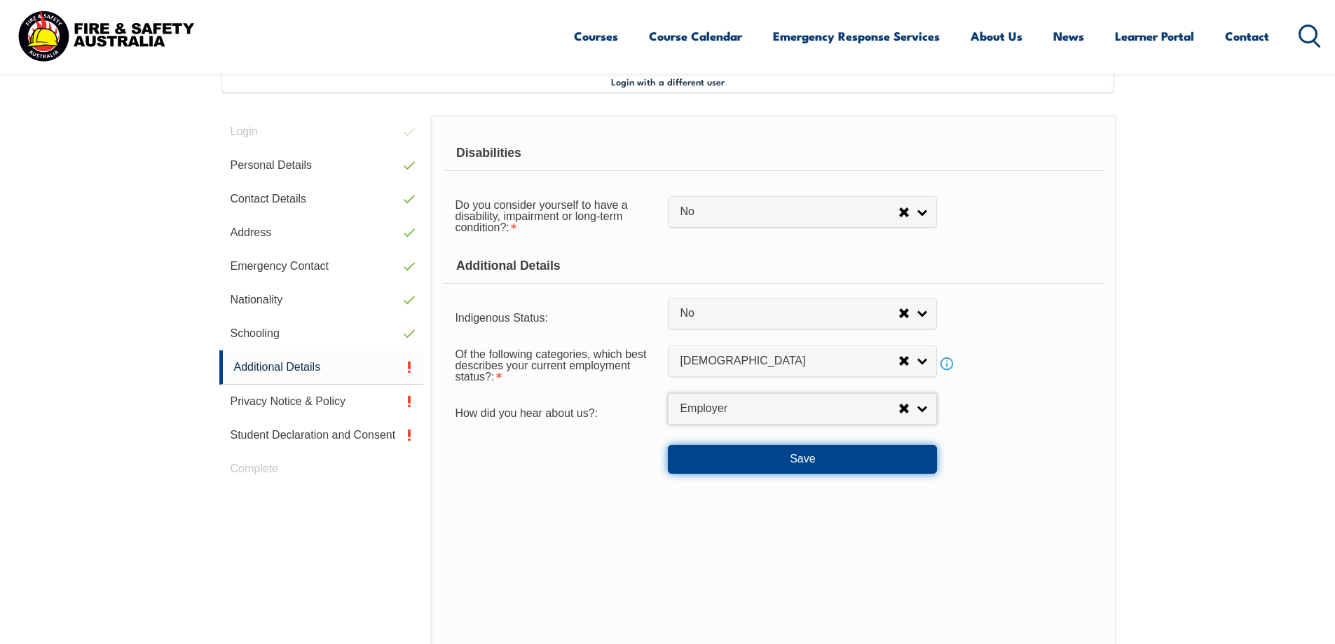
click at [786, 458] on button "Save" at bounding box center [802, 459] width 269 height 28
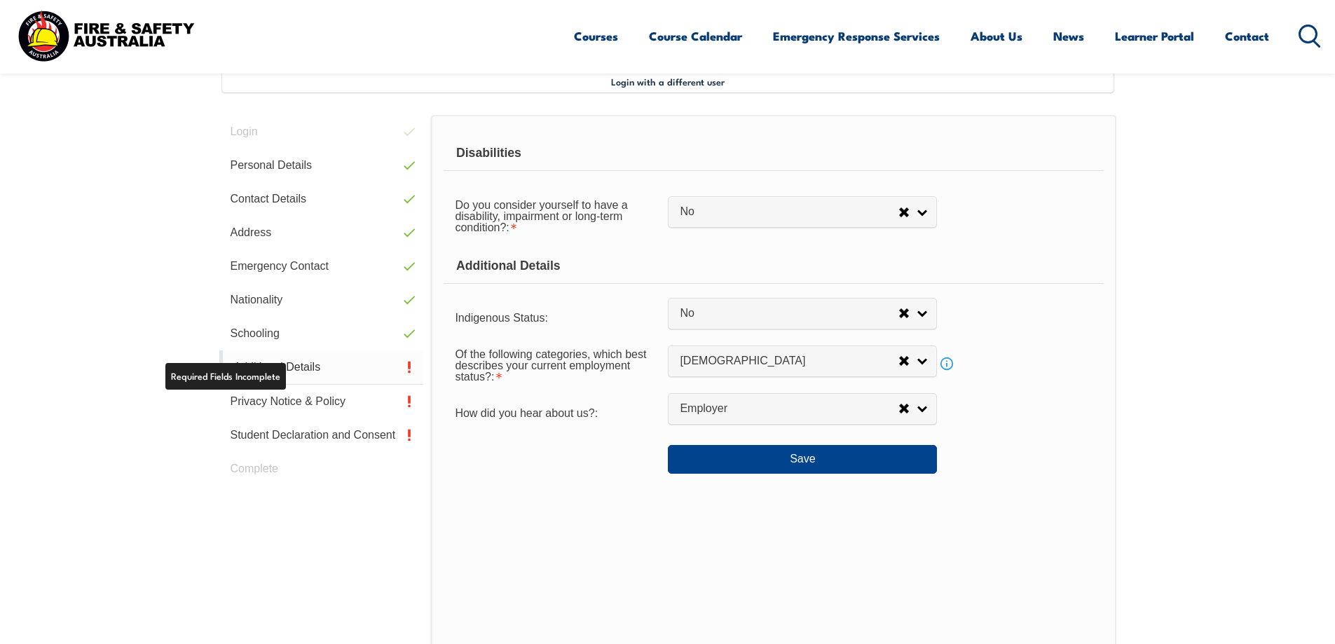
click at [316, 368] on link "Additional Details" at bounding box center [321, 368] width 205 height 34
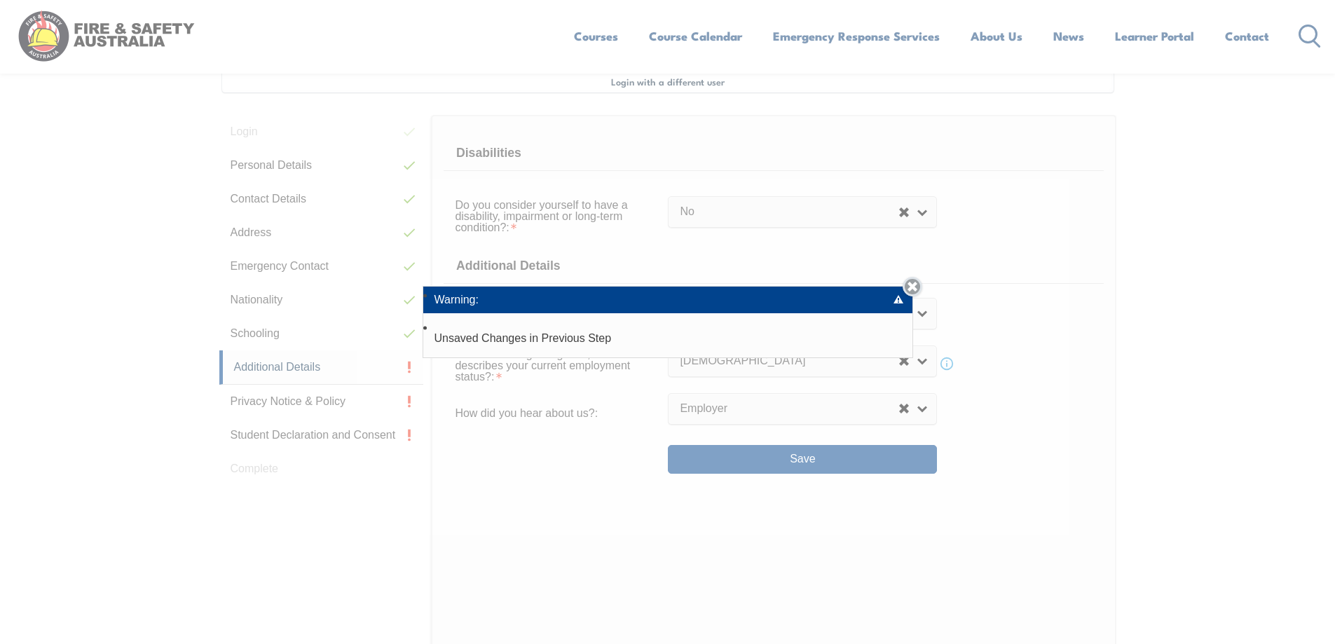
click at [921, 283] on link "Close" at bounding box center [913, 287] width 20 height 20
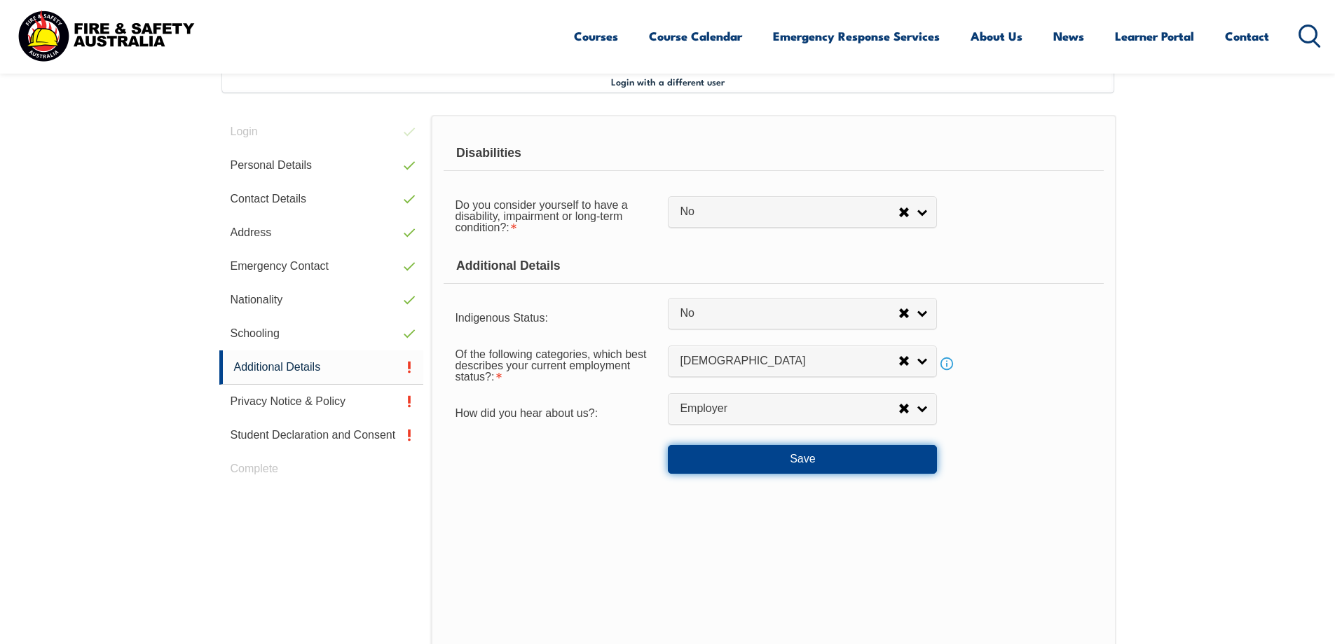
click at [817, 463] on button "Save" at bounding box center [802, 459] width 269 height 28
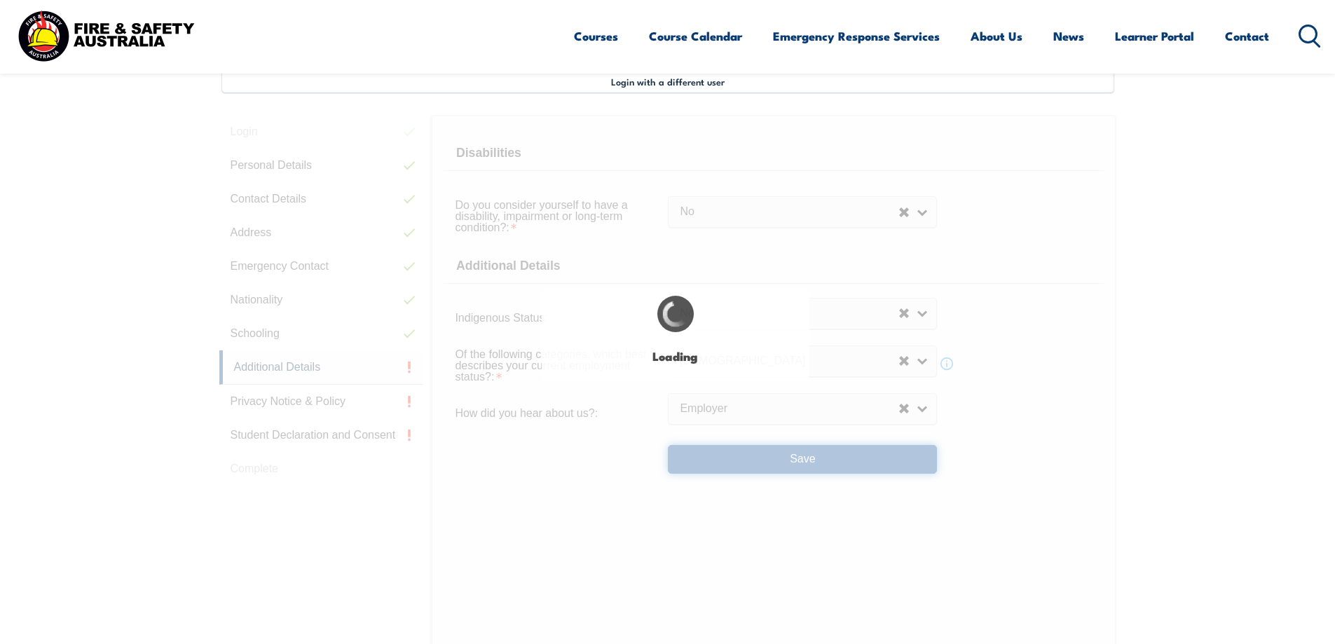
select select "false"
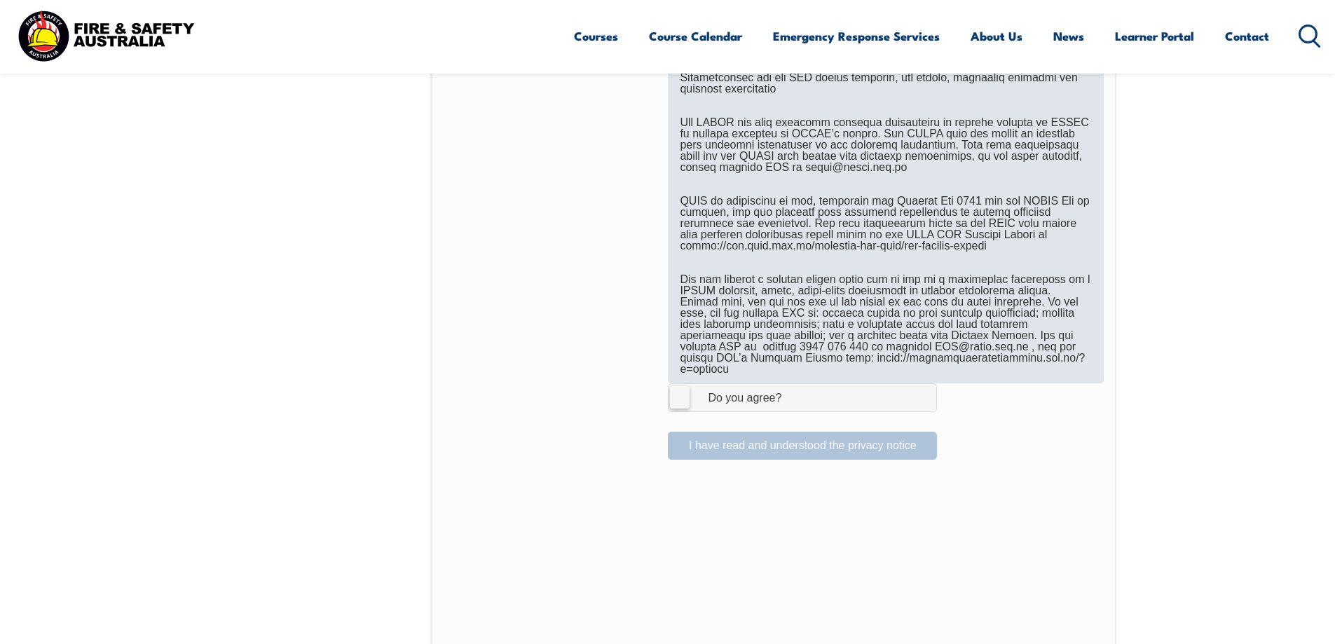
scroll to position [803, 0]
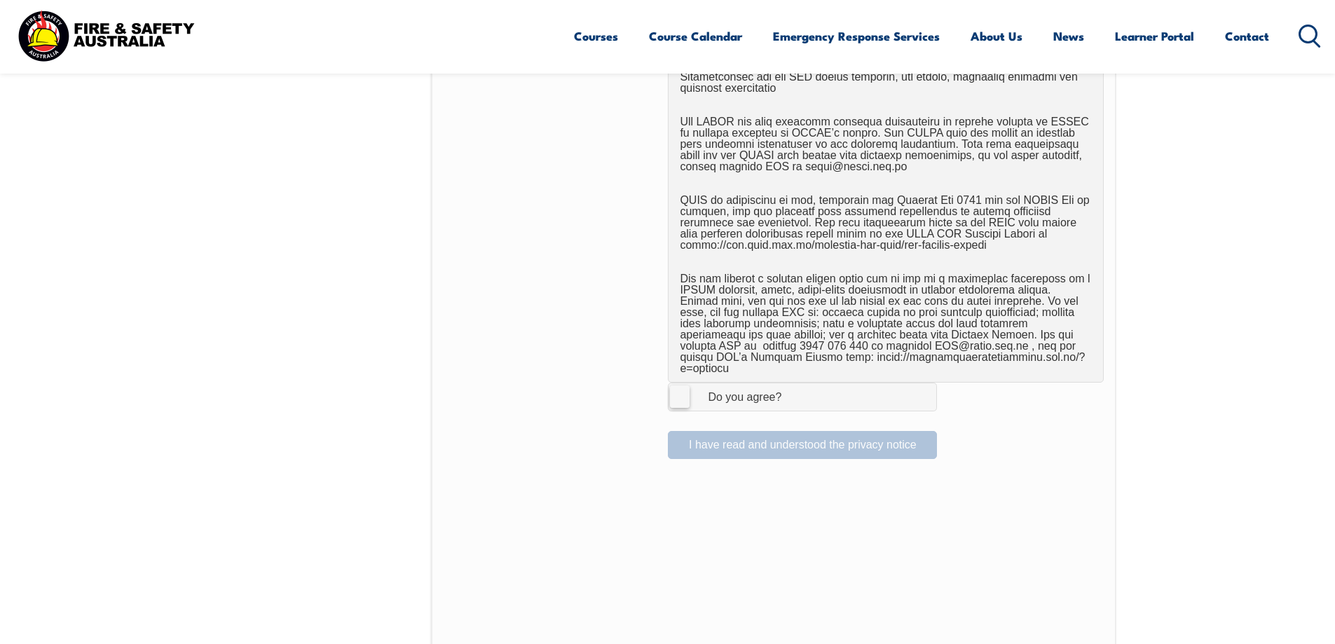
click at [681, 388] on label "I Agree Do you agree?" at bounding box center [802, 397] width 269 height 28
click at [793, 388] on input "I Agree Do you agree?" at bounding box center [805, 396] width 24 height 27
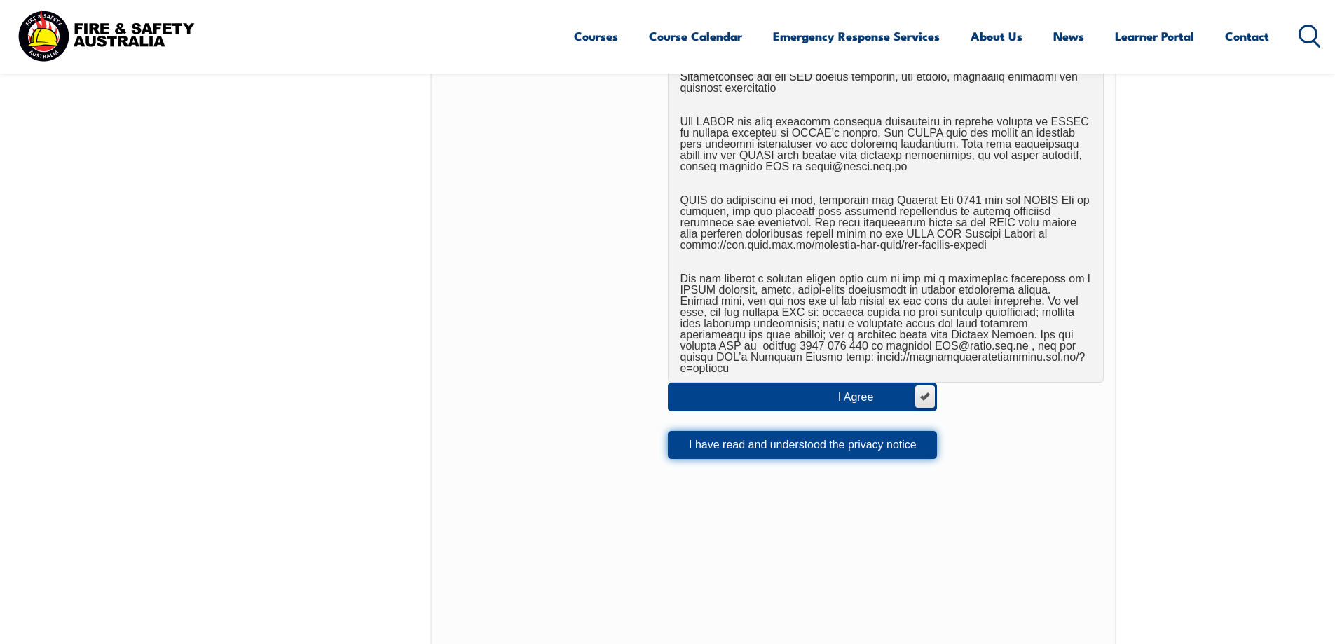
click at [848, 433] on button "I have read and understood the privacy notice" at bounding box center [802, 445] width 269 height 28
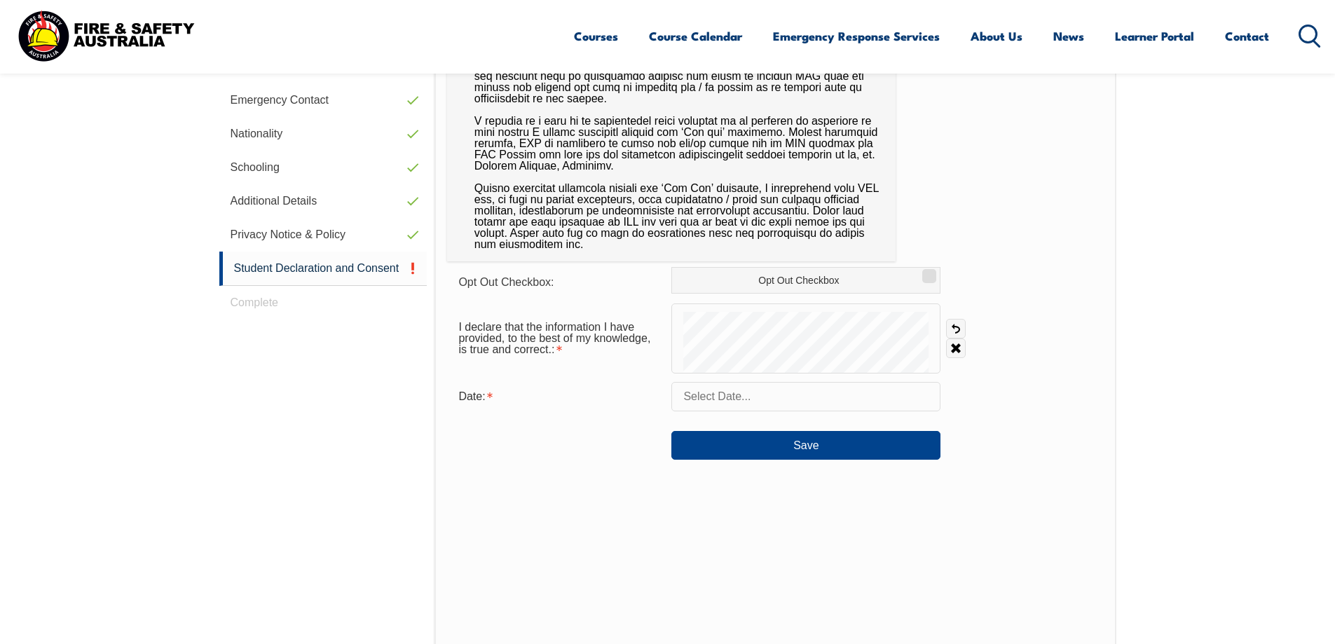
scroll to position [592, 0]
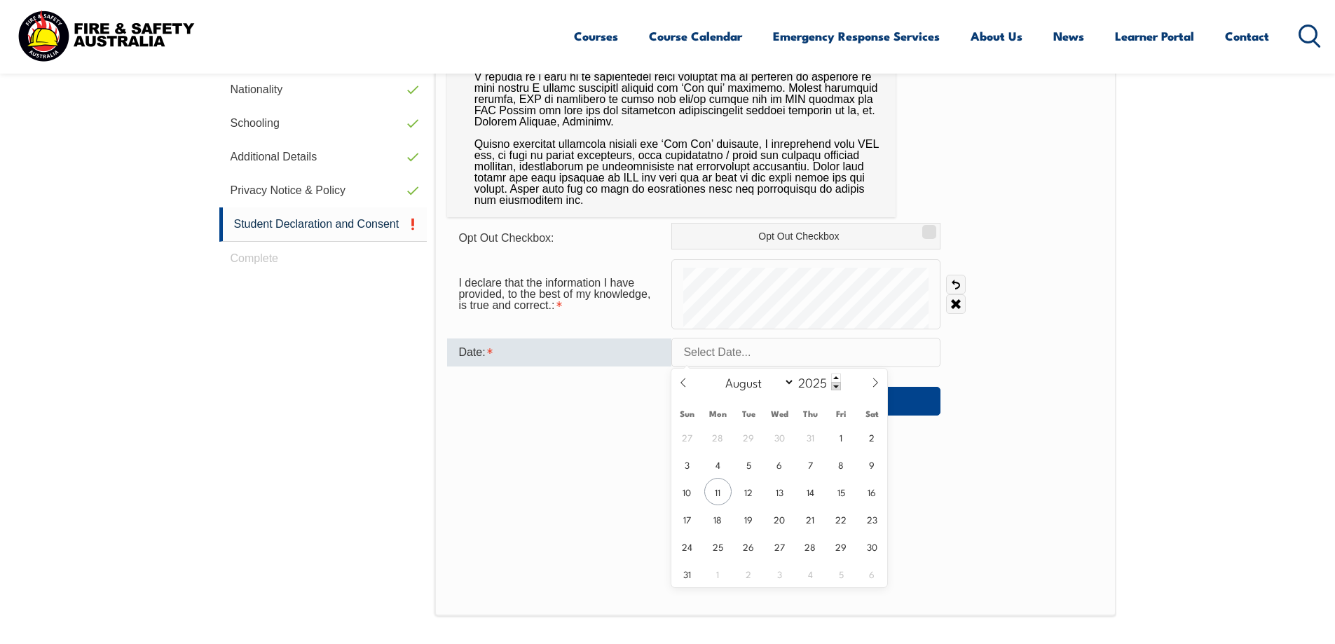
click at [749, 354] on input "text" at bounding box center [806, 352] width 269 height 29
click at [717, 488] on span "11" at bounding box center [718, 491] width 27 height 27
type input "August 11, 2025"
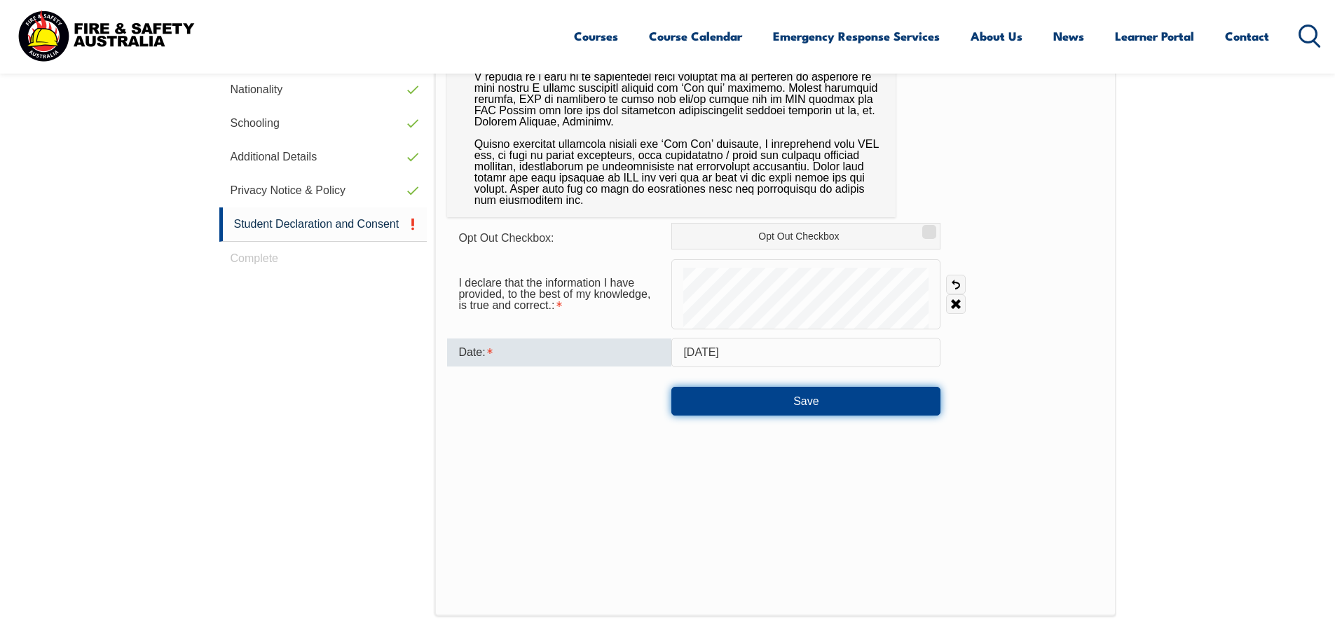
click at [788, 406] on button "Save" at bounding box center [806, 401] width 269 height 28
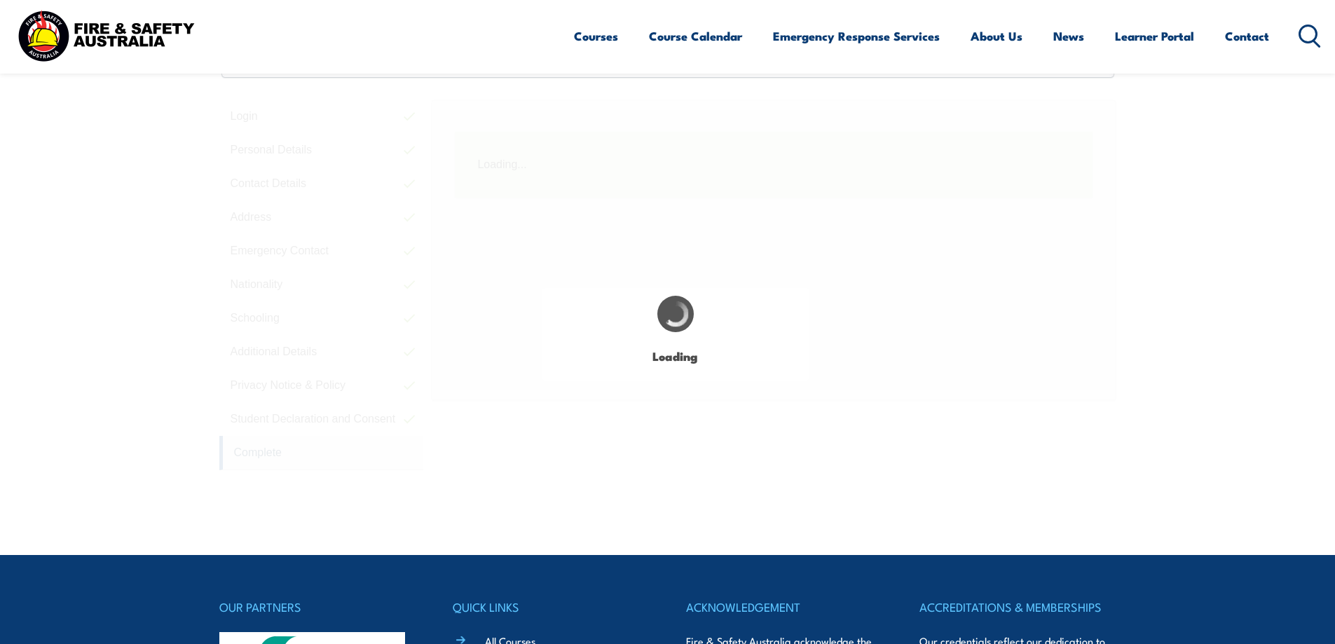
scroll to position [382, 0]
